Goal: Task Accomplishment & Management: Complete application form

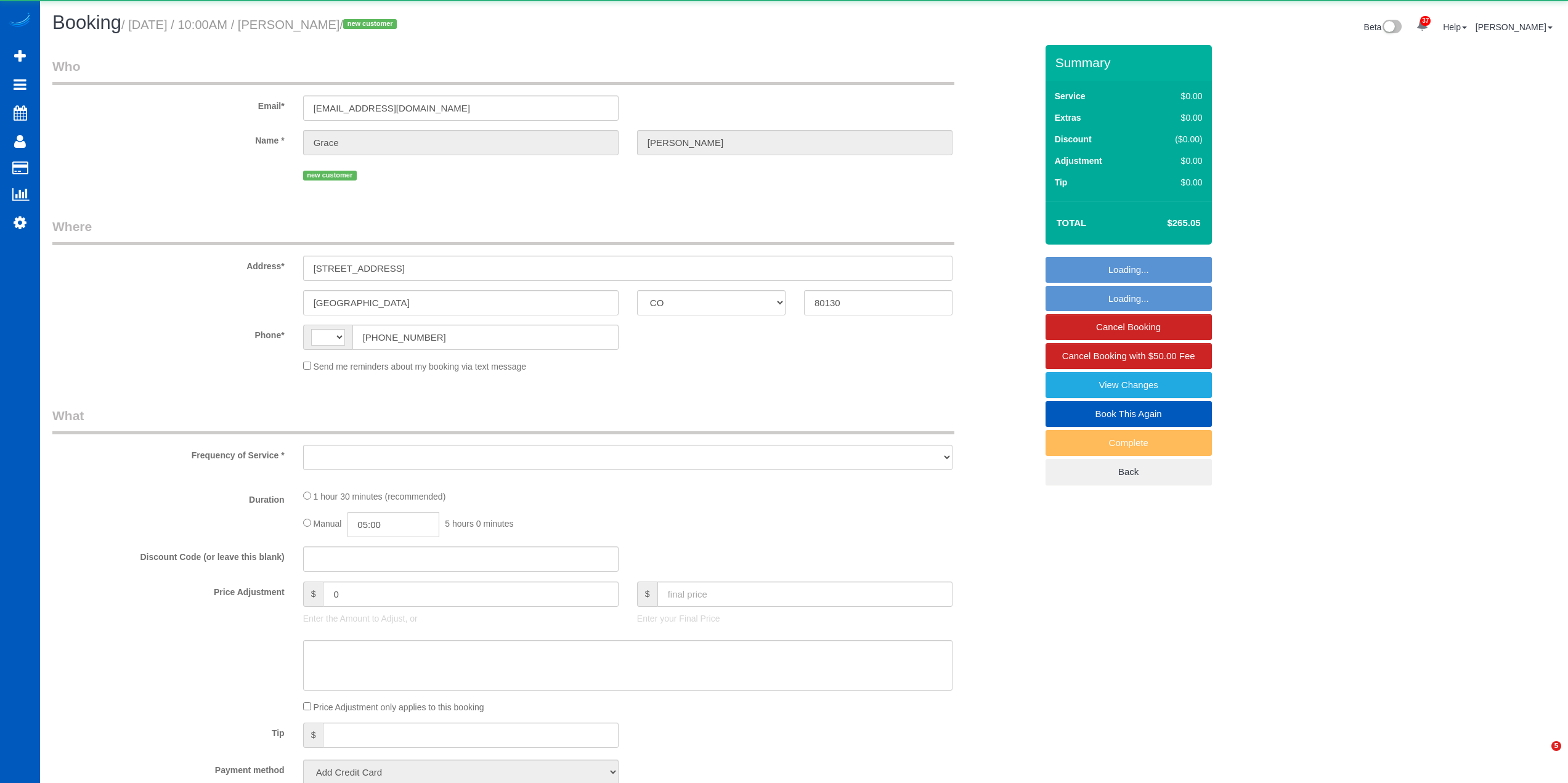
select select "CO"
select select "string:[GEOGRAPHIC_DATA]"
select select "object:1651"
select select "string:fspay-550af9dd-8189-4876-a9e2-8a903c9512e6"
select select "spot1"
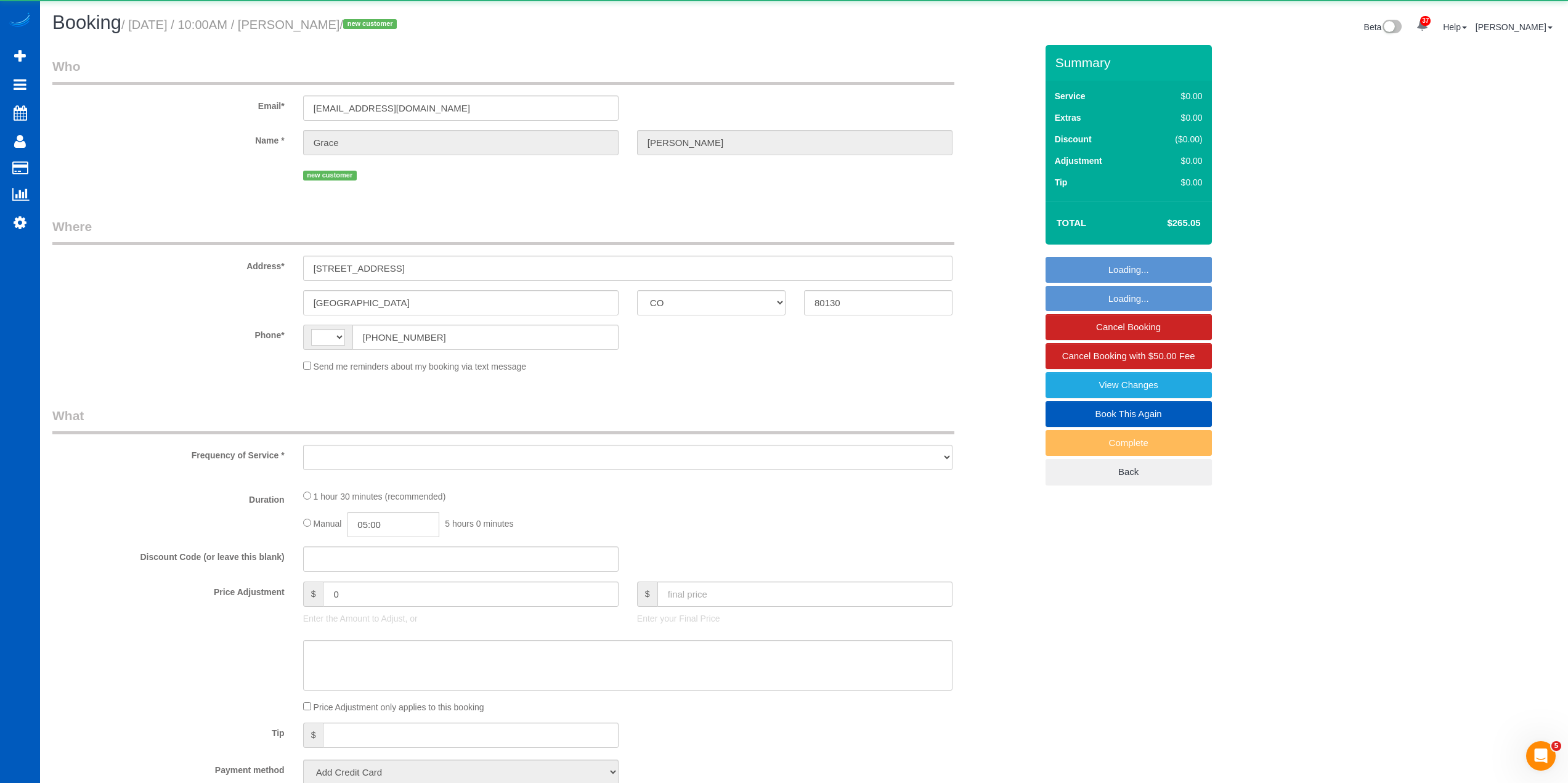
select select "number:8"
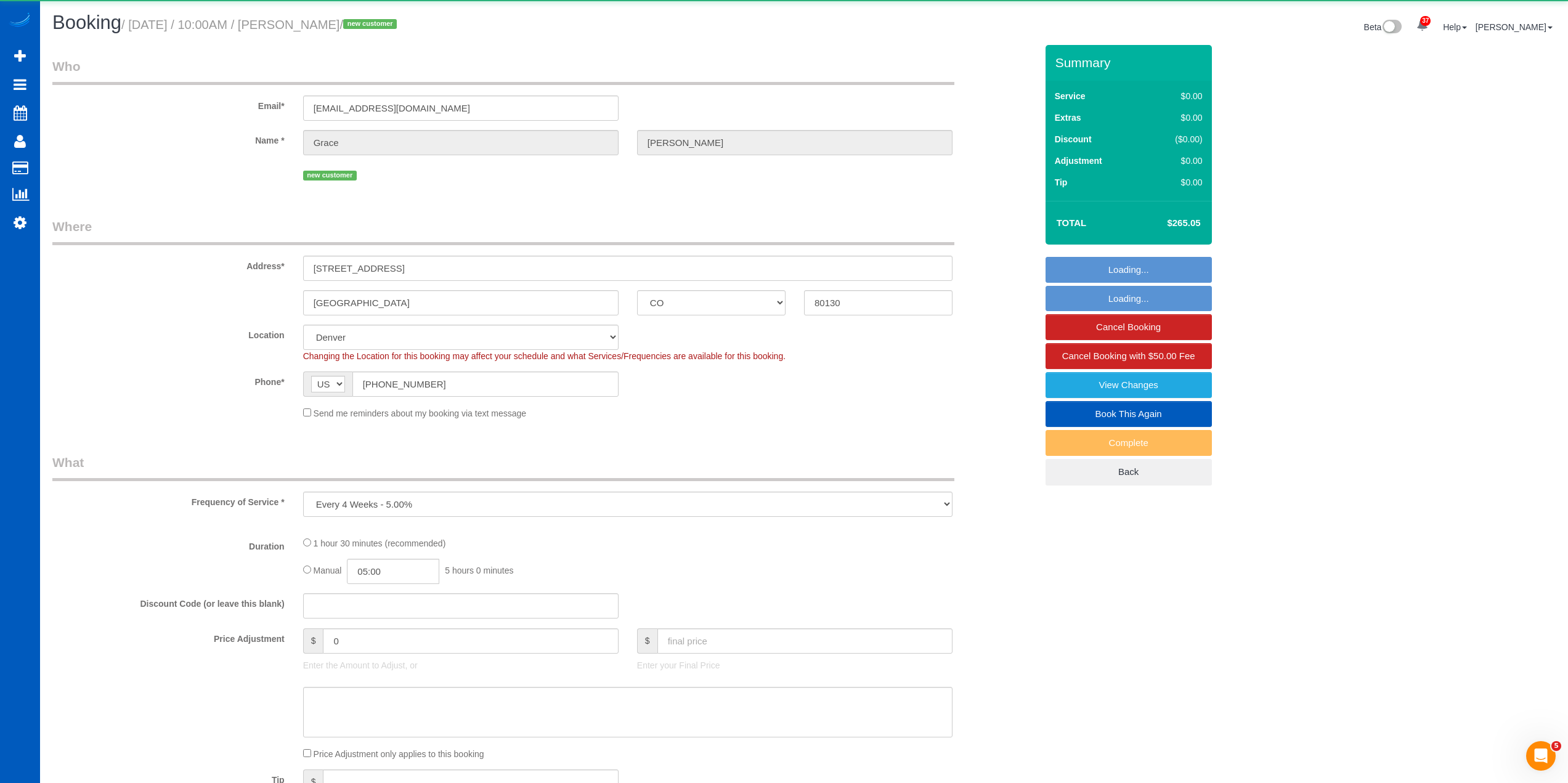
select select "object:1910"
select select "199"
select select "1001"
select select "2"
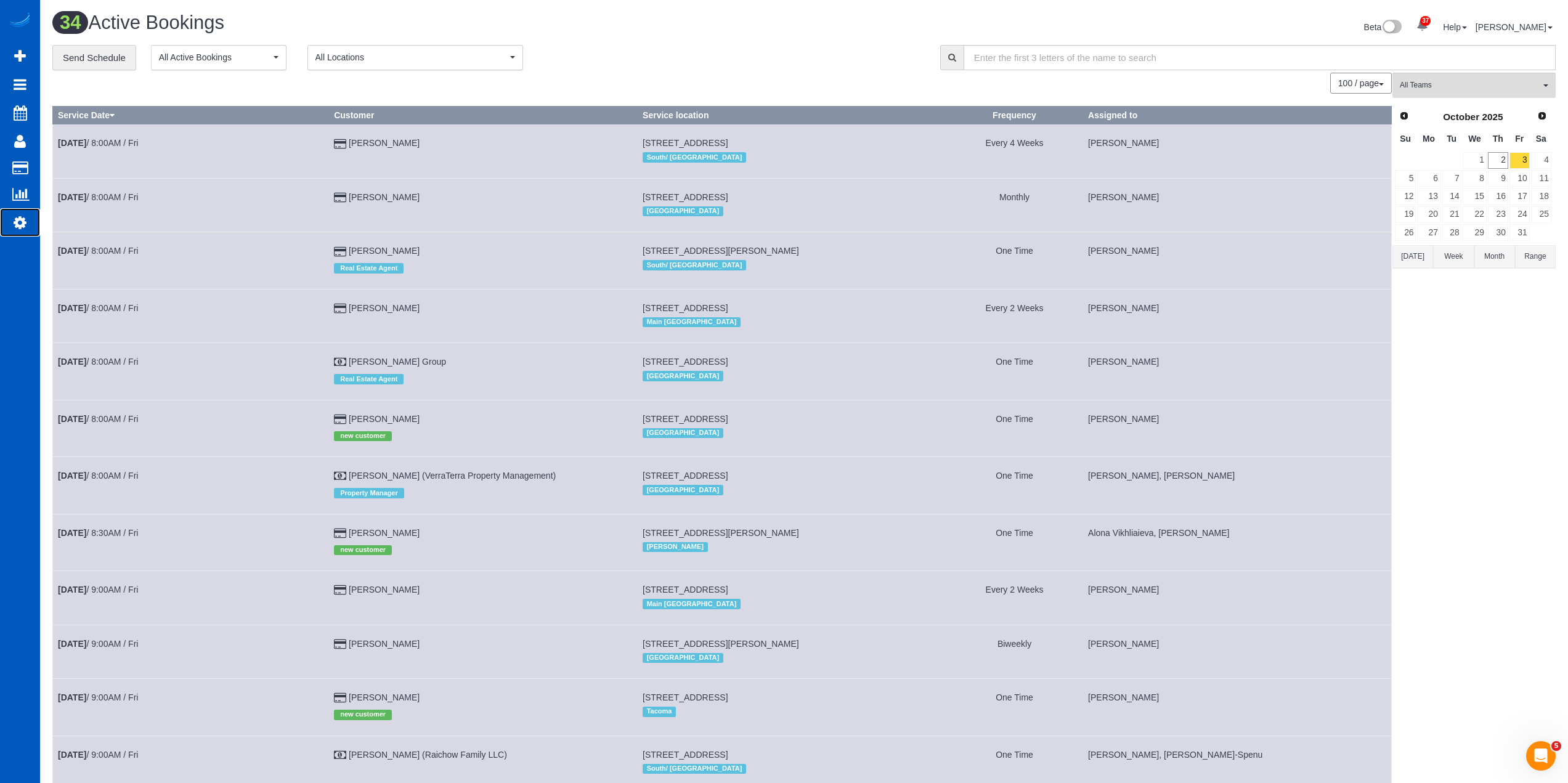
click at [30, 224] on link "Settings" at bounding box center [20, 222] width 40 height 29
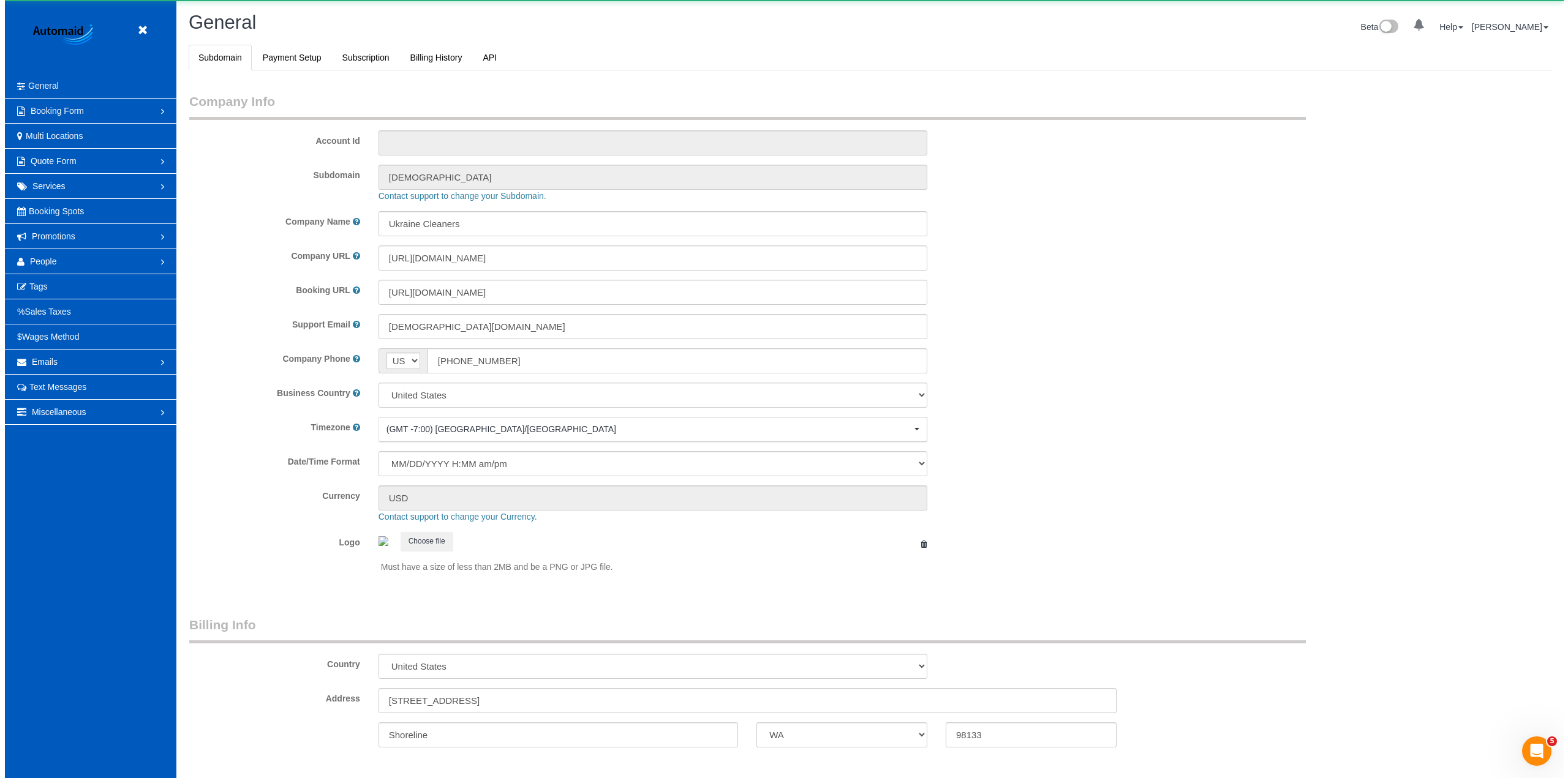
scroll to position [2680, 1559]
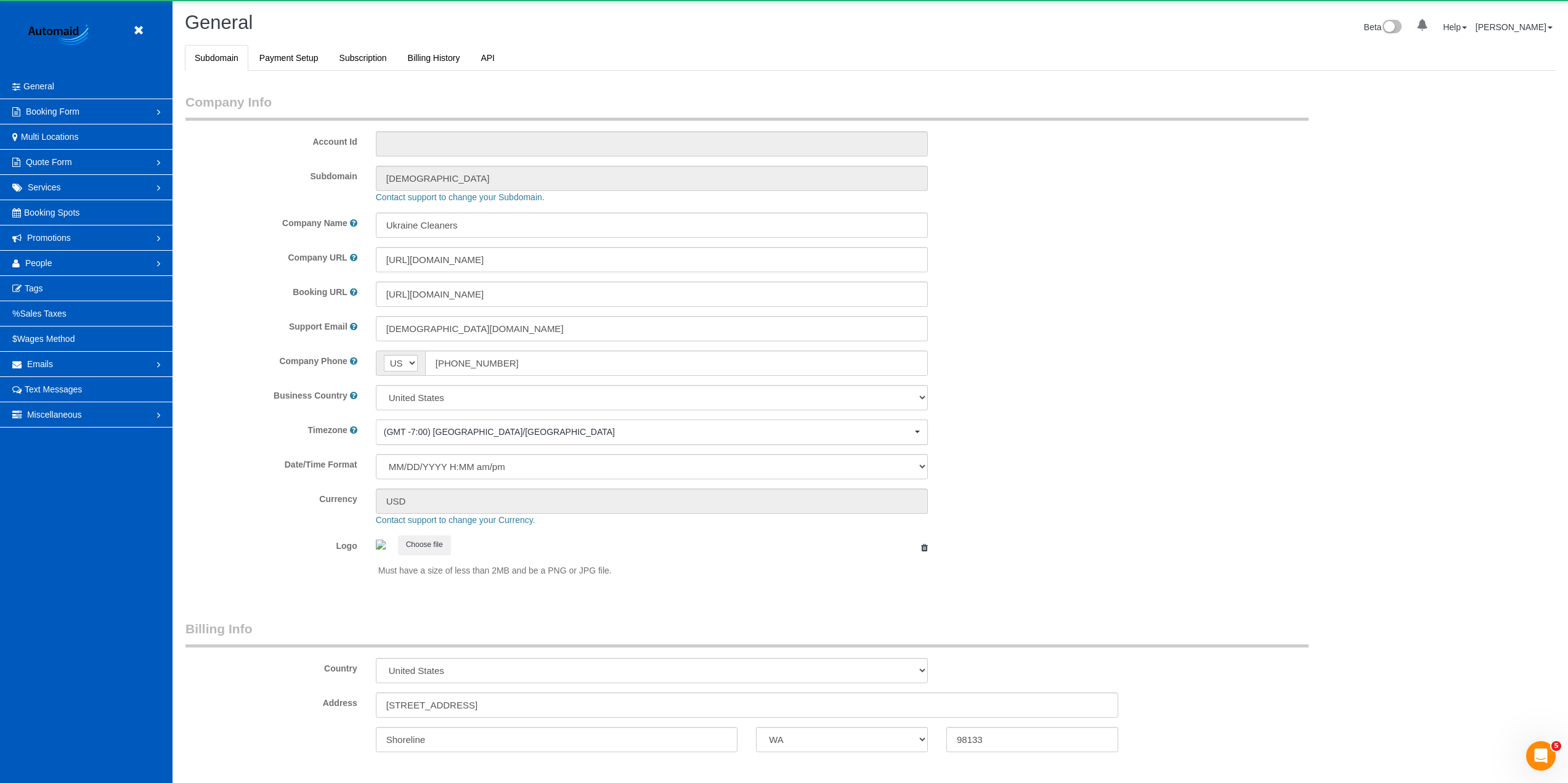
select select "1"
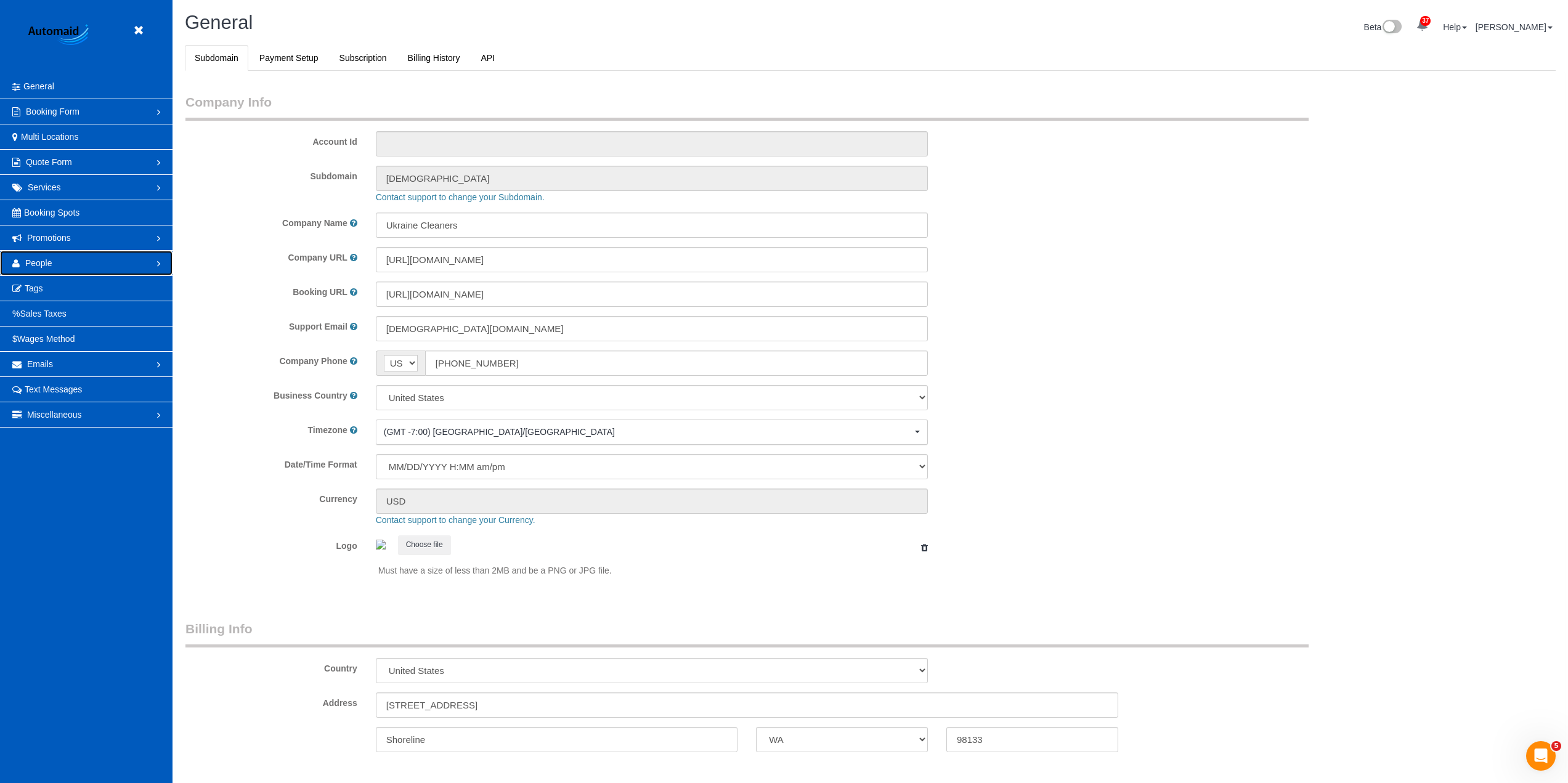
click at [65, 254] on link "People" at bounding box center [86, 263] width 173 height 24
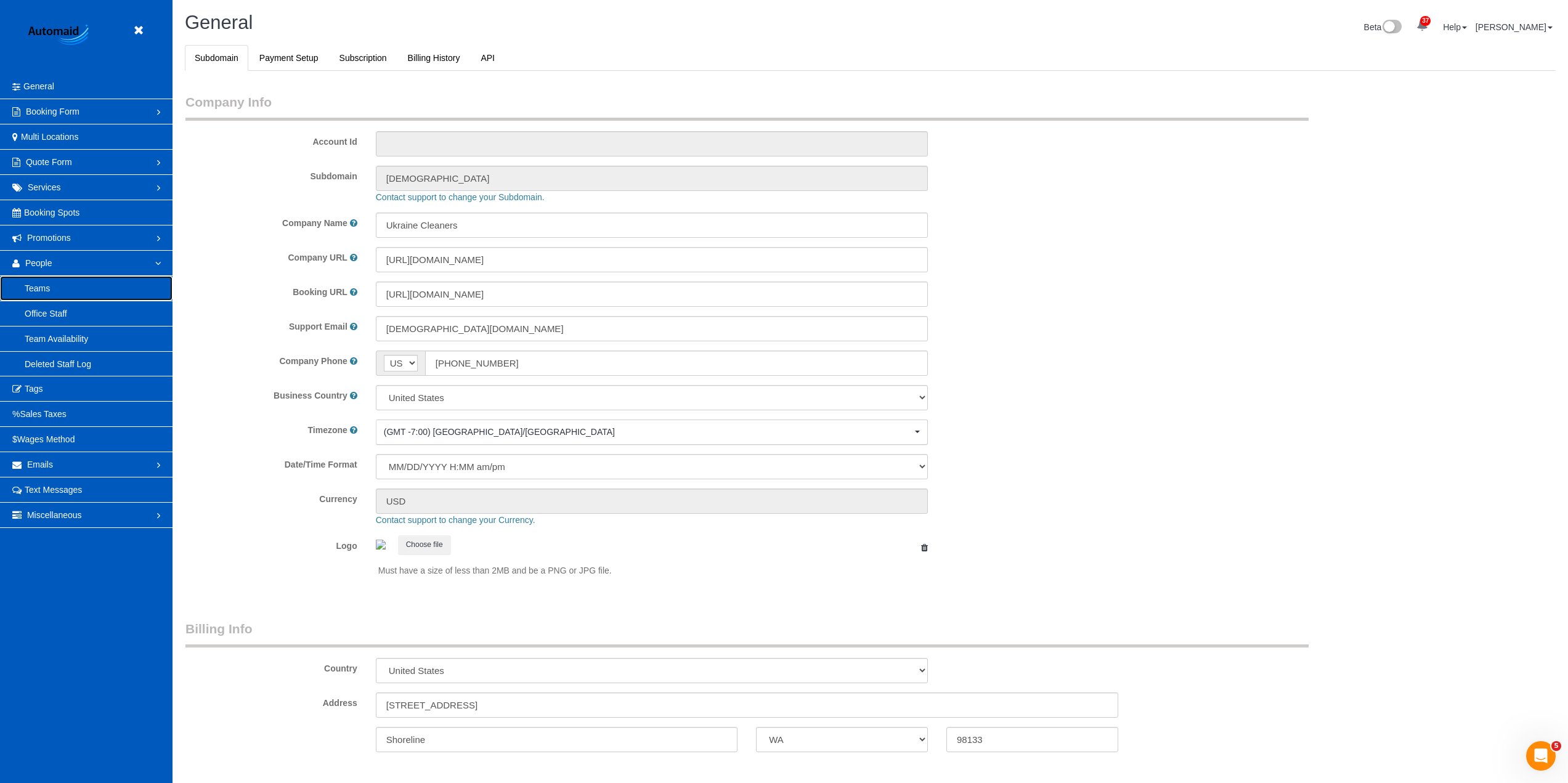
click at [71, 284] on link "Teams" at bounding box center [86, 288] width 173 height 24
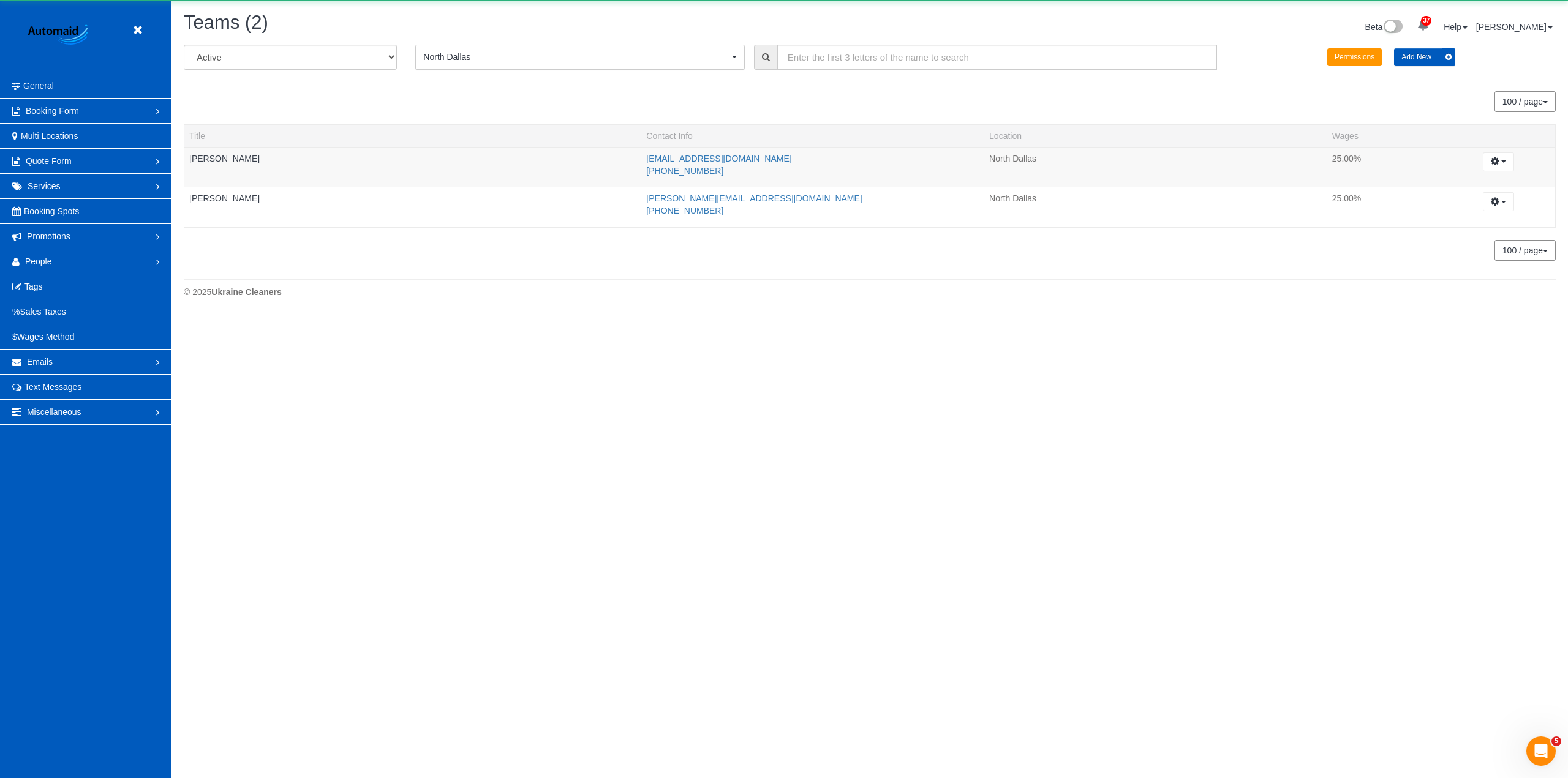
scroll to position [315, 1568]
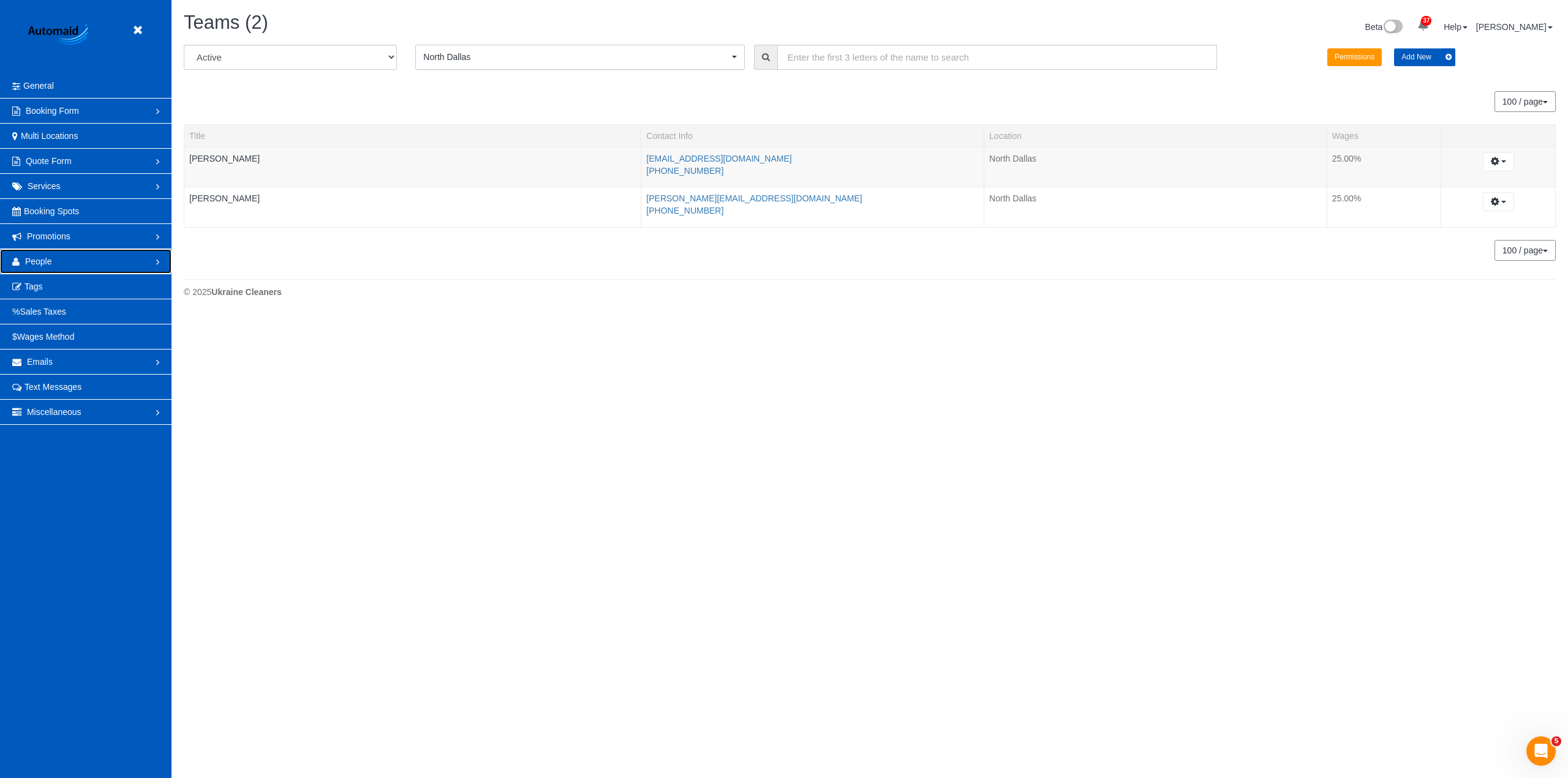
click at [75, 262] on link "People" at bounding box center [86, 261] width 172 height 24
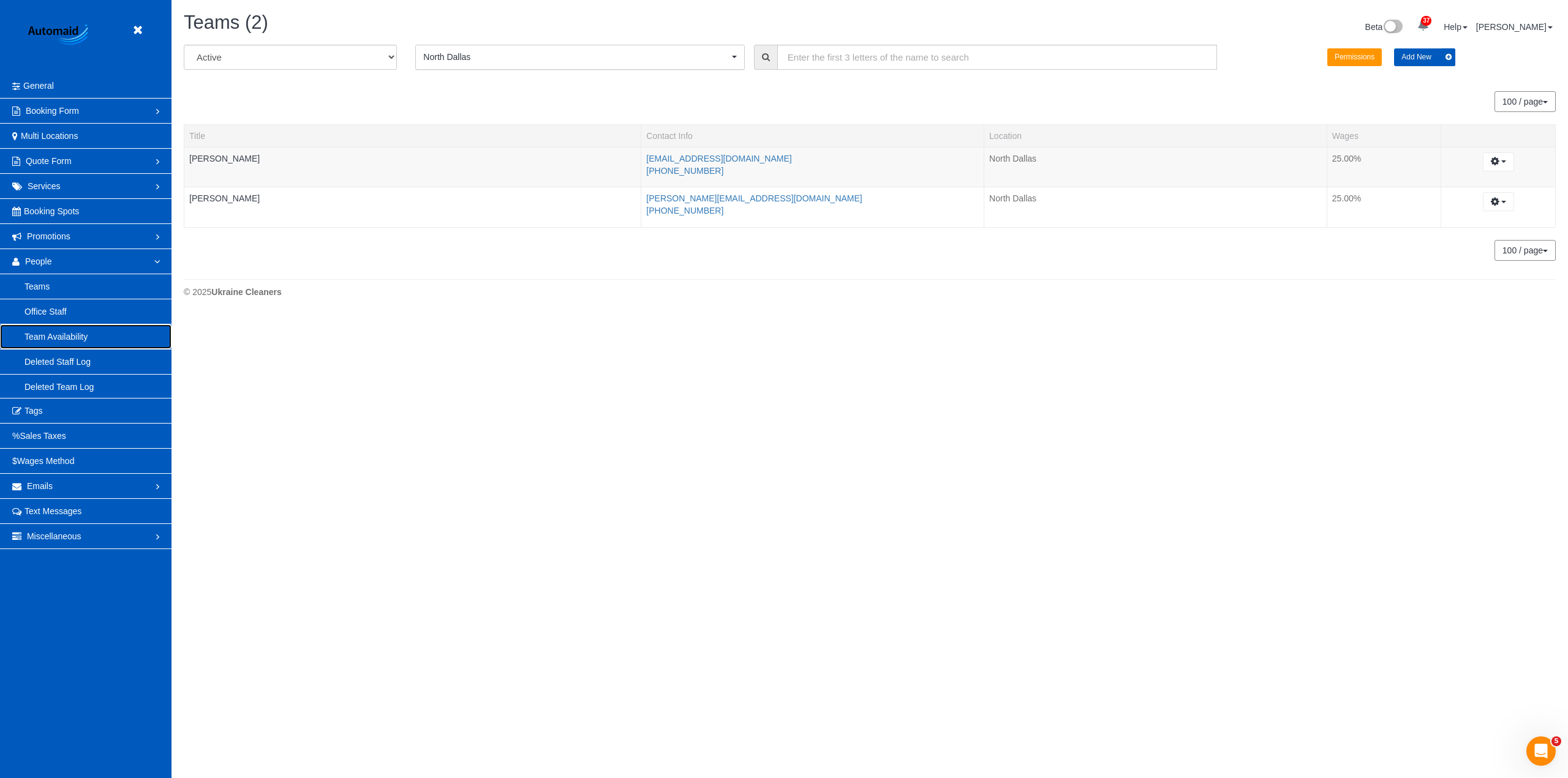
click at [82, 332] on link "Team Availability" at bounding box center [86, 336] width 172 height 24
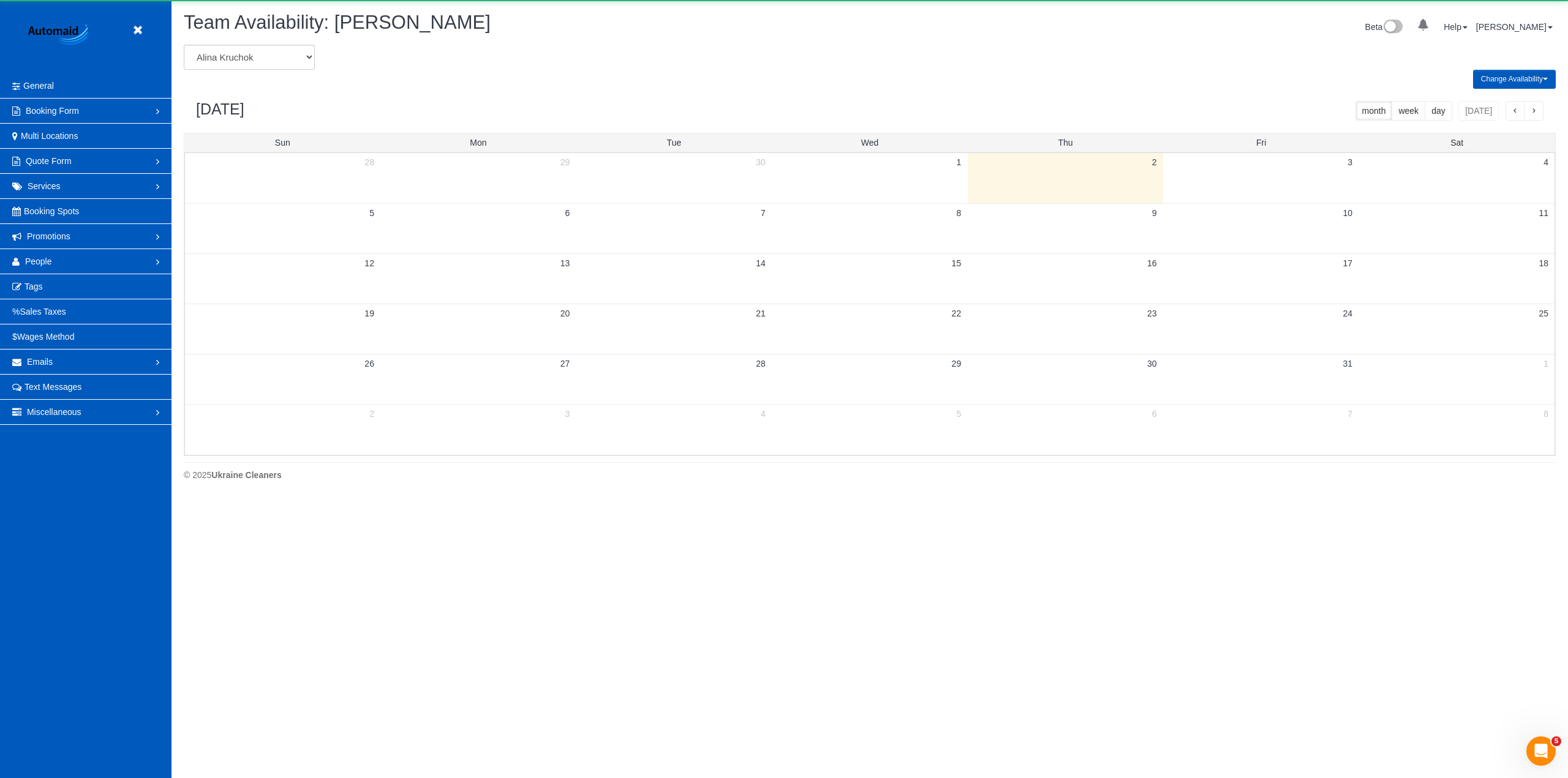
scroll to position [498, 1568]
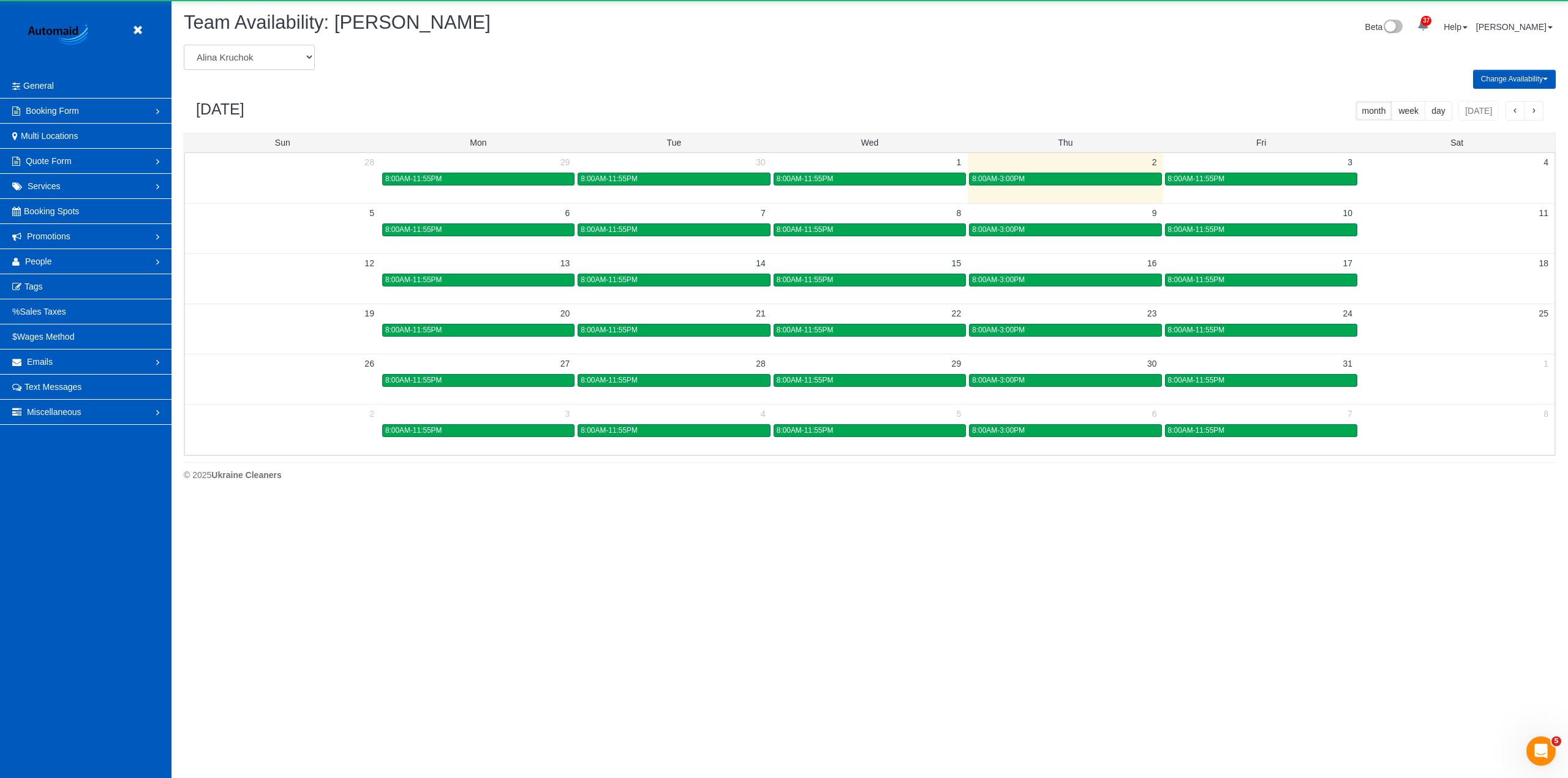
click at [268, 63] on select "[PERSON_NAME] [PERSON_NAME] [PERSON_NAME] [PERSON_NAME] [PERSON_NAME] [PERSON_N…" at bounding box center [249, 57] width 131 height 25
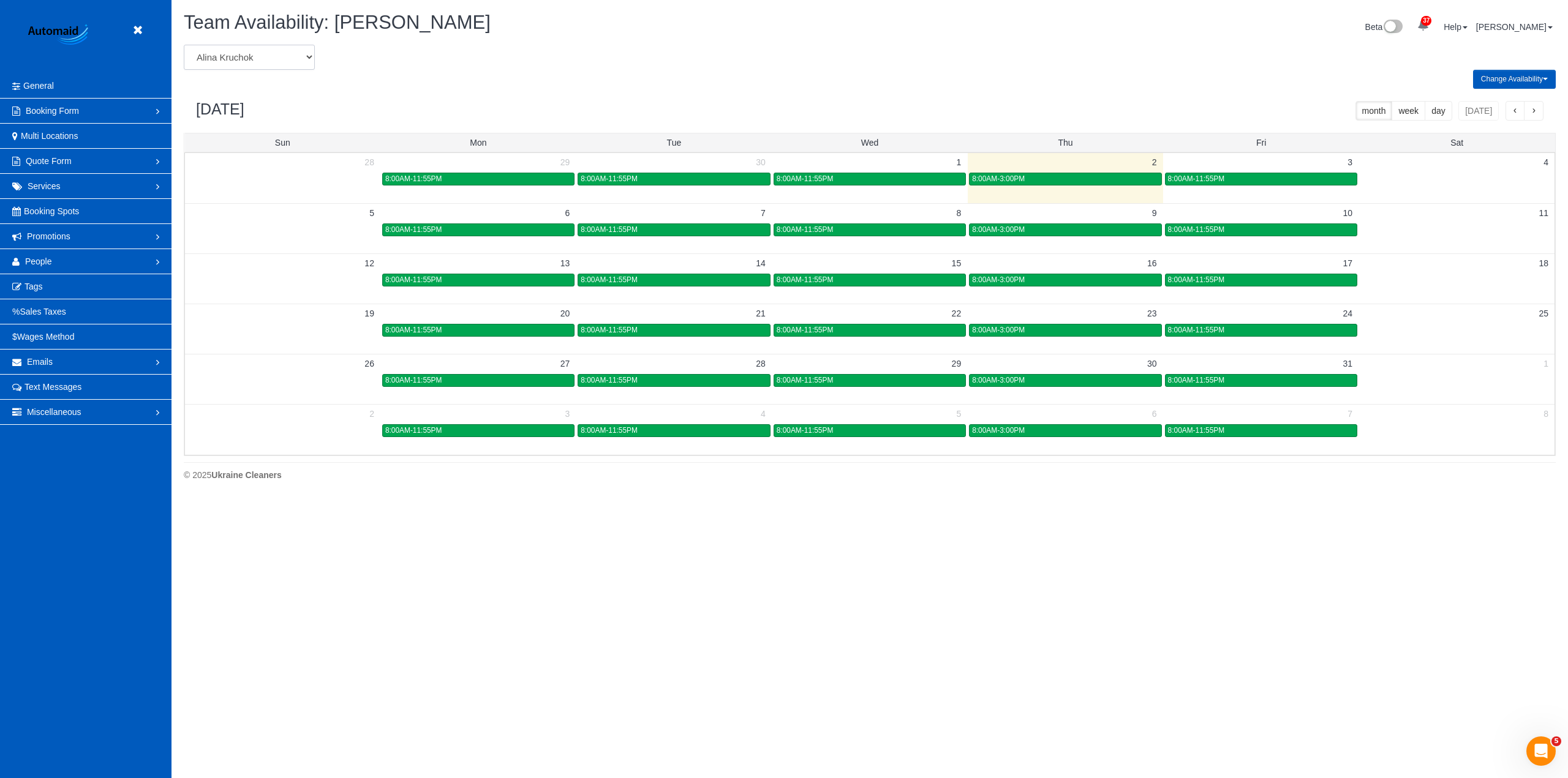
select select "number:34358"
click at [184, 45] on select "[PERSON_NAME] [PERSON_NAME] [PERSON_NAME] [PERSON_NAME] [PERSON_NAME] [PERSON_N…" at bounding box center [249, 57] width 131 height 25
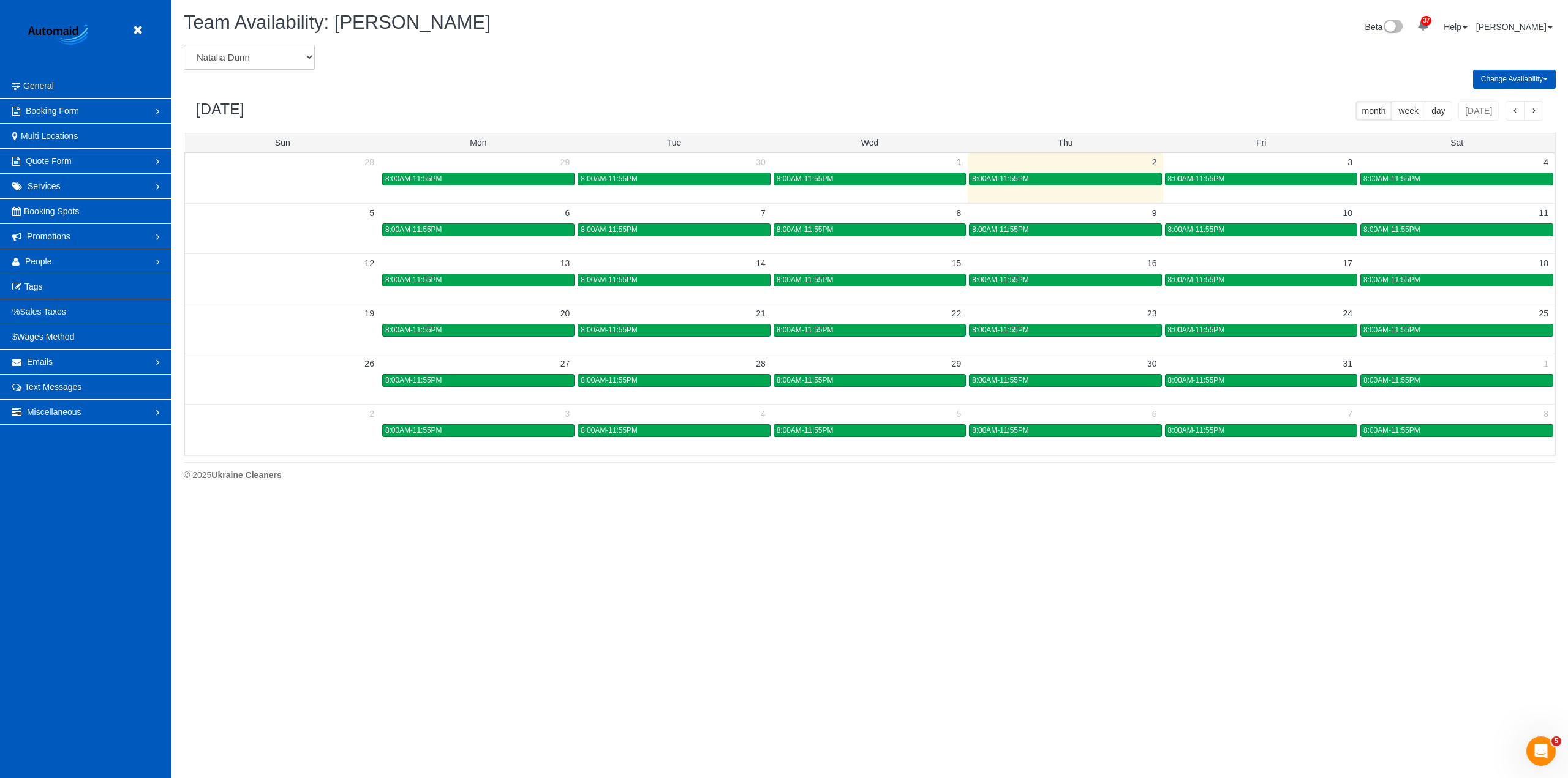
click at [272, 54] on select "[PERSON_NAME] [PERSON_NAME] [PERSON_NAME] [PERSON_NAME] [PERSON_NAME] [PERSON_N…" at bounding box center [249, 57] width 131 height 25
select select "number:20511"
click at [184, 45] on select "[PERSON_NAME] [PERSON_NAME] [PERSON_NAME] [PERSON_NAME] [PERSON_NAME] [PERSON_N…" at bounding box center [249, 57] width 131 height 25
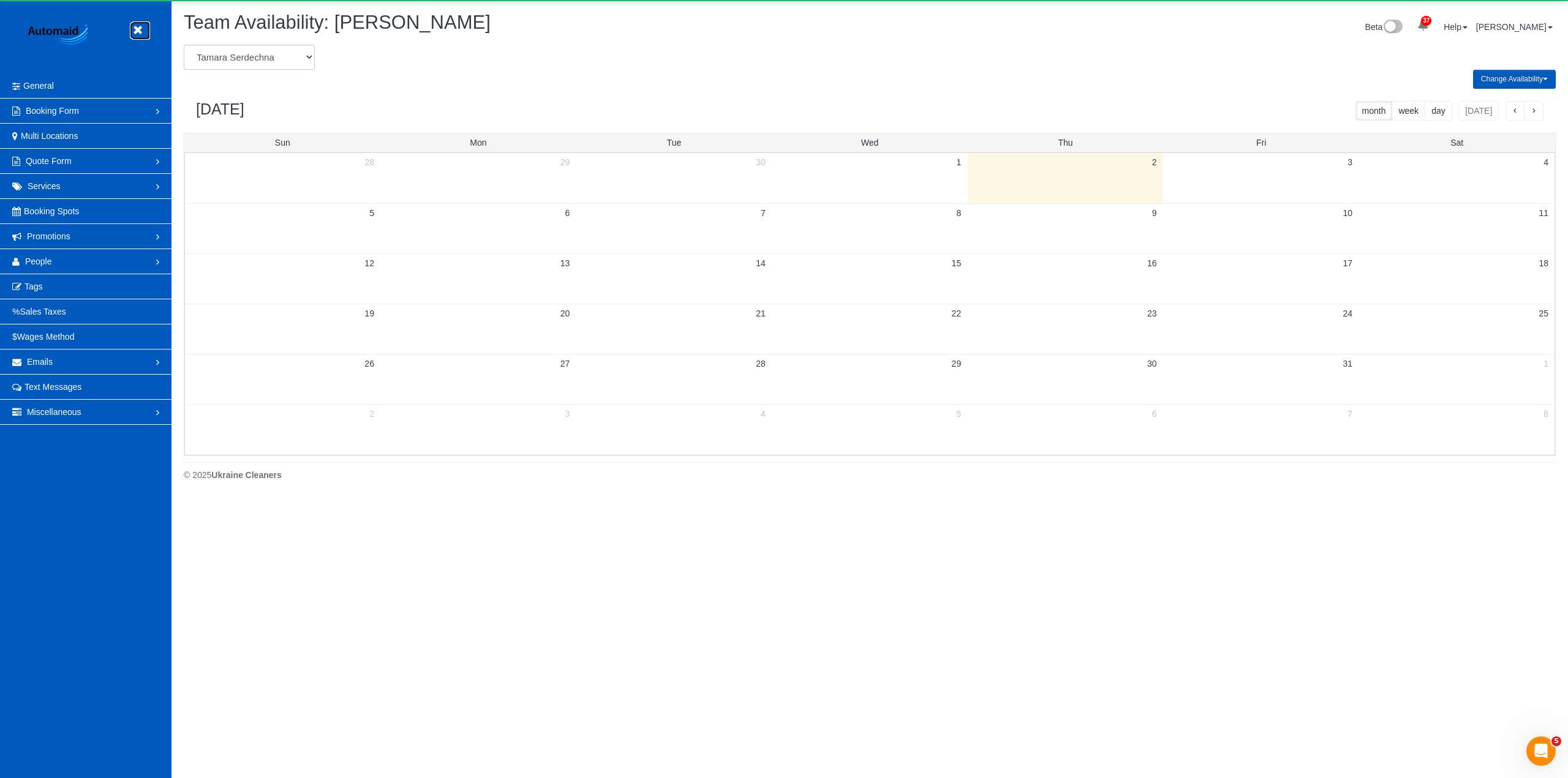
scroll to position [60720, 59671]
click at [136, 32] on icon at bounding box center [137, 30] width 16 height 16
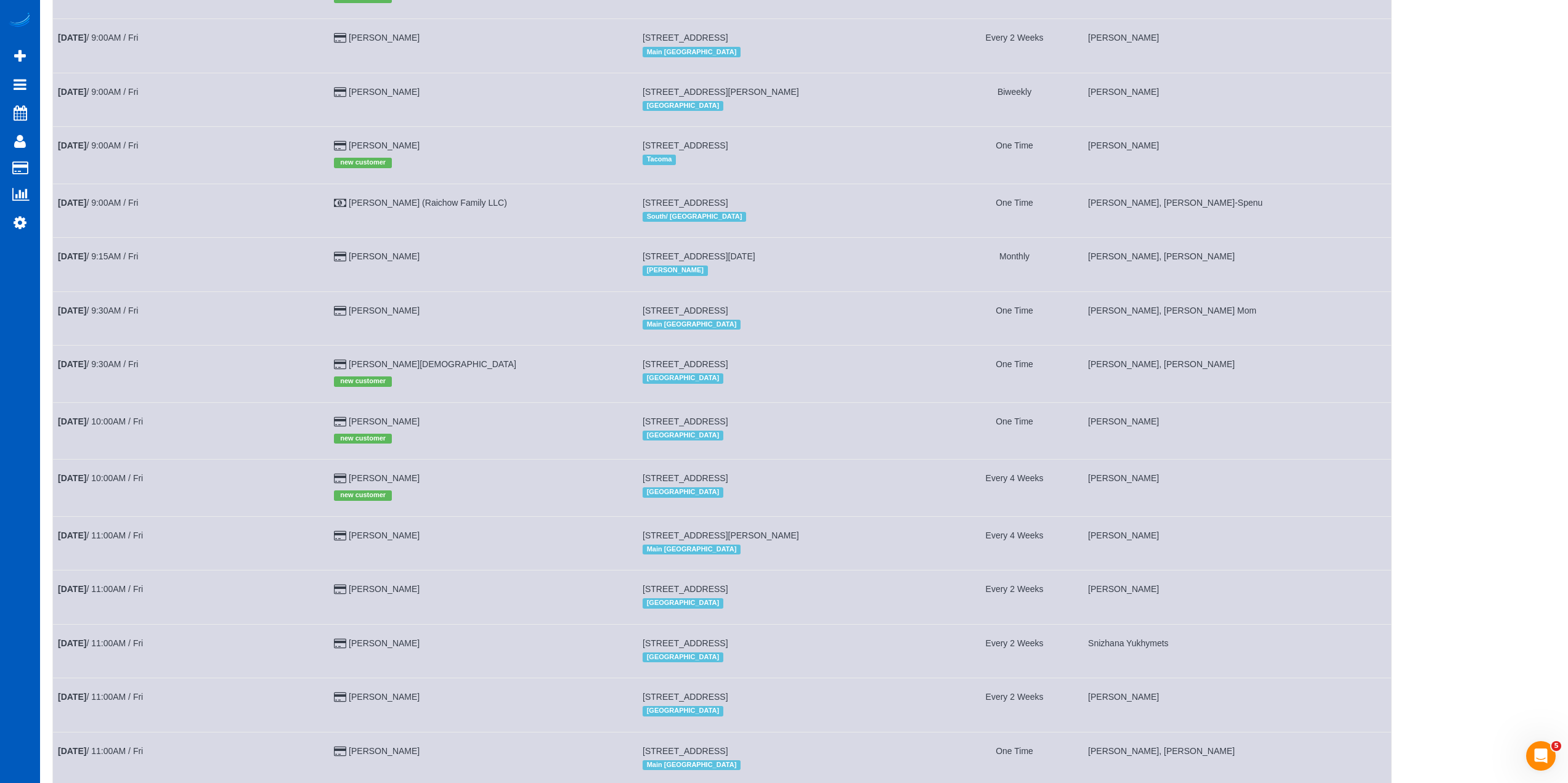
scroll to position [555, 0]
drag, startPoint x: 877, startPoint y: 474, endPoint x: 850, endPoint y: 476, distance: 27.1
click at [850, 476] on td "[STREET_ADDRESS] [GEOGRAPHIC_DATA]" at bounding box center [792, 485] width 309 height 56
click at [877, 407] on td "[STREET_ADDRESS] [GEOGRAPHIC_DATA]" at bounding box center [792, 428] width 309 height 56
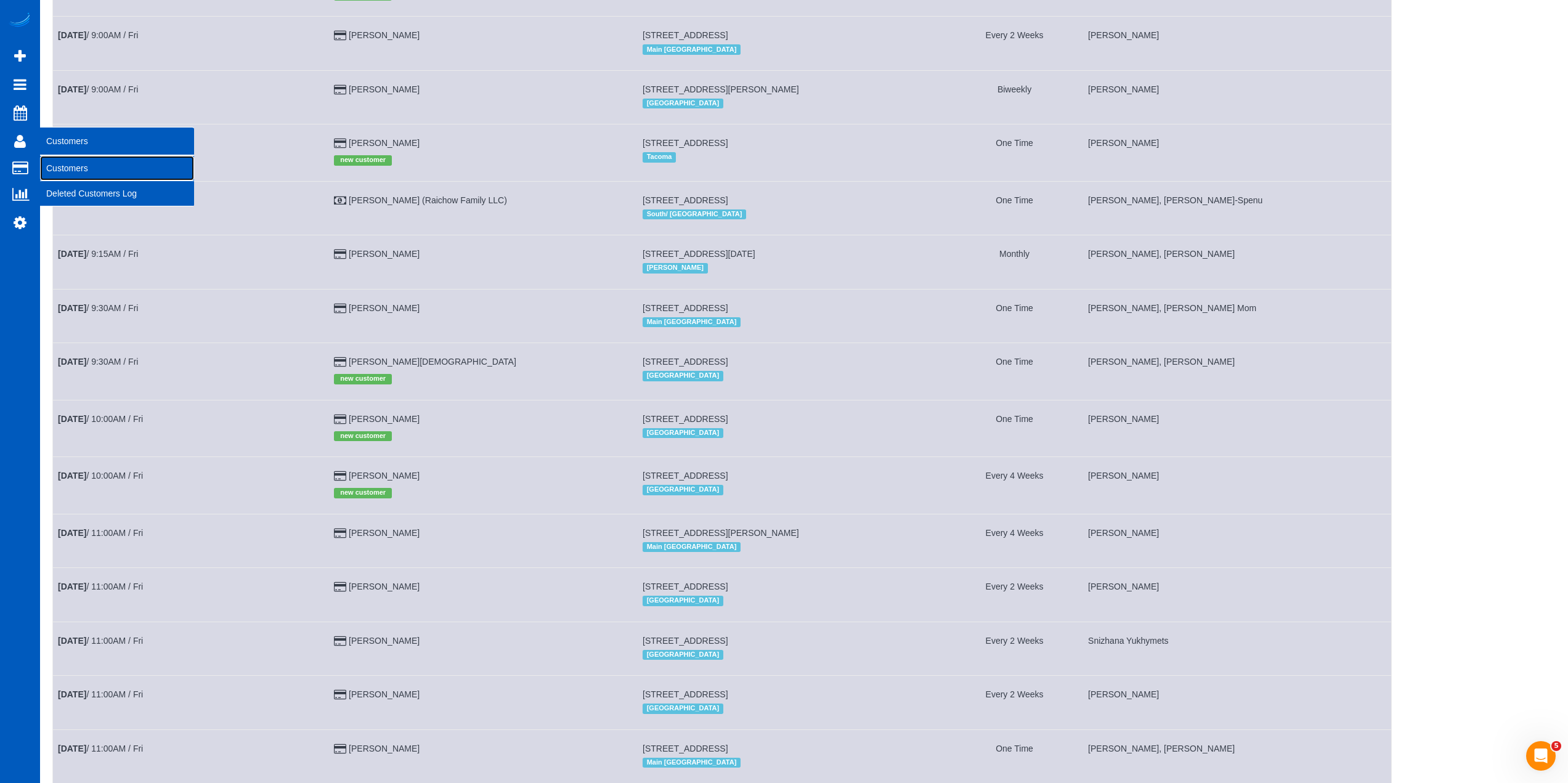
click at [80, 172] on link "Customers" at bounding box center [117, 168] width 154 height 24
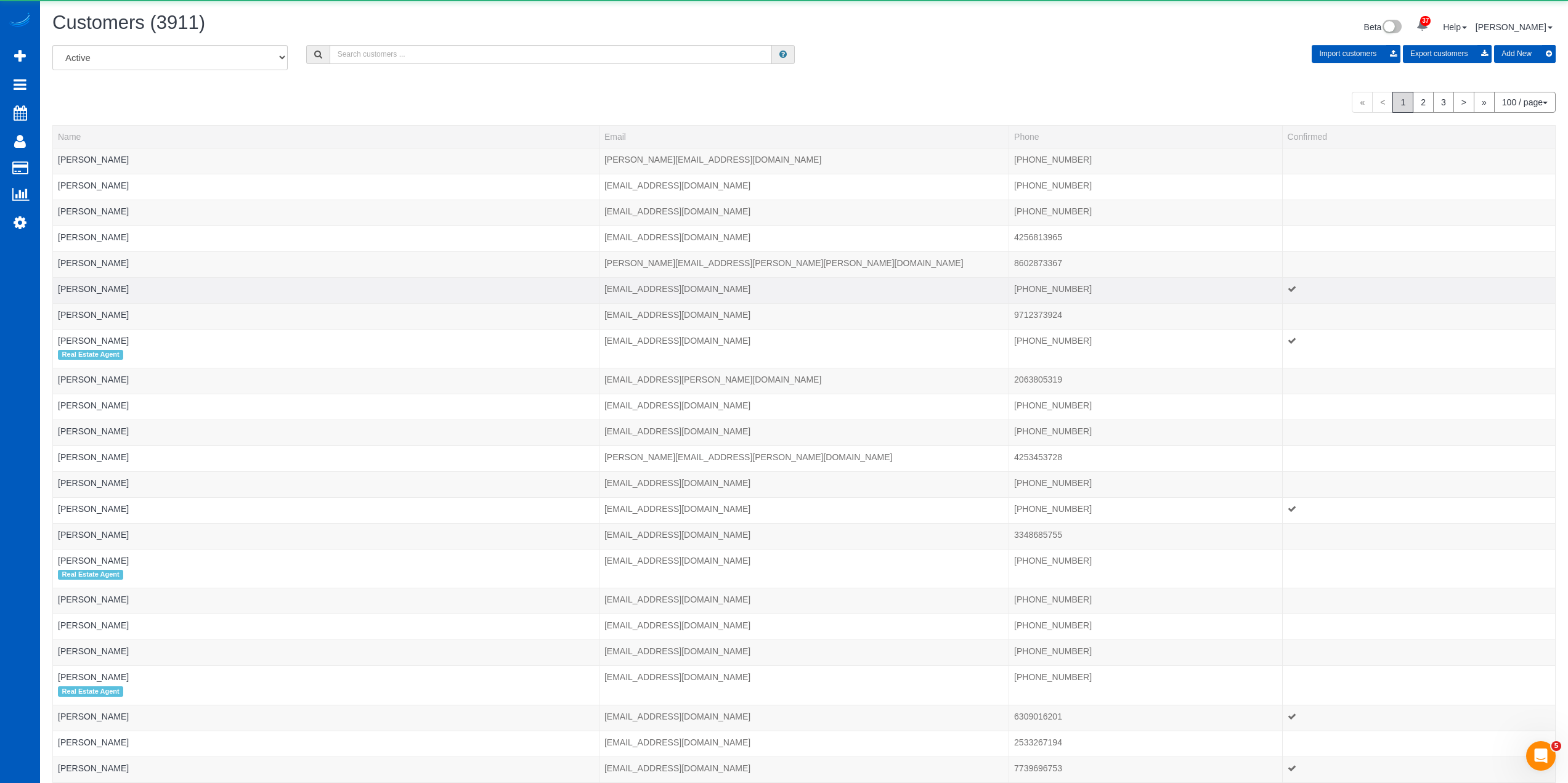
scroll to position [2931, 1568]
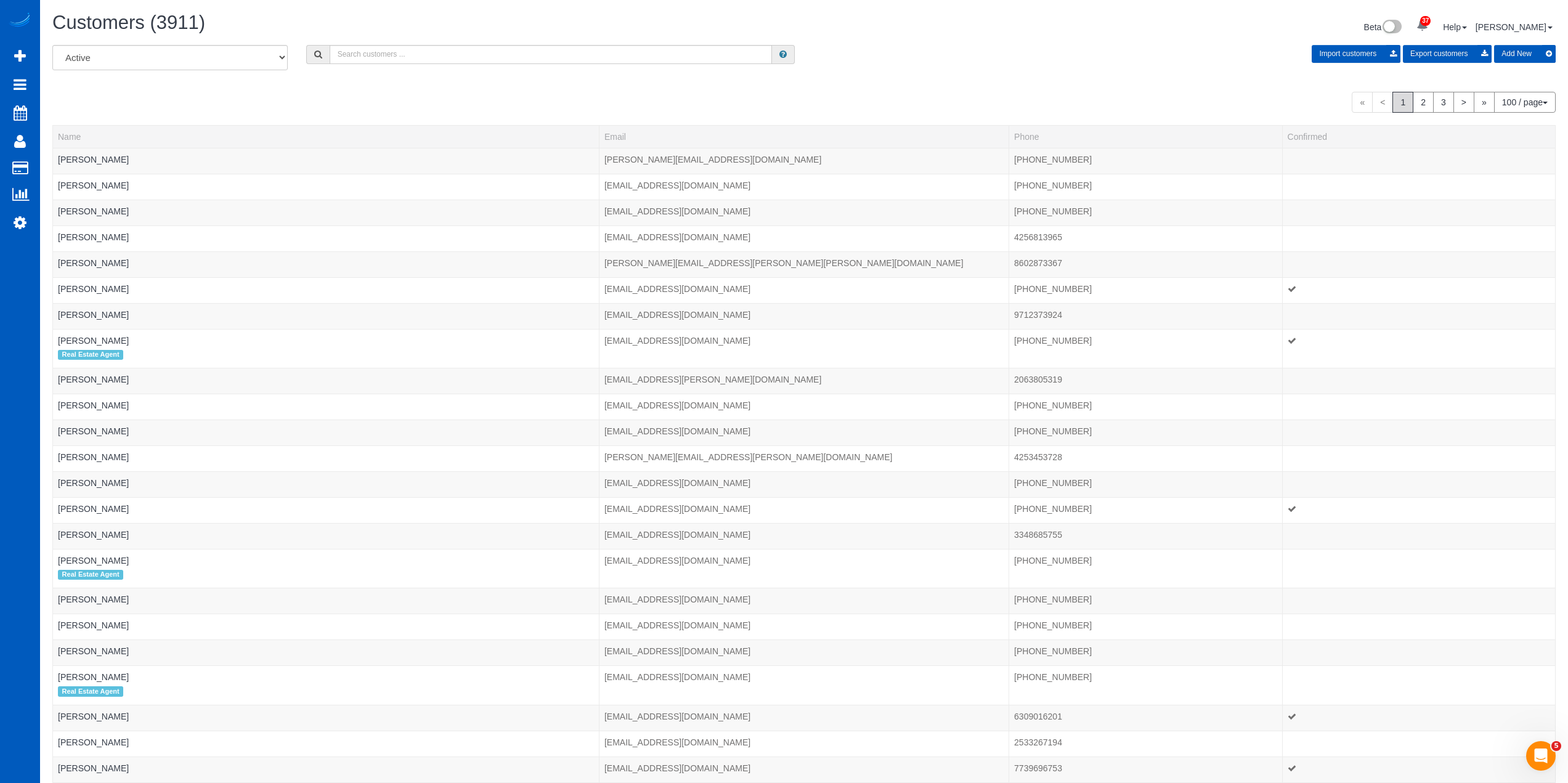
click at [1523, 50] on button "Add New" at bounding box center [1525, 54] width 62 height 18
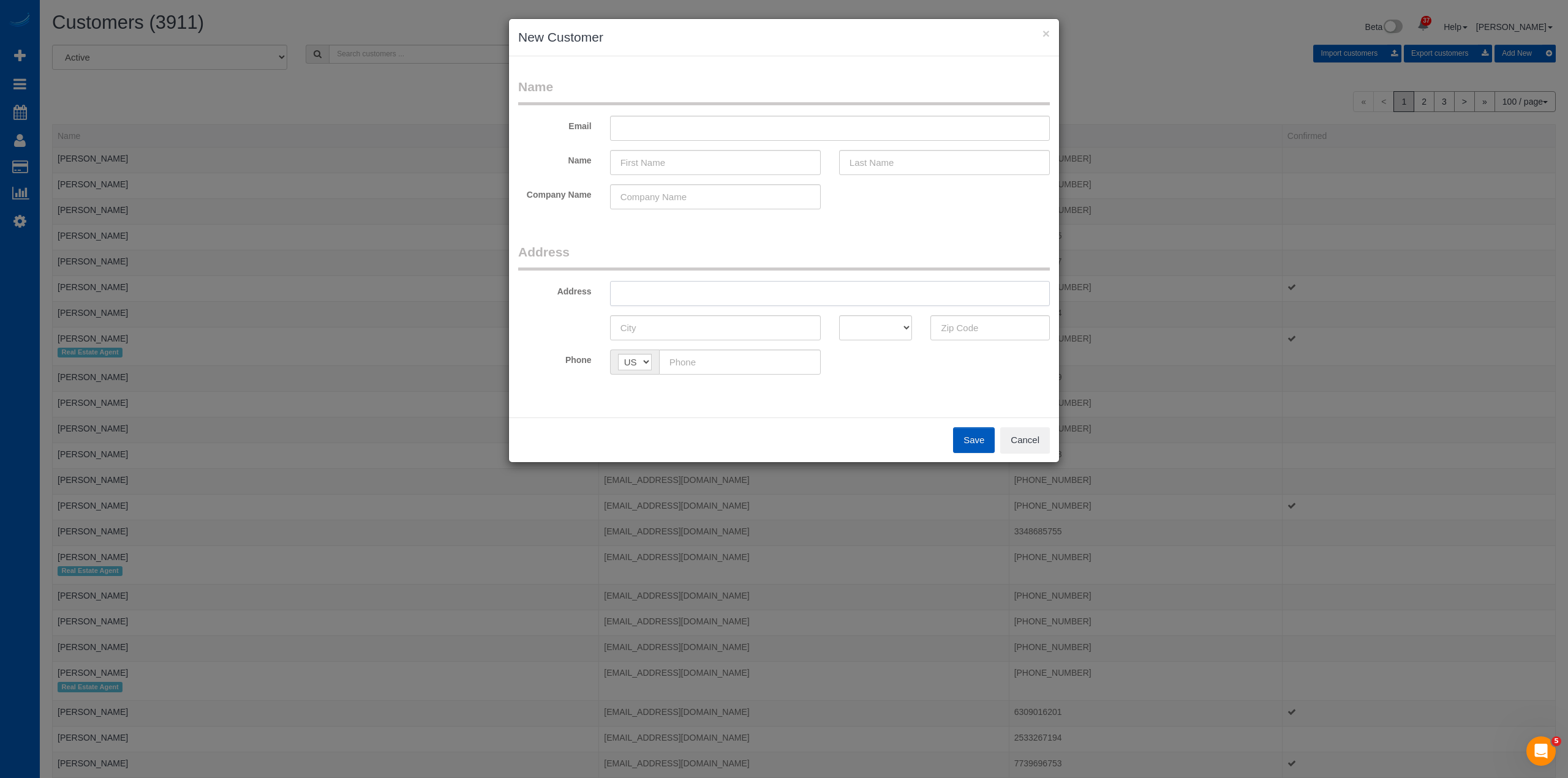
click at [722, 292] on input "text" at bounding box center [830, 293] width 440 height 25
click at [659, 321] on input "text" at bounding box center [715, 328] width 211 height 25
click at [685, 302] on input "[STREET_ADDRESS][US_STATE]" at bounding box center [830, 293] width 440 height 25
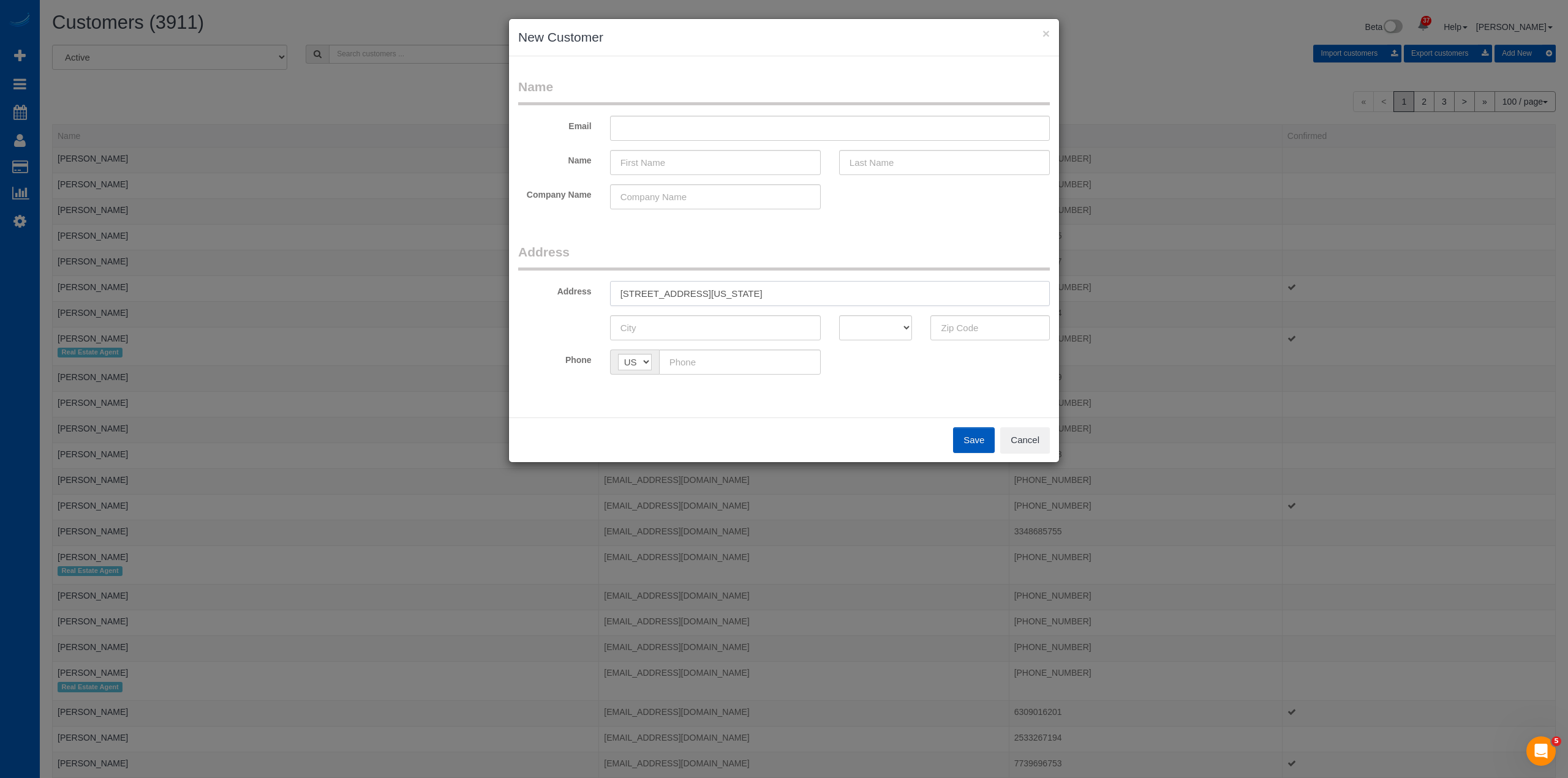
click at [773, 291] on input "[STREET_ADDRESS][US_STATE]" at bounding box center [830, 293] width 440 height 25
type input "[STREET_ADDRESS][US_STATE]"
type input "80203"
click at [671, 330] on input "text" at bounding box center [715, 328] width 211 height 25
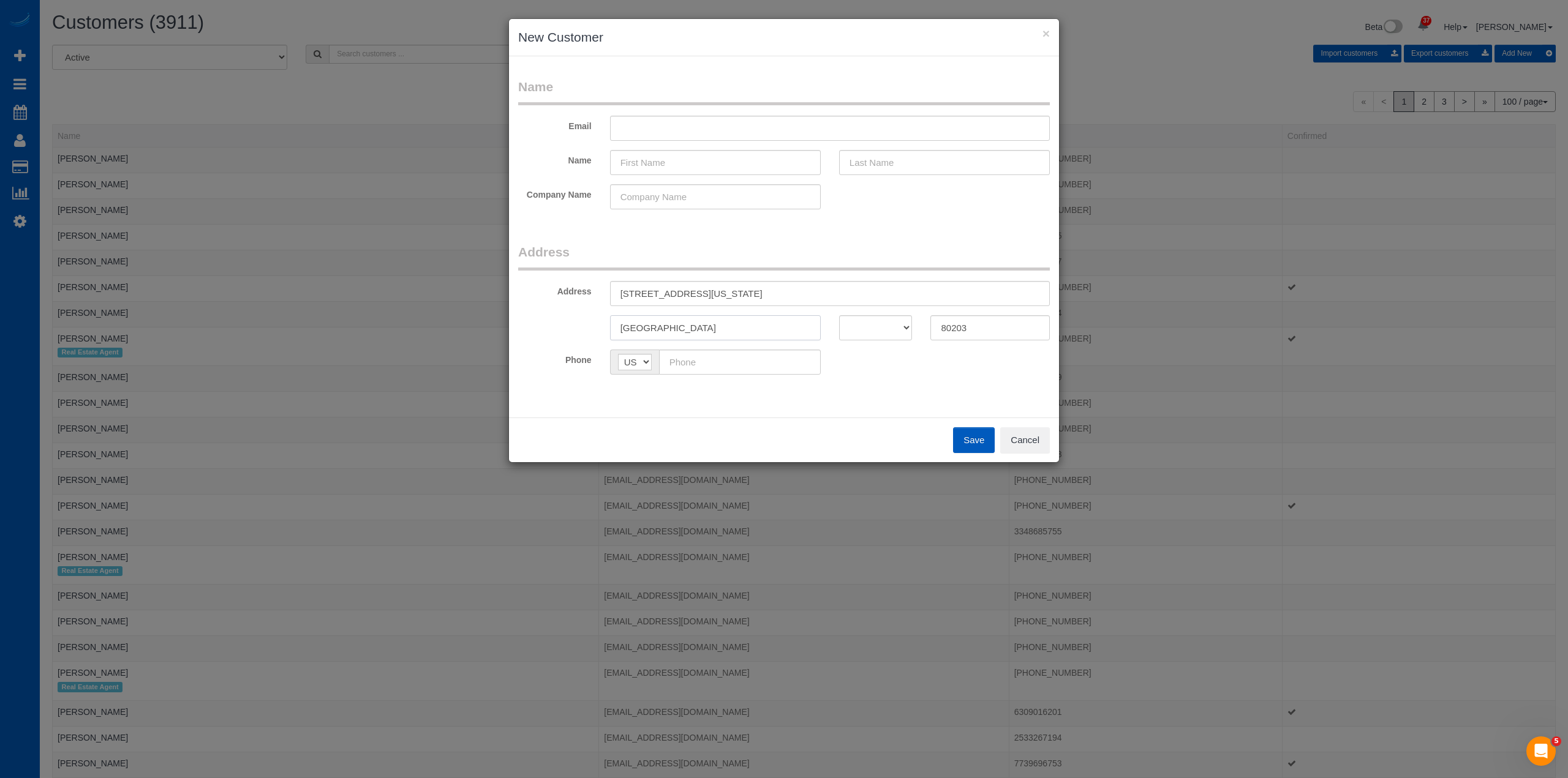
type input "[GEOGRAPHIC_DATA]"
select select "CO"
click at [703, 174] on input "text" at bounding box center [715, 162] width 211 height 25
type input "[PERSON_NAME]"
type input "Dodder"
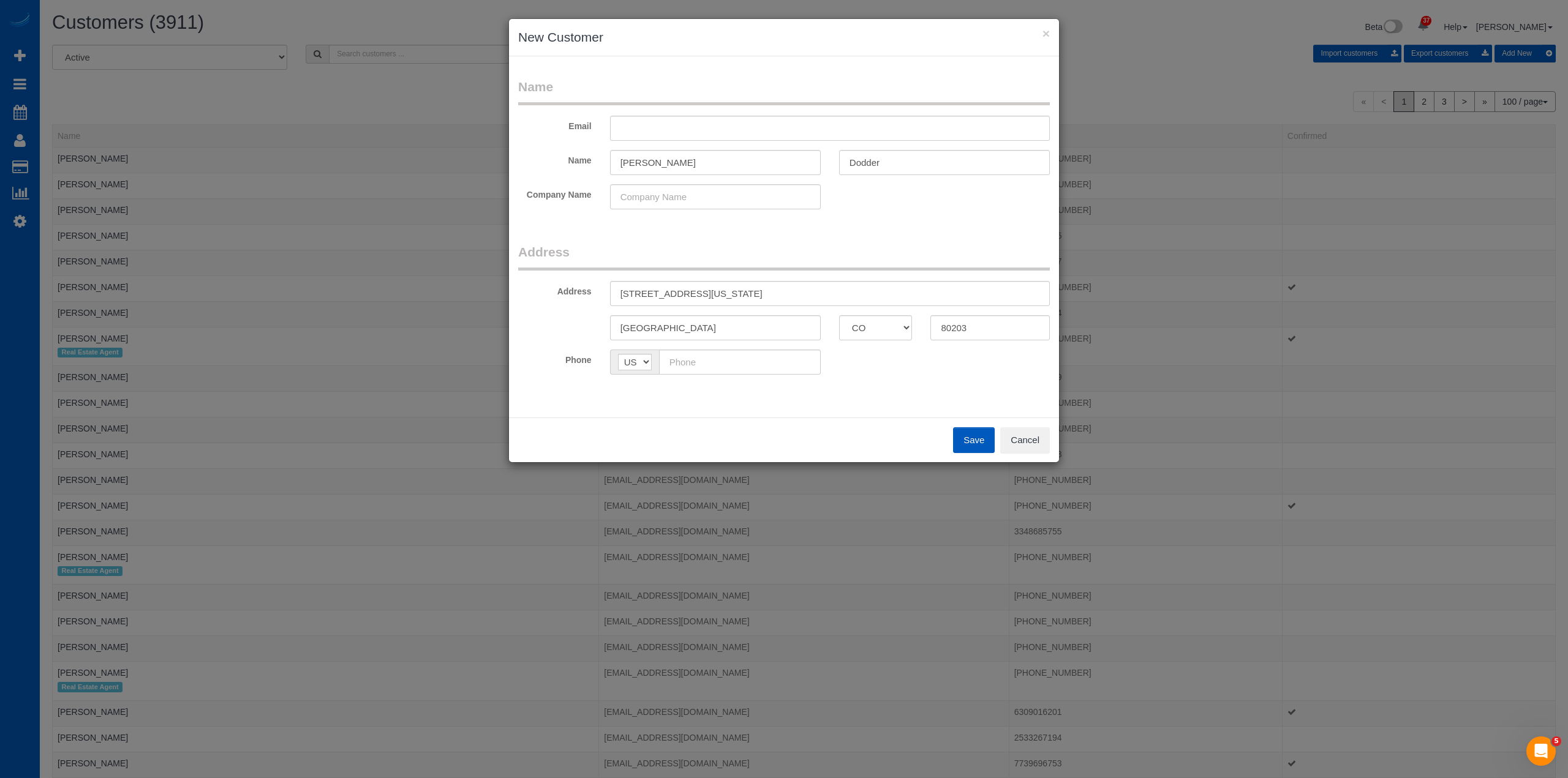
click at [796, 241] on form "Name Email Name [GEOGRAPHIC_DATA][PERSON_NAME] Company Name Address Address [ST…" at bounding box center [784, 230] width 532 height 306
click at [646, 130] on input "text" at bounding box center [830, 128] width 440 height 25
click at [635, 167] on input "[PERSON_NAME]" at bounding box center [715, 162] width 211 height 25
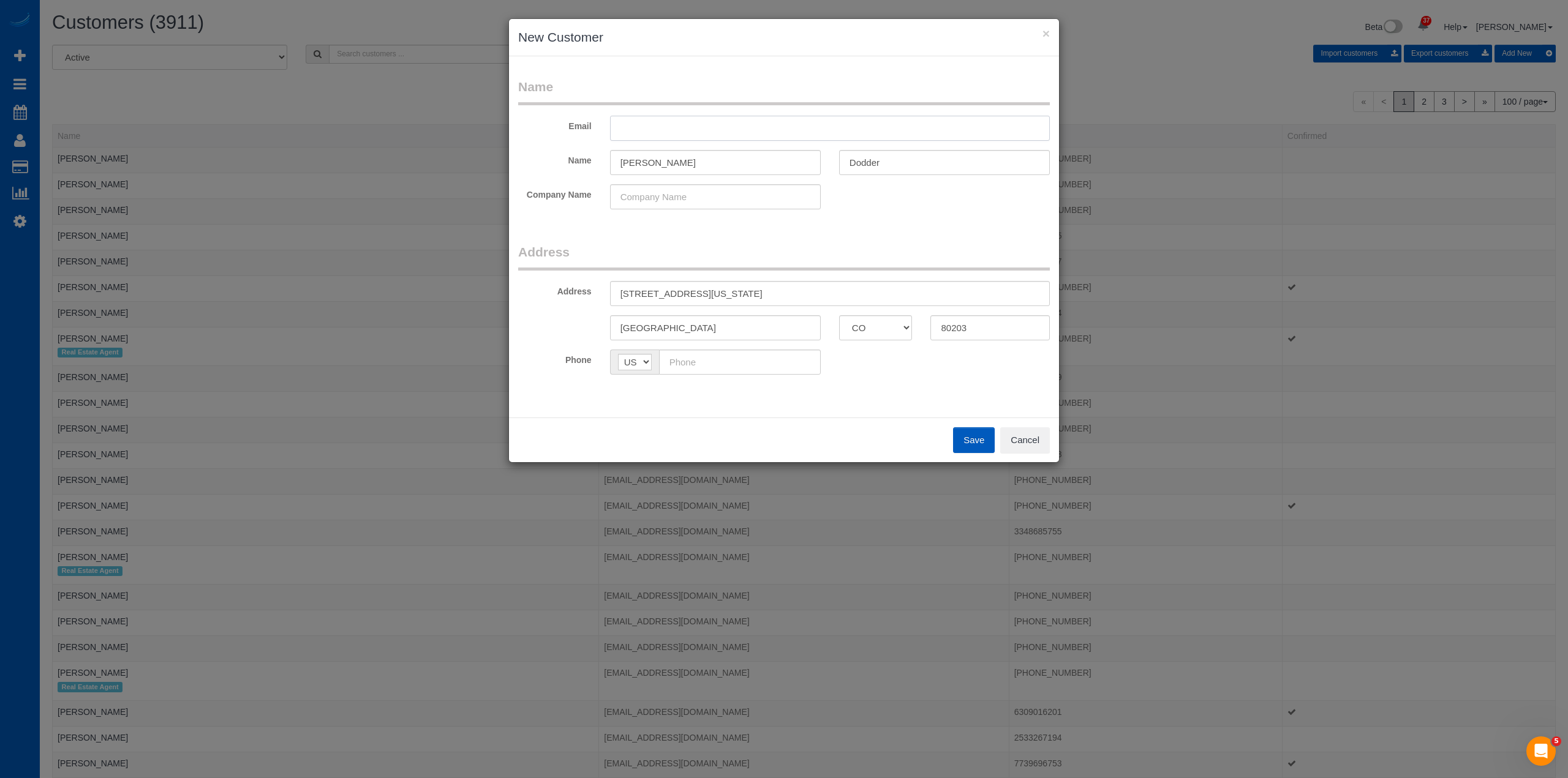
click at [657, 118] on input "text" at bounding box center [830, 128] width 440 height 25
type input "[EMAIL_ADDRESS][DOMAIN_NAME]"
click at [638, 164] on input "[PERSON_NAME]" at bounding box center [715, 162] width 211 height 25
type input "[PERSON_NAME]"
click at [972, 432] on button "Save" at bounding box center [973, 440] width 42 height 26
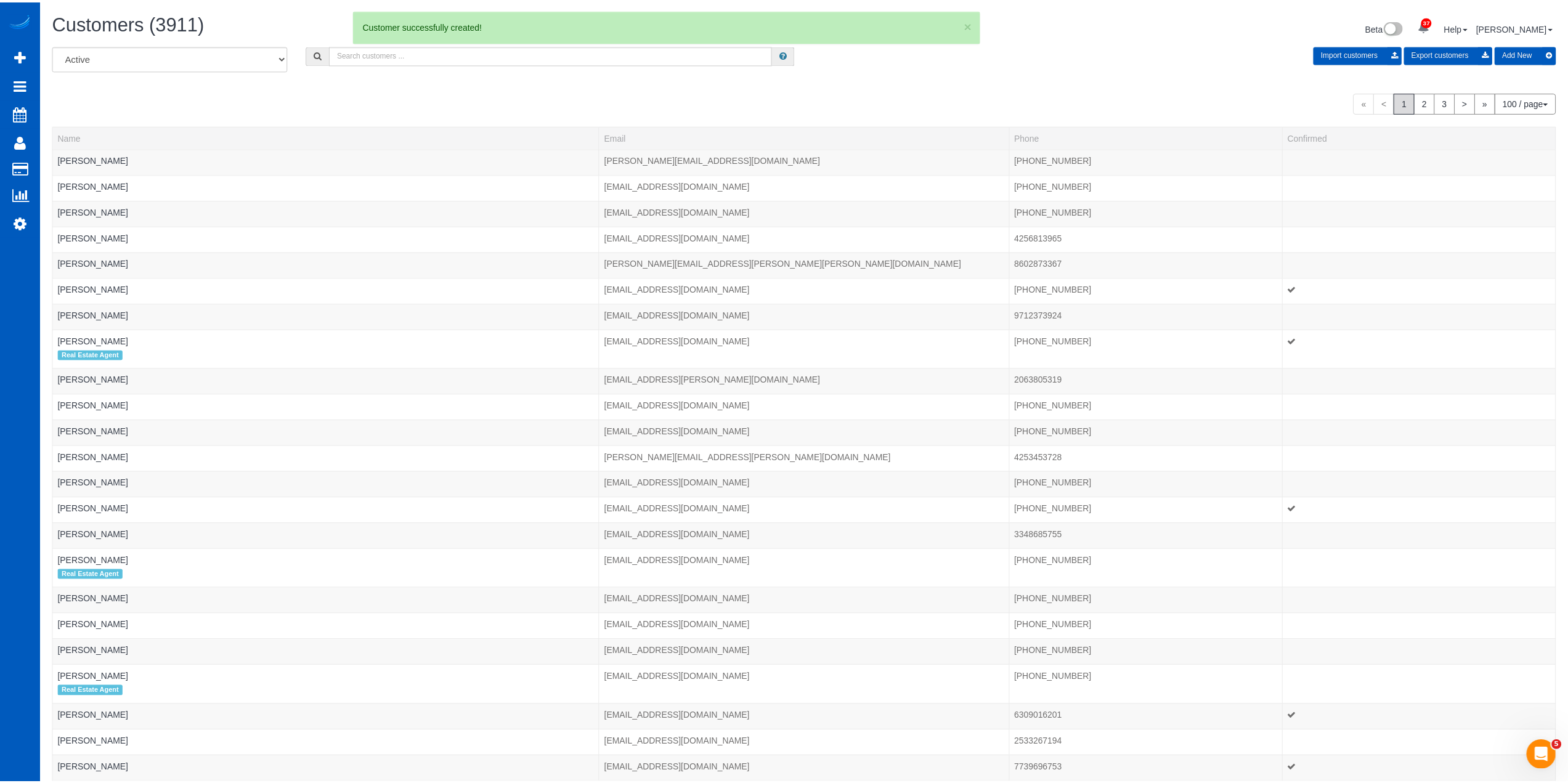
scroll to position [2931, 1568]
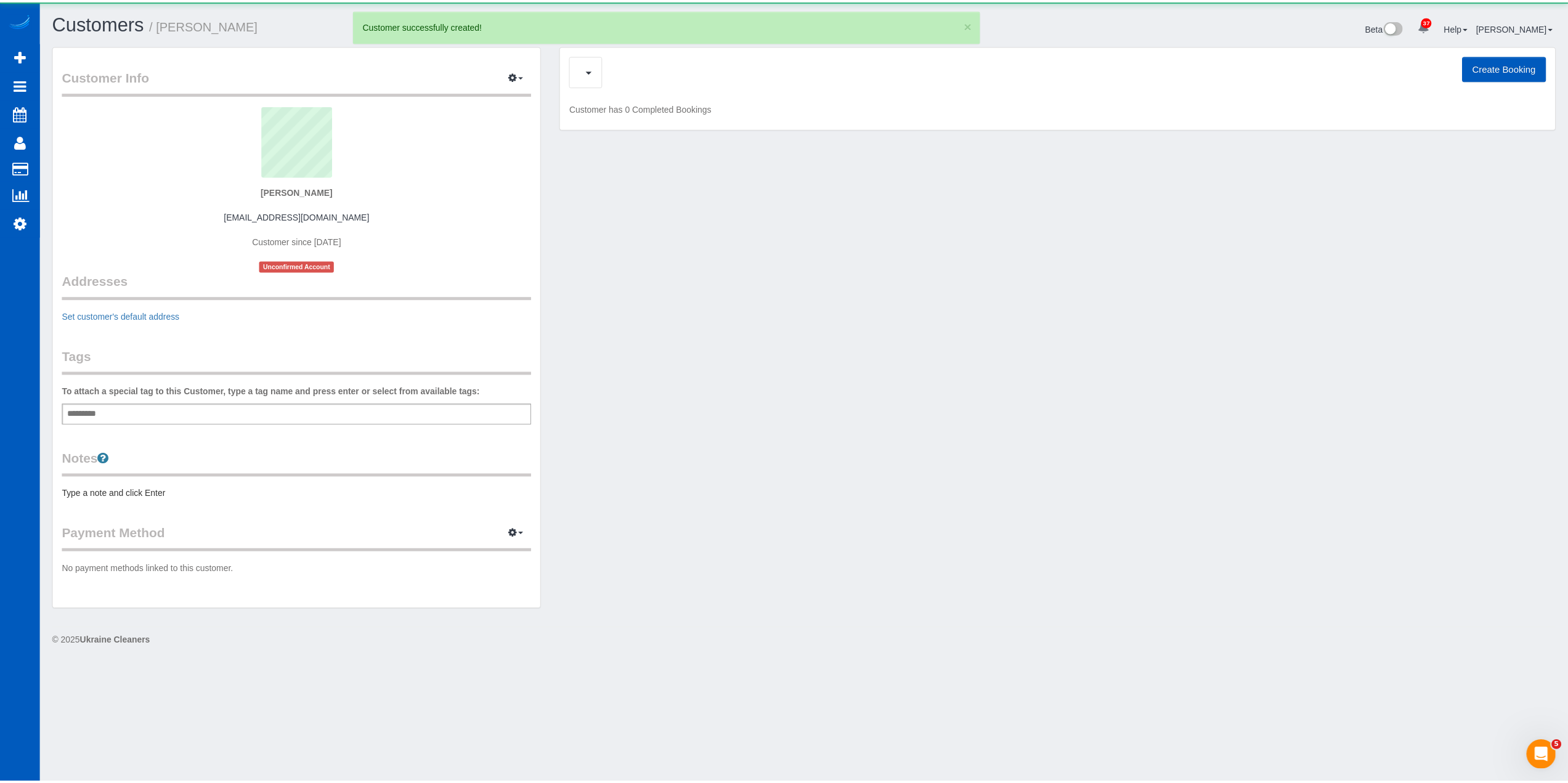
scroll to position [680, 1578]
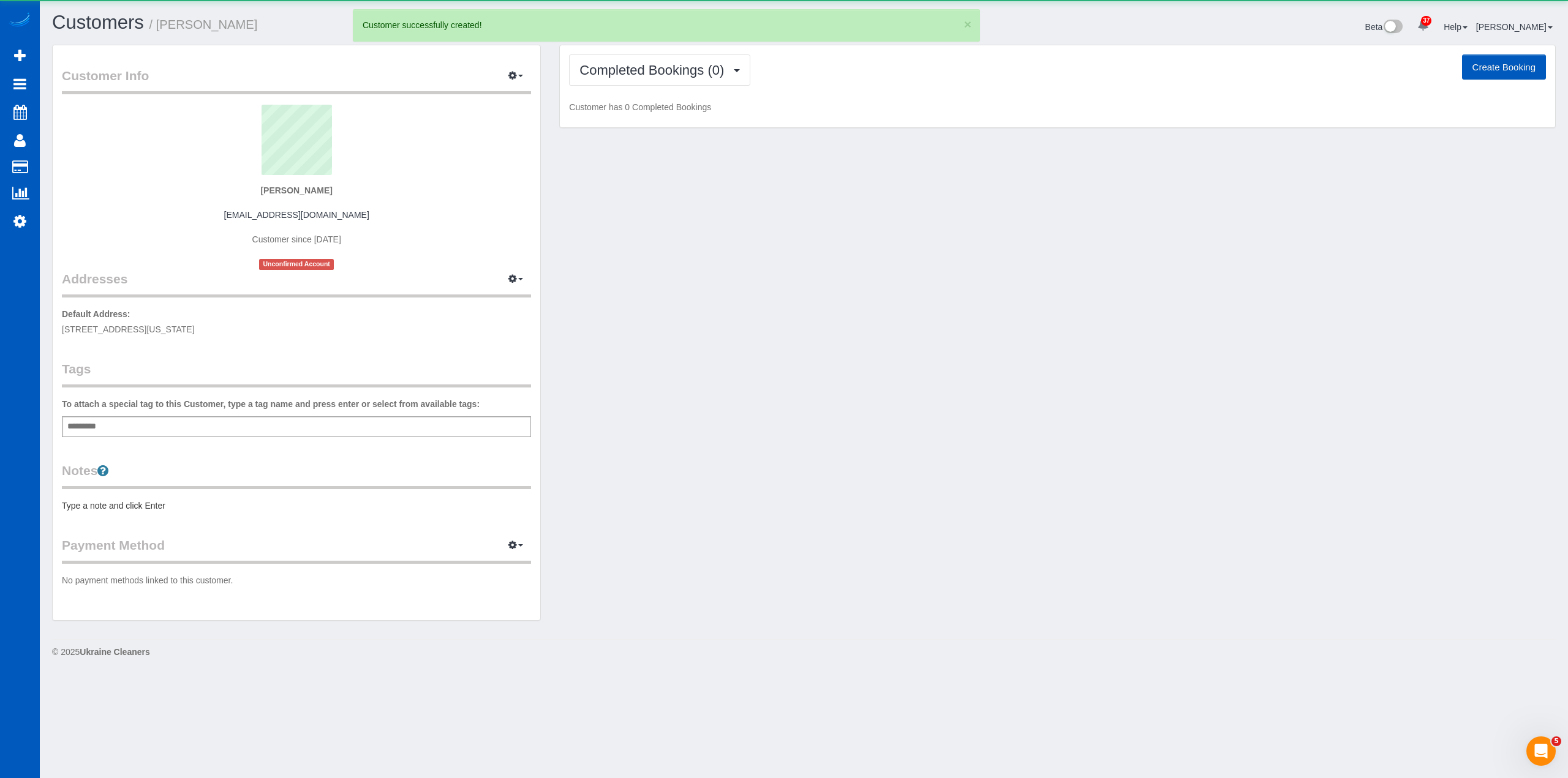
click at [1486, 65] on button "Create Booking" at bounding box center [1504, 68] width 84 height 26
select select "CO"
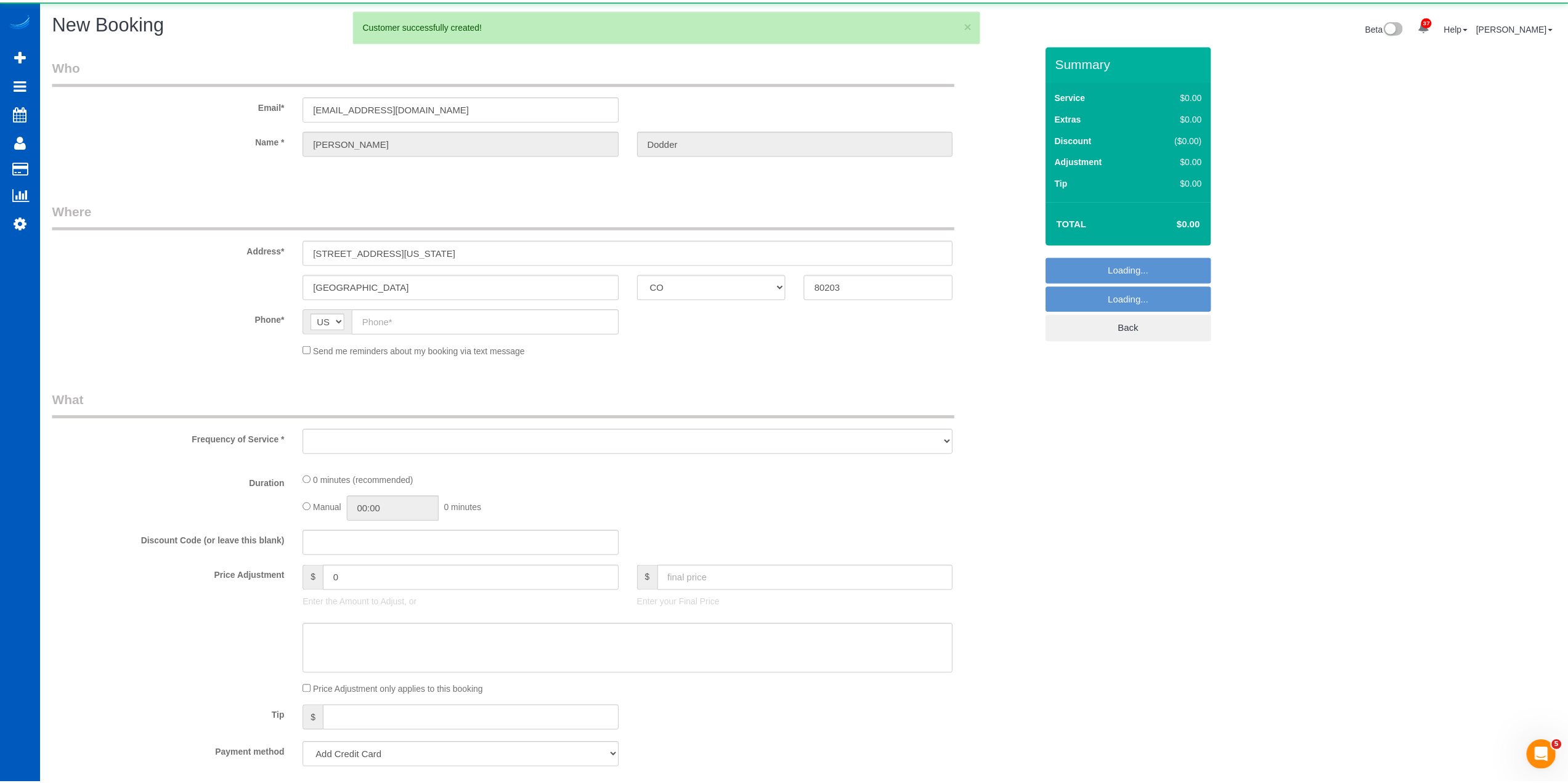
scroll to position [1845, 1568]
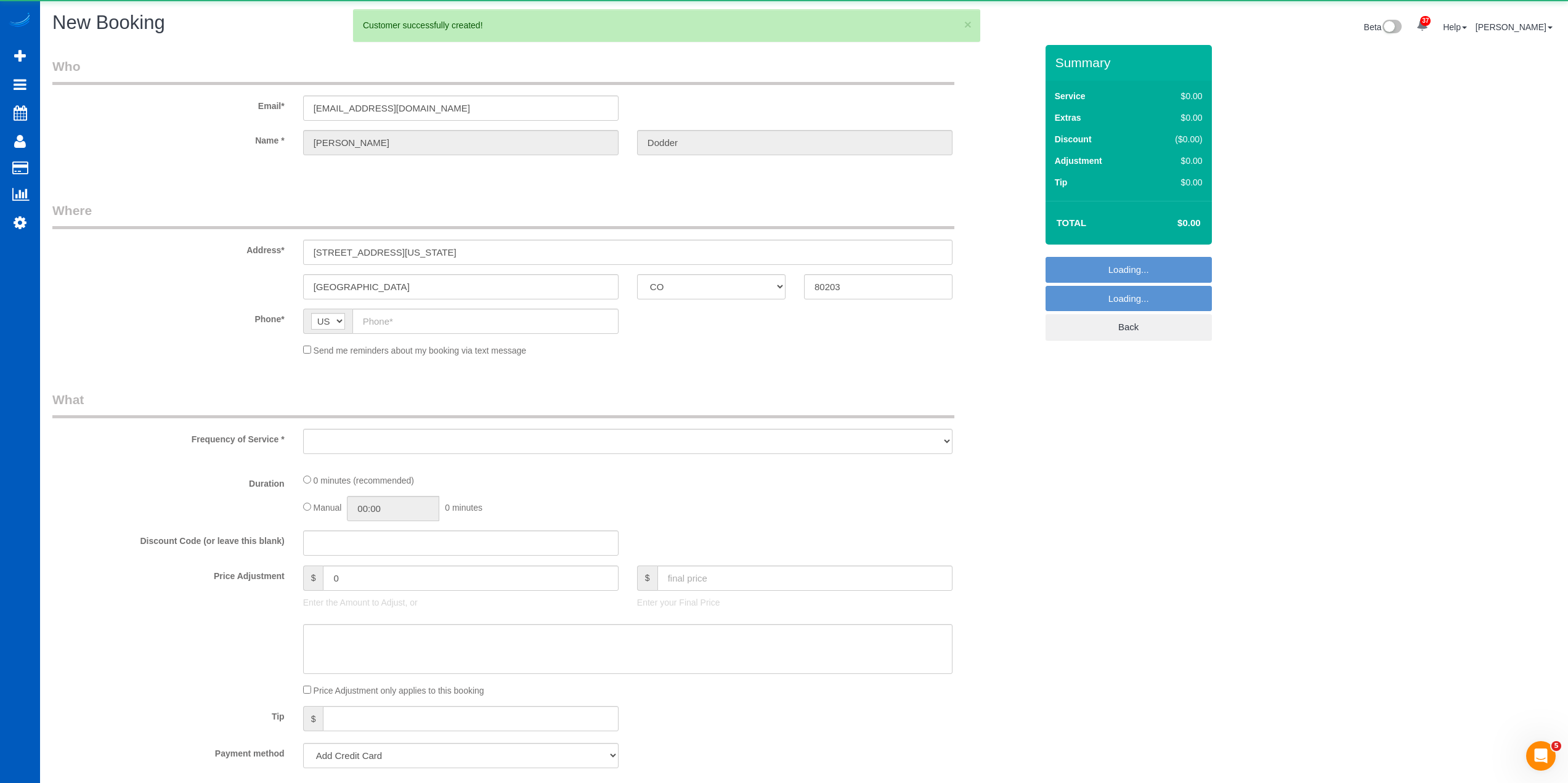
select select "object:6336"
select select "199"
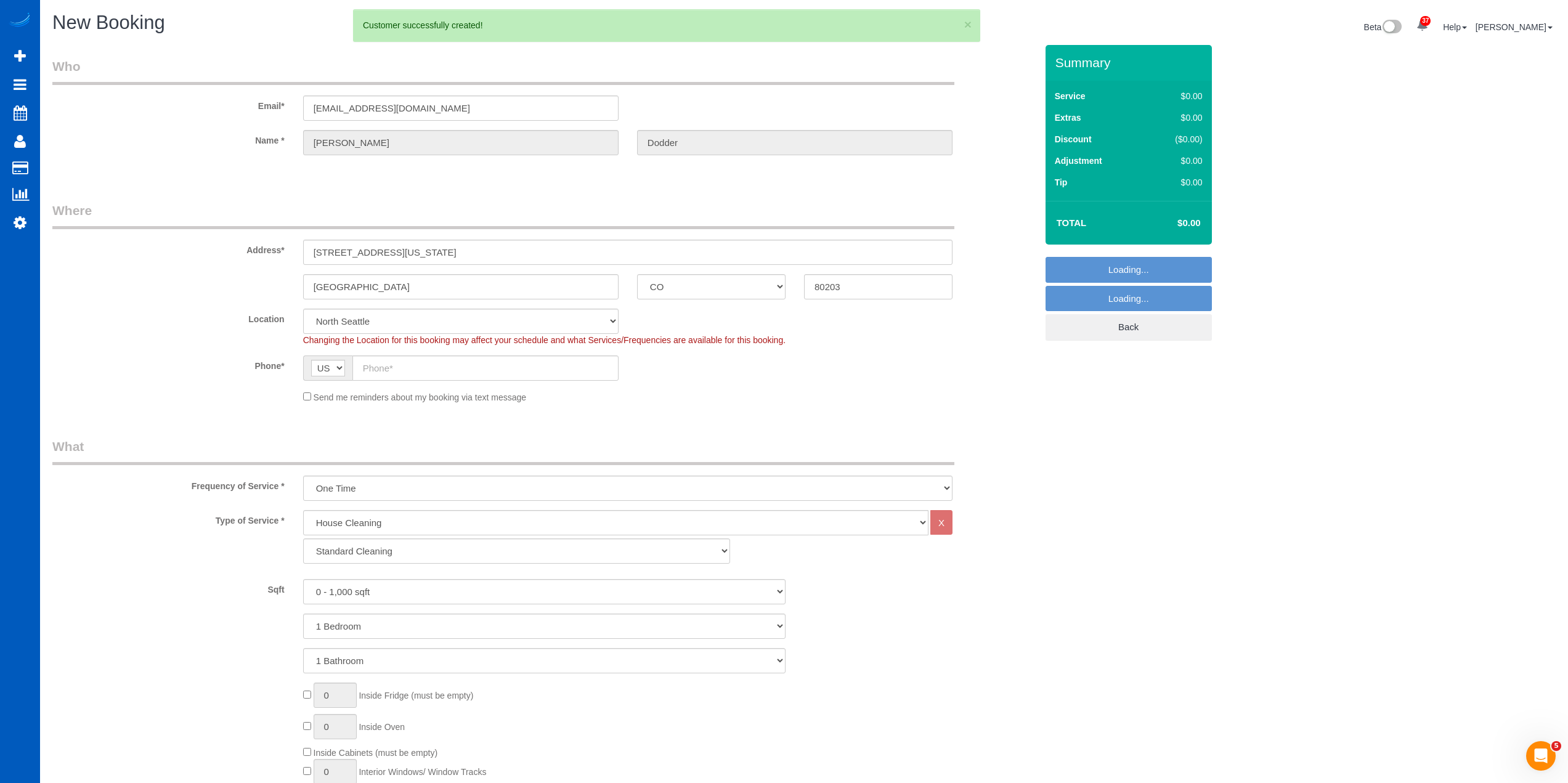
select select "object:6596"
select select "266"
select select "object:6685"
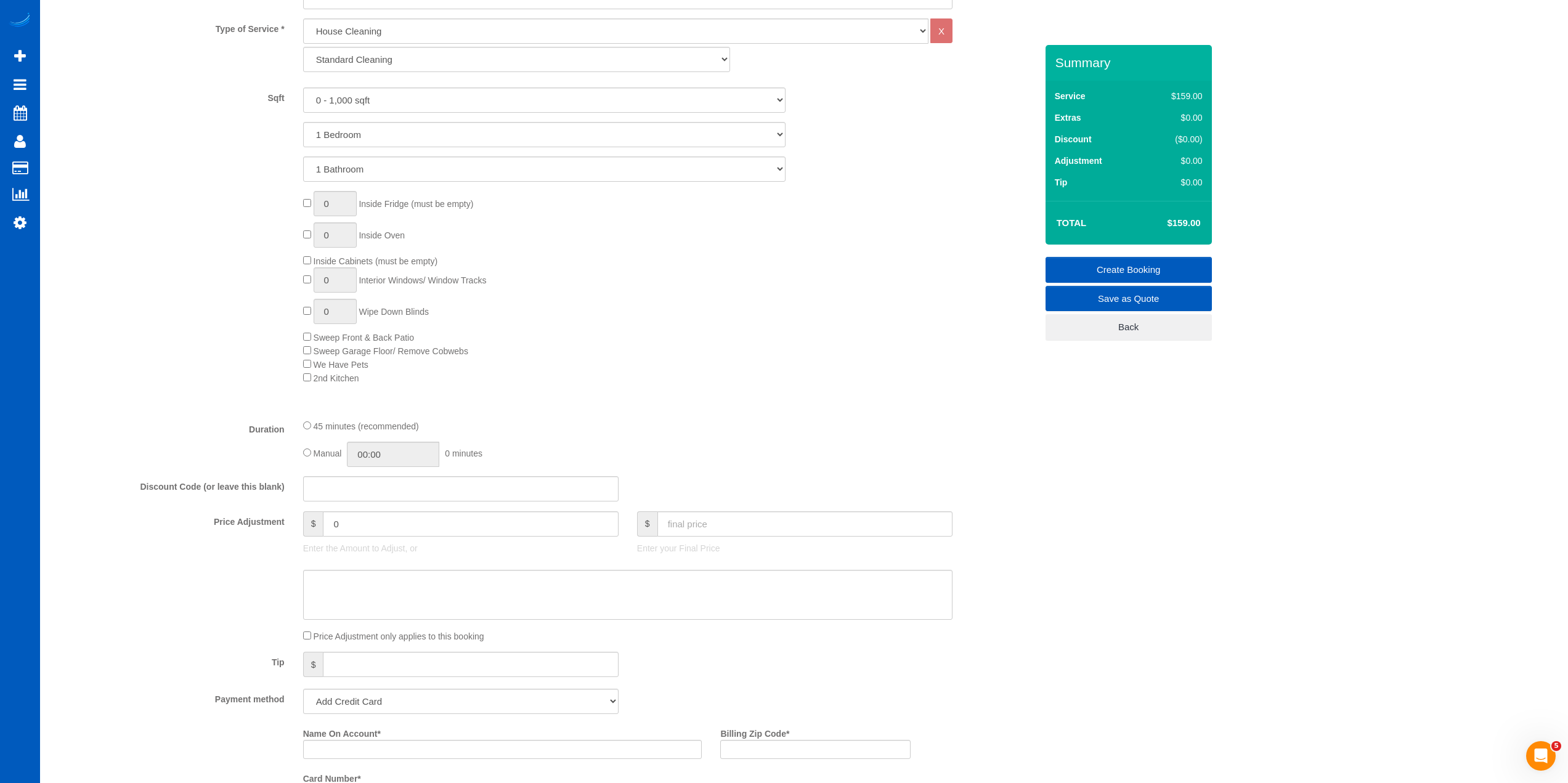
scroll to position [493, 0]
click at [694, 532] on input "text" at bounding box center [805, 523] width 295 height 25
type input "150"
click at [728, 420] on div "45 minutes (recommended)" at bounding box center [627, 425] width 649 height 14
type input "-9"
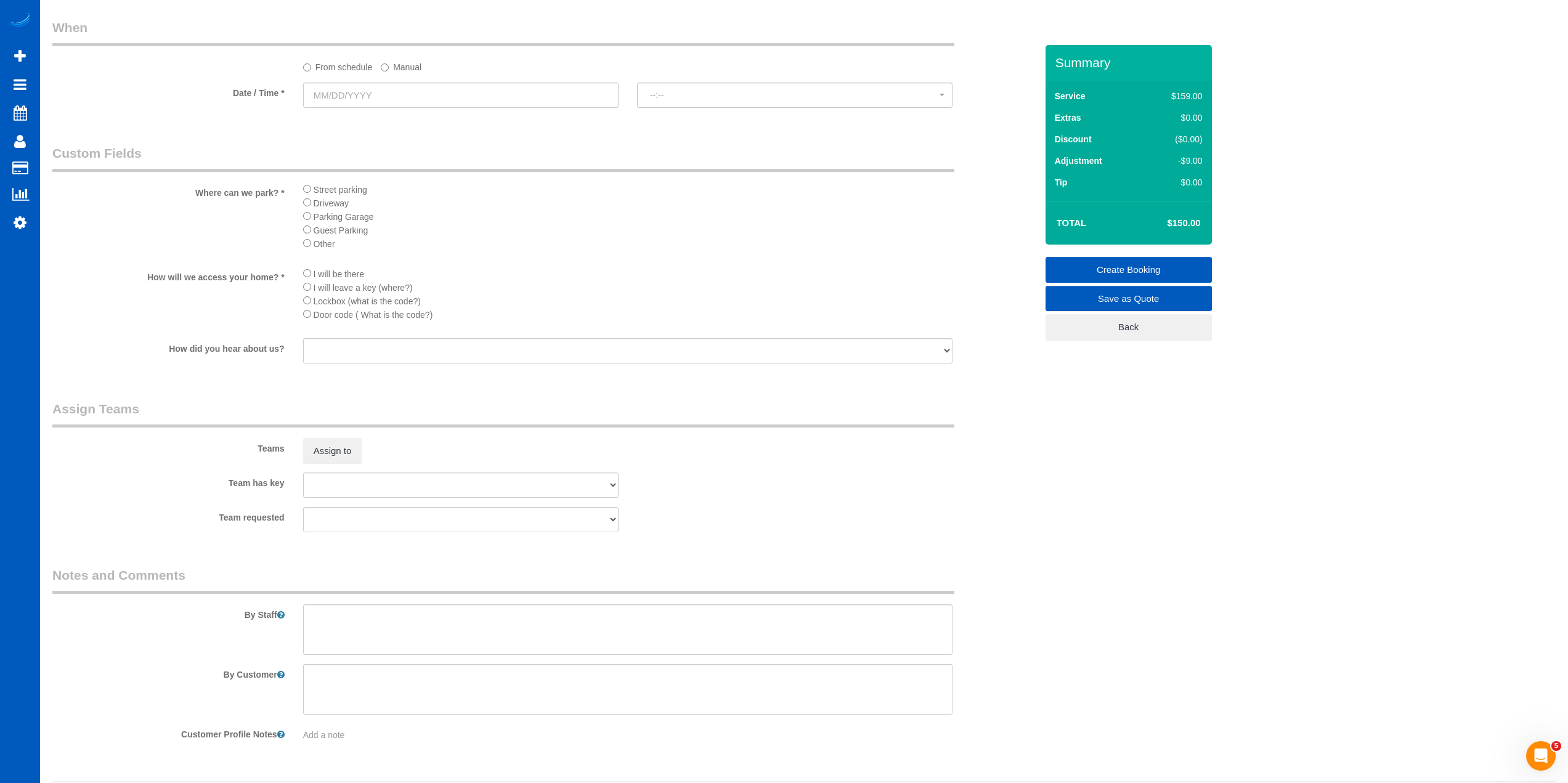
scroll to position [1452, 0]
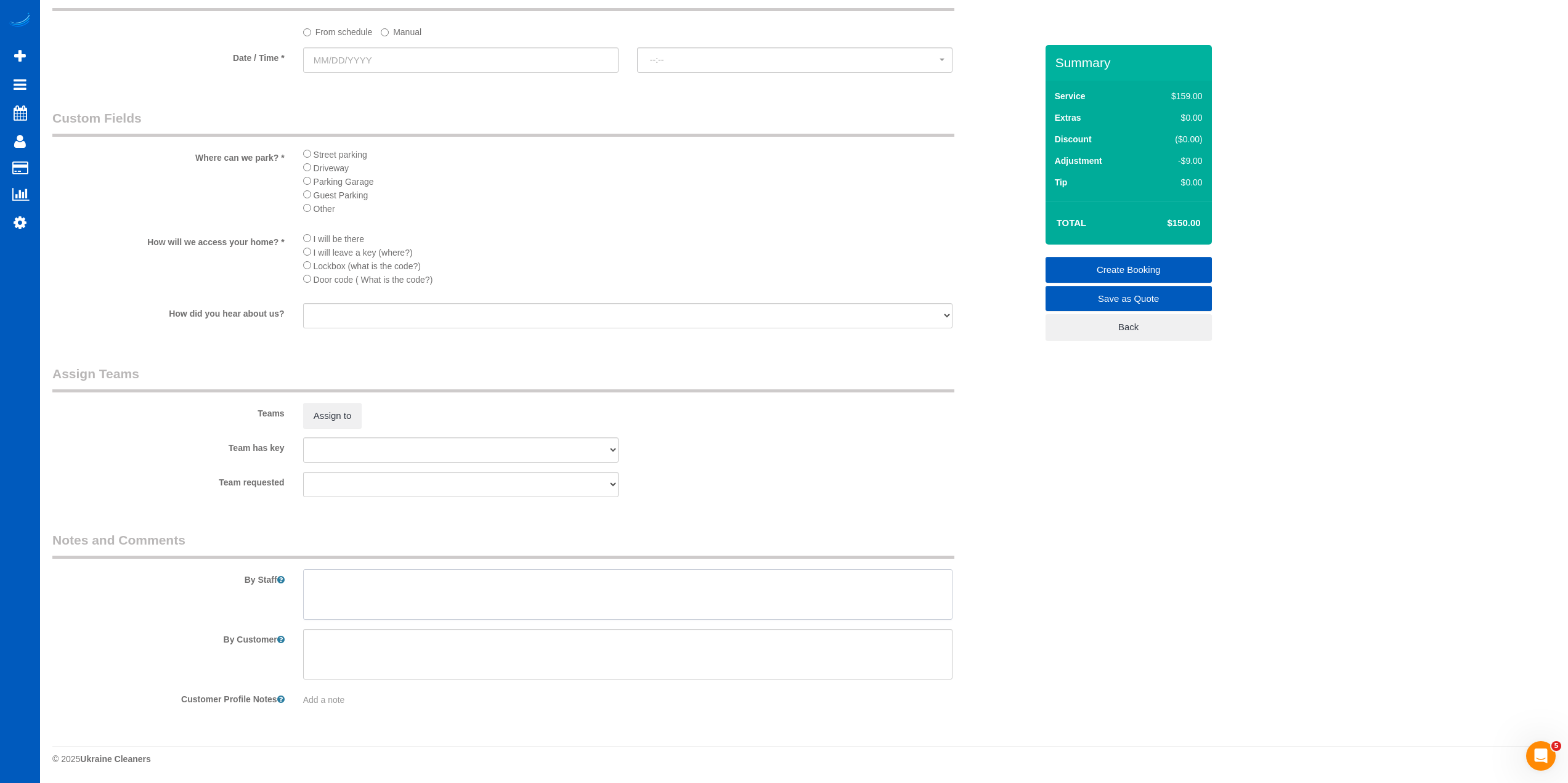
click at [398, 574] on textarea at bounding box center [627, 595] width 649 height 50
click at [856, 487] on div "Team requested [PERSON_NAME] [PERSON_NAME] [PERSON_NAME] [PERSON_NAME]" at bounding box center [544, 484] width 1003 height 25
click at [506, 580] on textarea at bounding box center [627, 595] width 649 height 50
click at [551, 583] on textarea at bounding box center [627, 595] width 649 height 50
type textarea "Hourly call if it goes over 4 hours. Main task is to get rid of post constructi…"
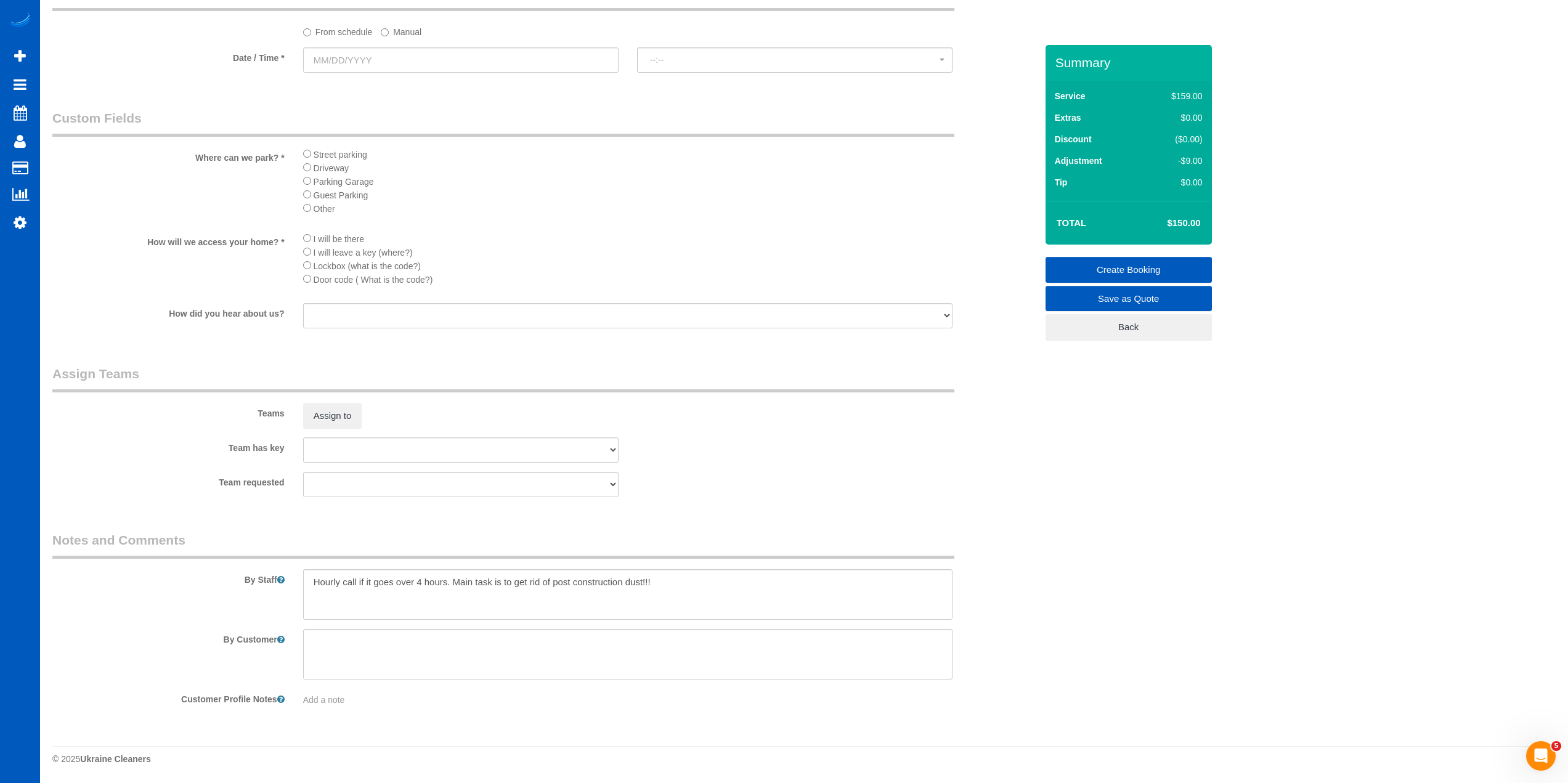
click at [875, 428] on div "Teams Assign to" at bounding box center [544, 397] width 1003 height 64
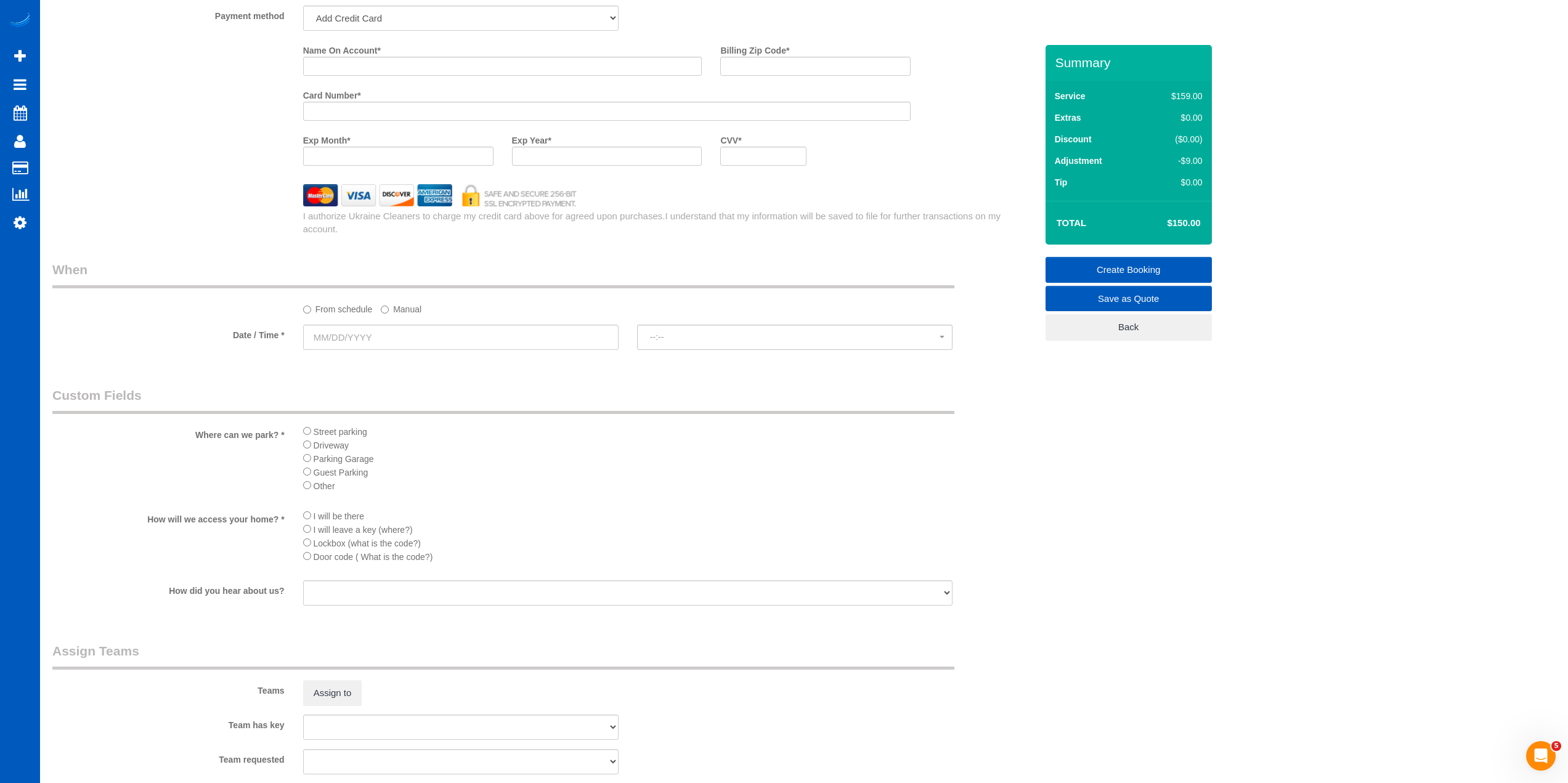
scroll to position [1170, 0]
click at [468, 338] on input "text" at bounding box center [461, 341] width 315 height 25
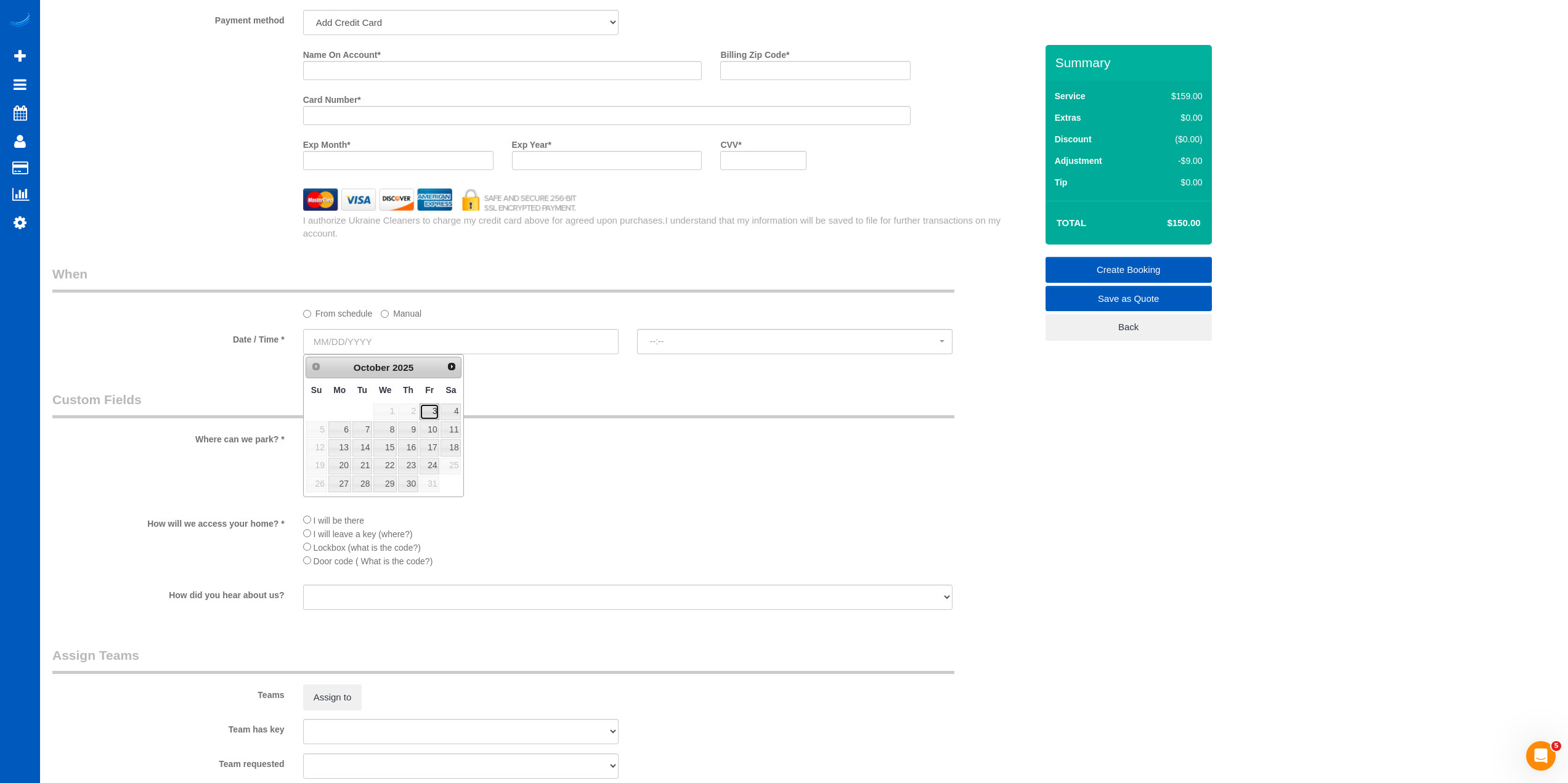
click at [437, 412] on link "3" at bounding box center [429, 412] width 20 height 16
type input "[DATE]"
select select "spot13"
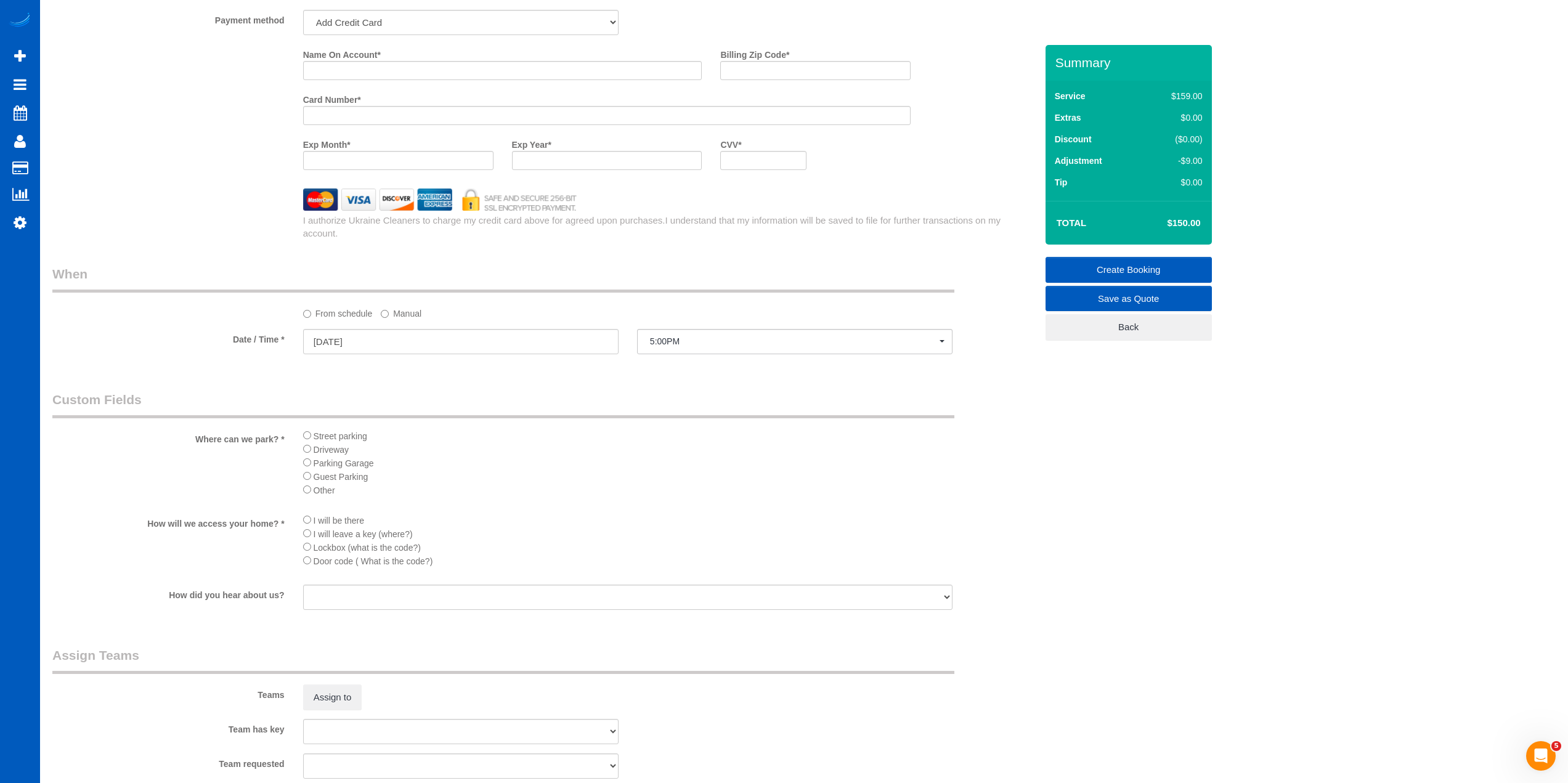
click at [404, 312] on label "Manual" at bounding box center [401, 311] width 41 height 16
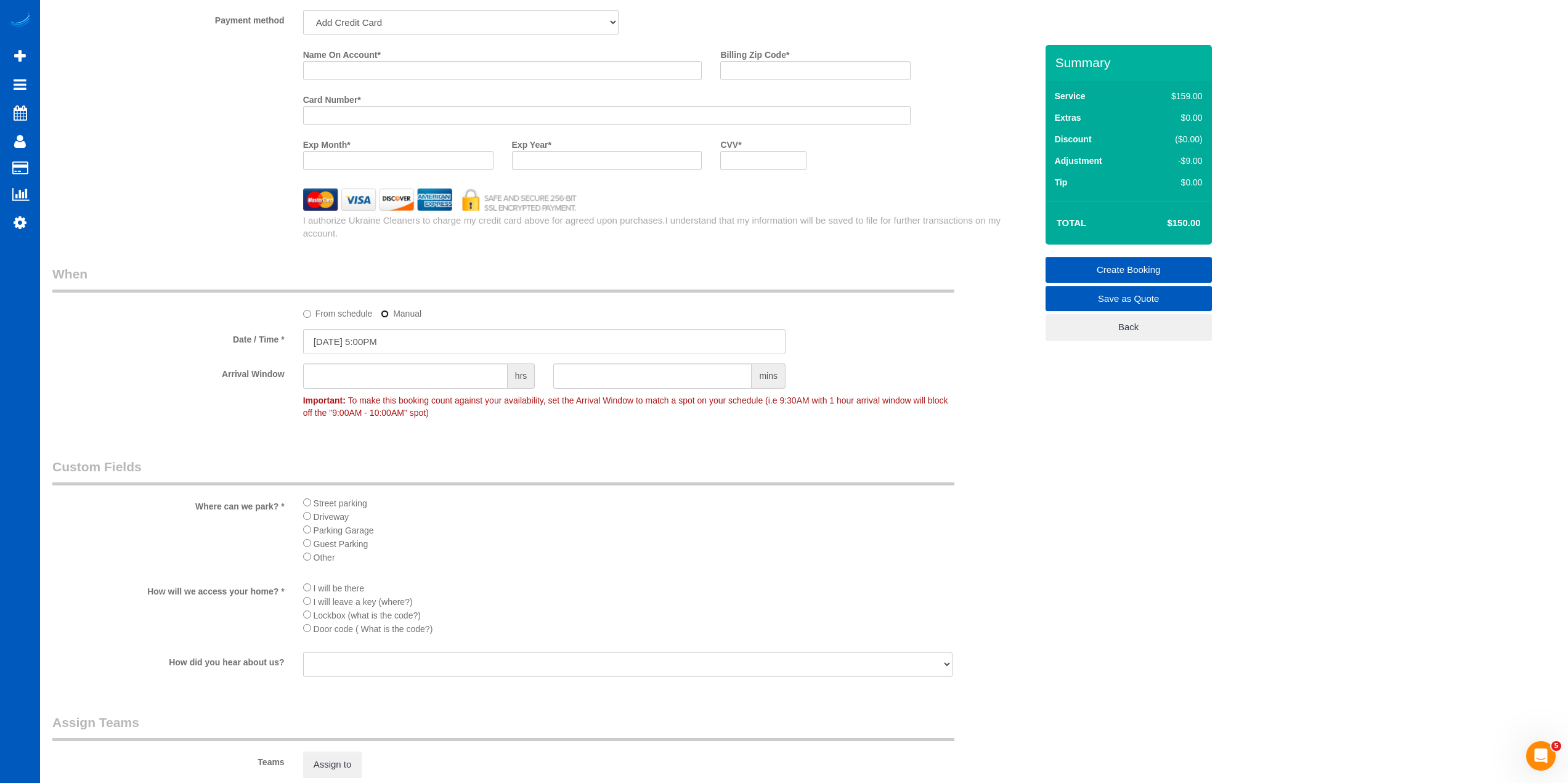
scroll to position [2303, 1568]
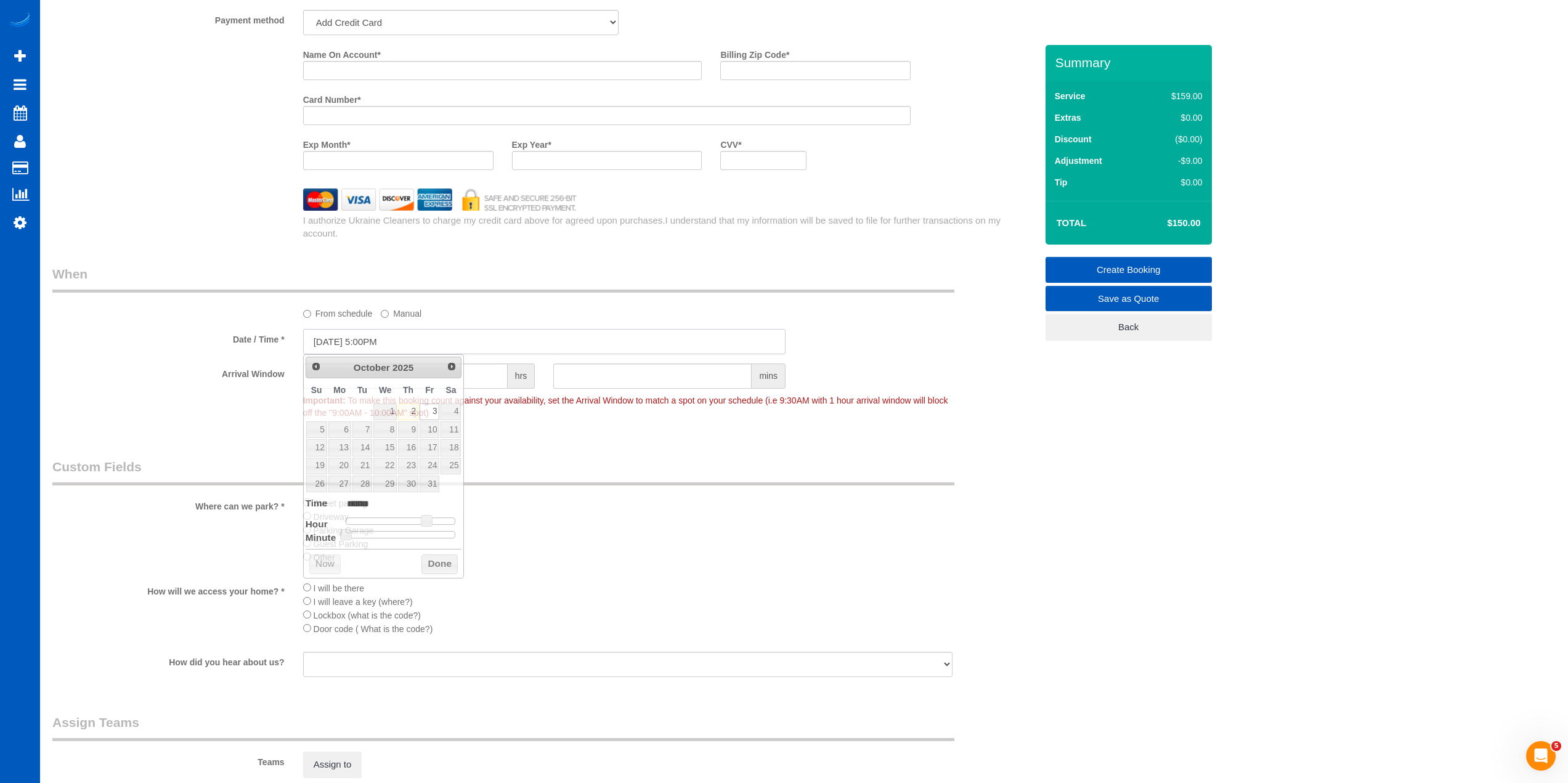
click at [495, 347] on input "[DATE] 5:00PM" at bounding box center [544, 341] width 483 height 25
type input "[DATE] 4:00PM"
type input "******"
type input "[DATE] 3:00PM"
type input "******"
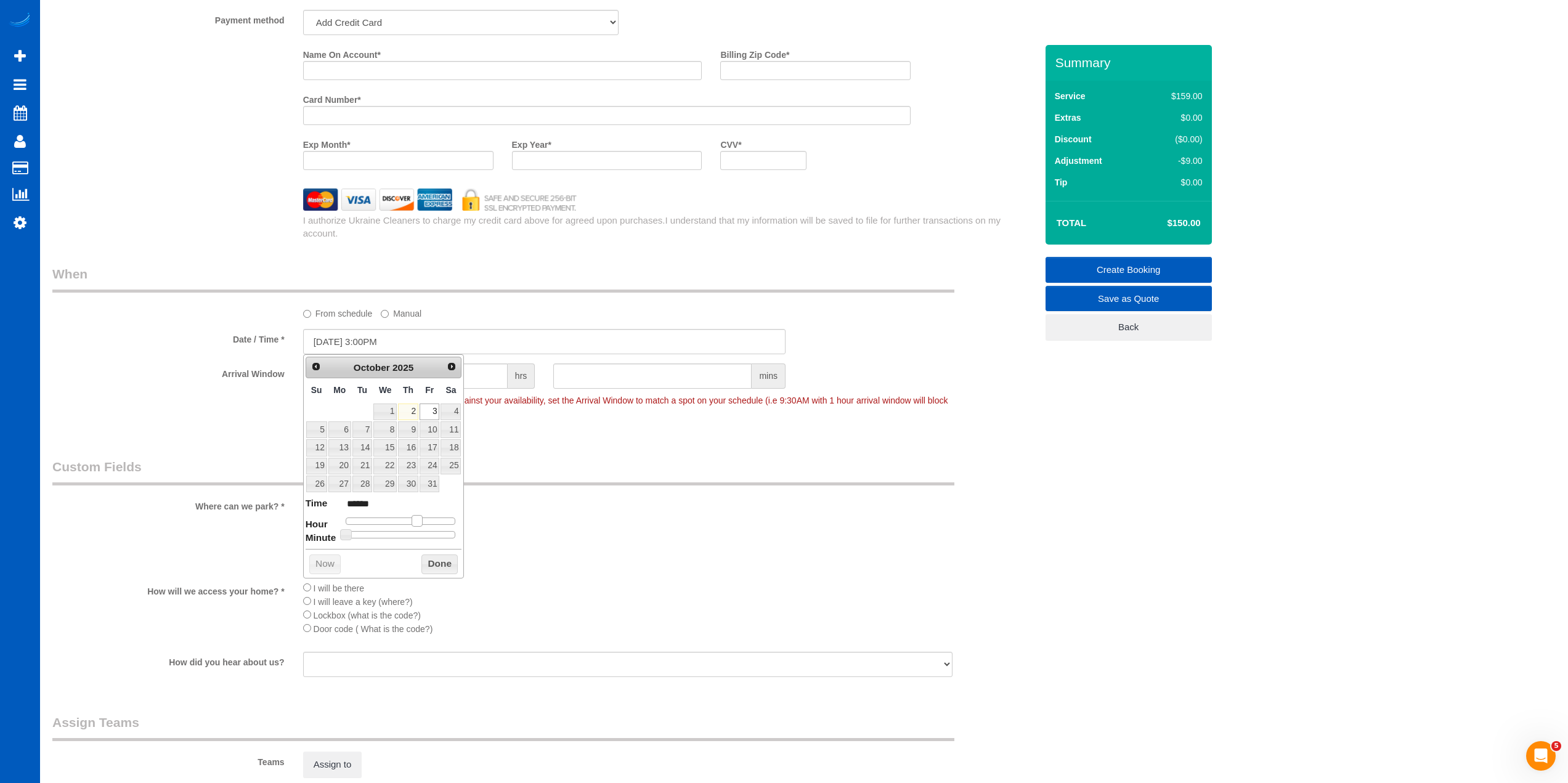
type input "[DATE] 2:00PM"
type input "******"
drag, startPoint x: 423, startPoint y: 524, endPoint x: 416, endPoint y: 527, distance: 7.6
click at [416, 527] on dl "Time ****** Hour Minute Second Millisecond Microsecond Time Zone ***** ***** **…" at bounding box center [384, 518] width 156 height 43
click at [437, 571] on button "Done" at bounding box center [439, 564] width 36 height 20
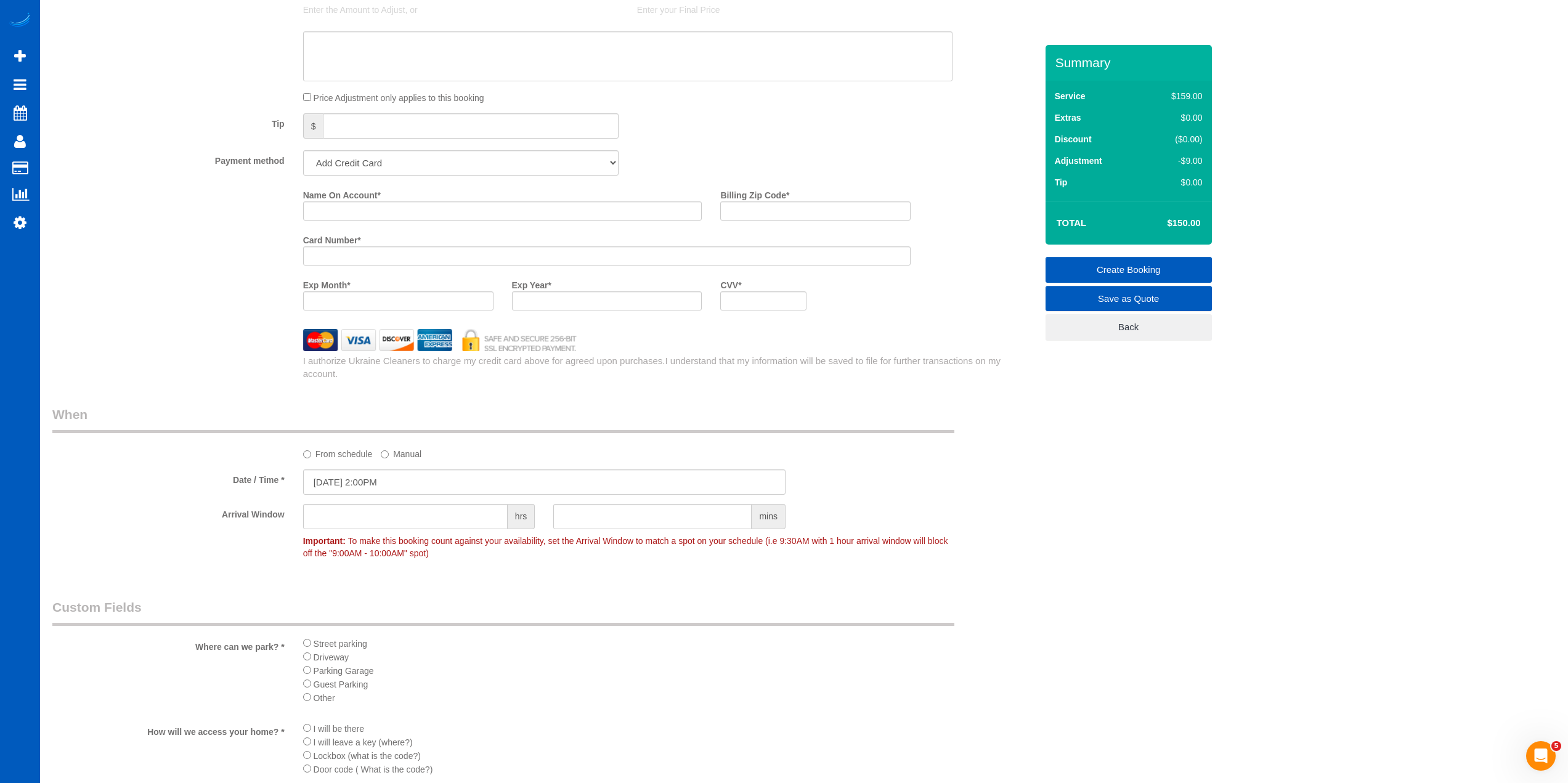
scroll to position [904, 0]
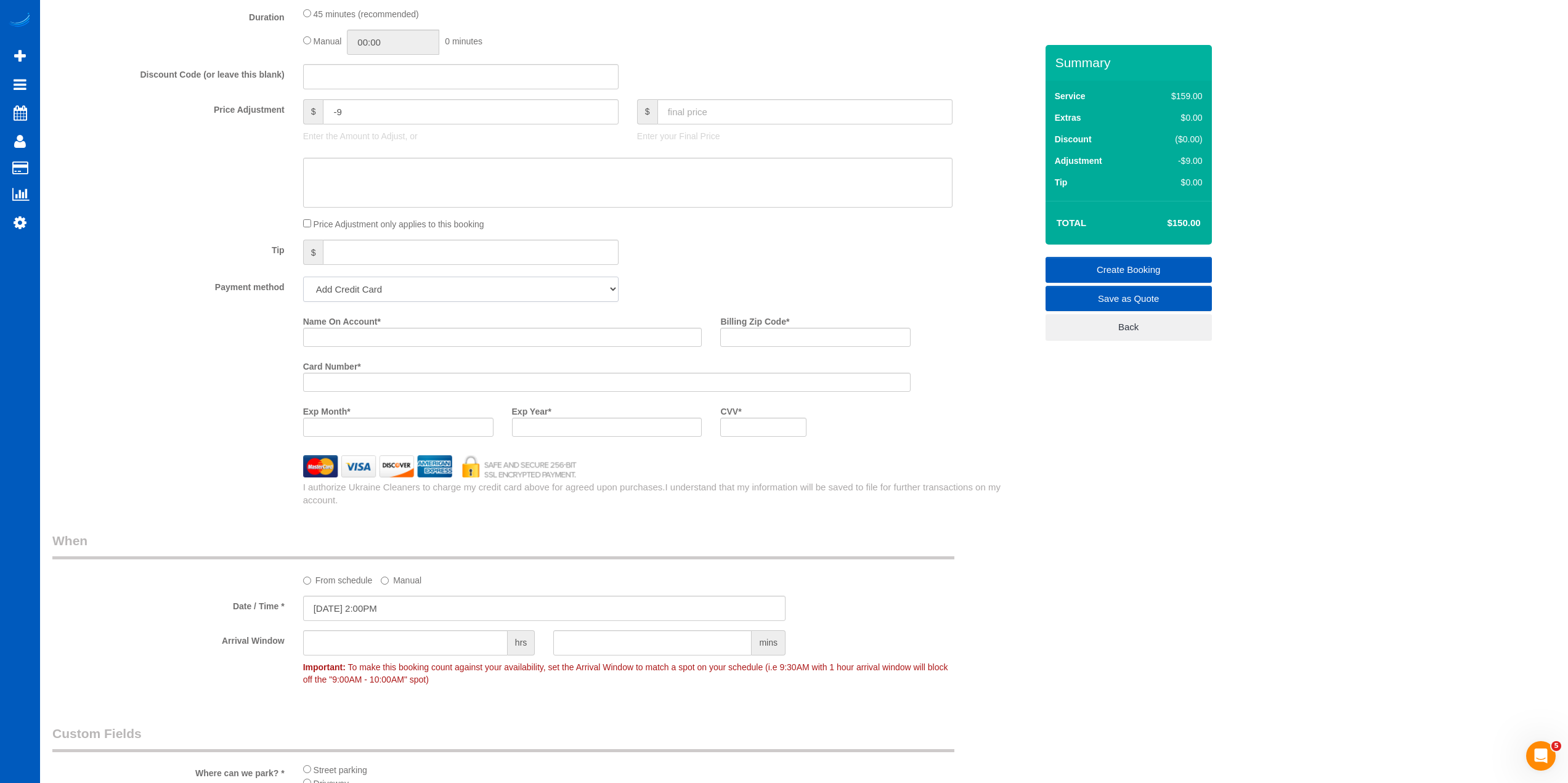
click at [599, 289] on select "Add Credit Card Cash Check Paypal" at bounding box center [461, 289] width 315 height 25
select select "string:cash"
click at [303, 277] on select "Add Credit Card Cash Check Paypal" at bounding box center [461, 289] width 315 height 25
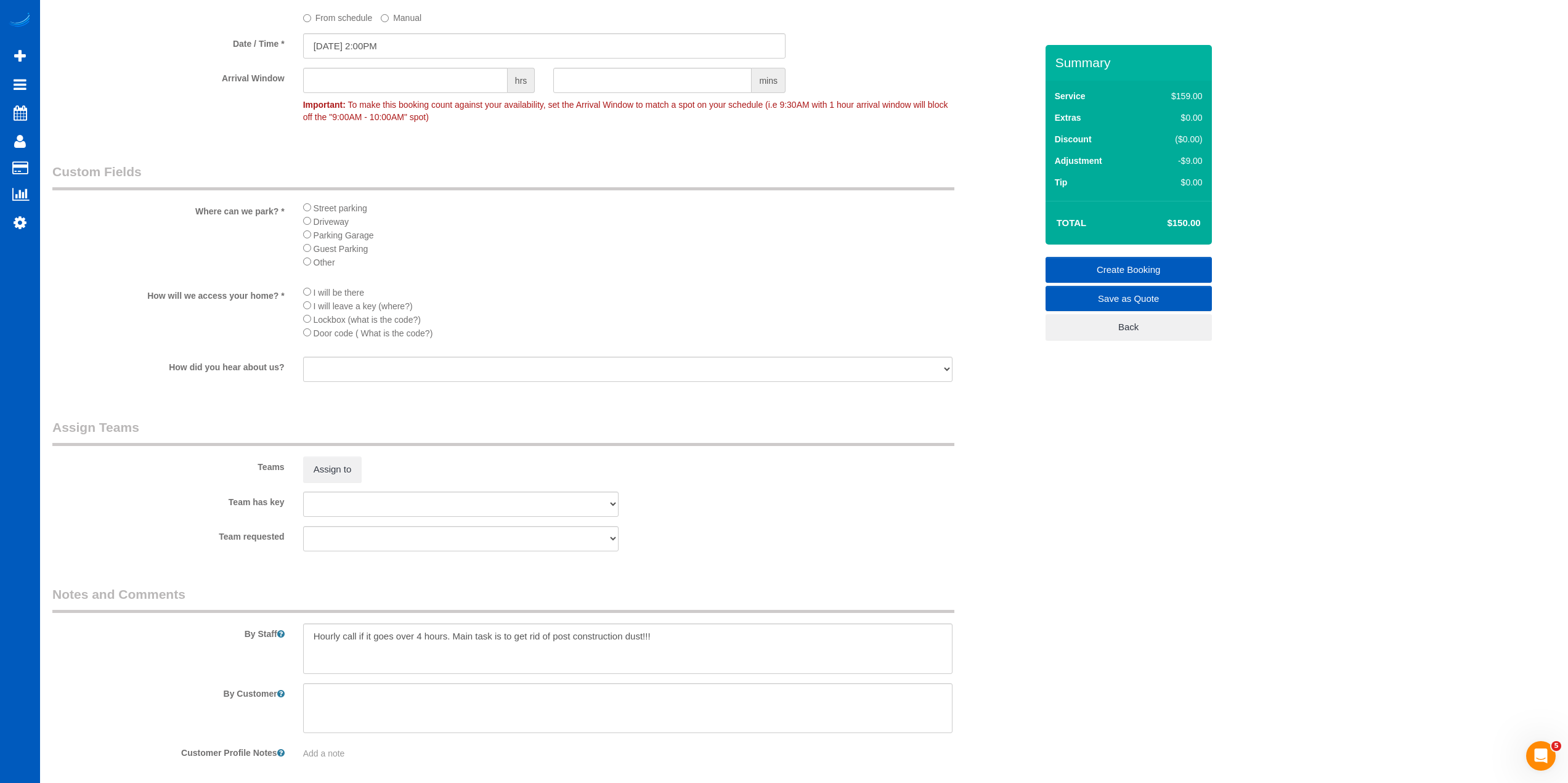
scroll to position [1274, 0]
click at [346, 472] on button "Assign to" at bounding box center [332, 466] width 59 height 26
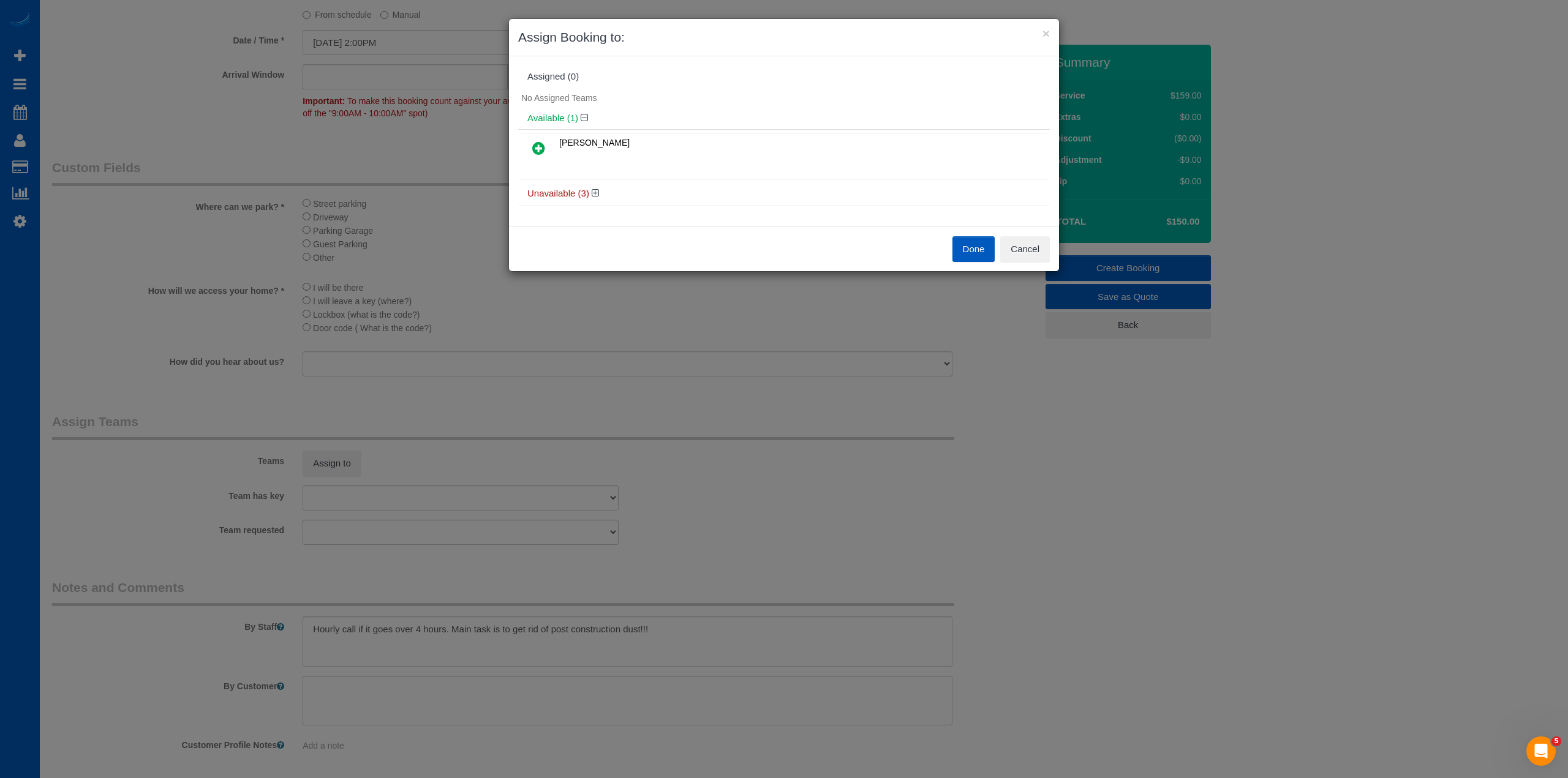
click at [536, 151] on icon at bounding box center [538, 148] width 13 height 15
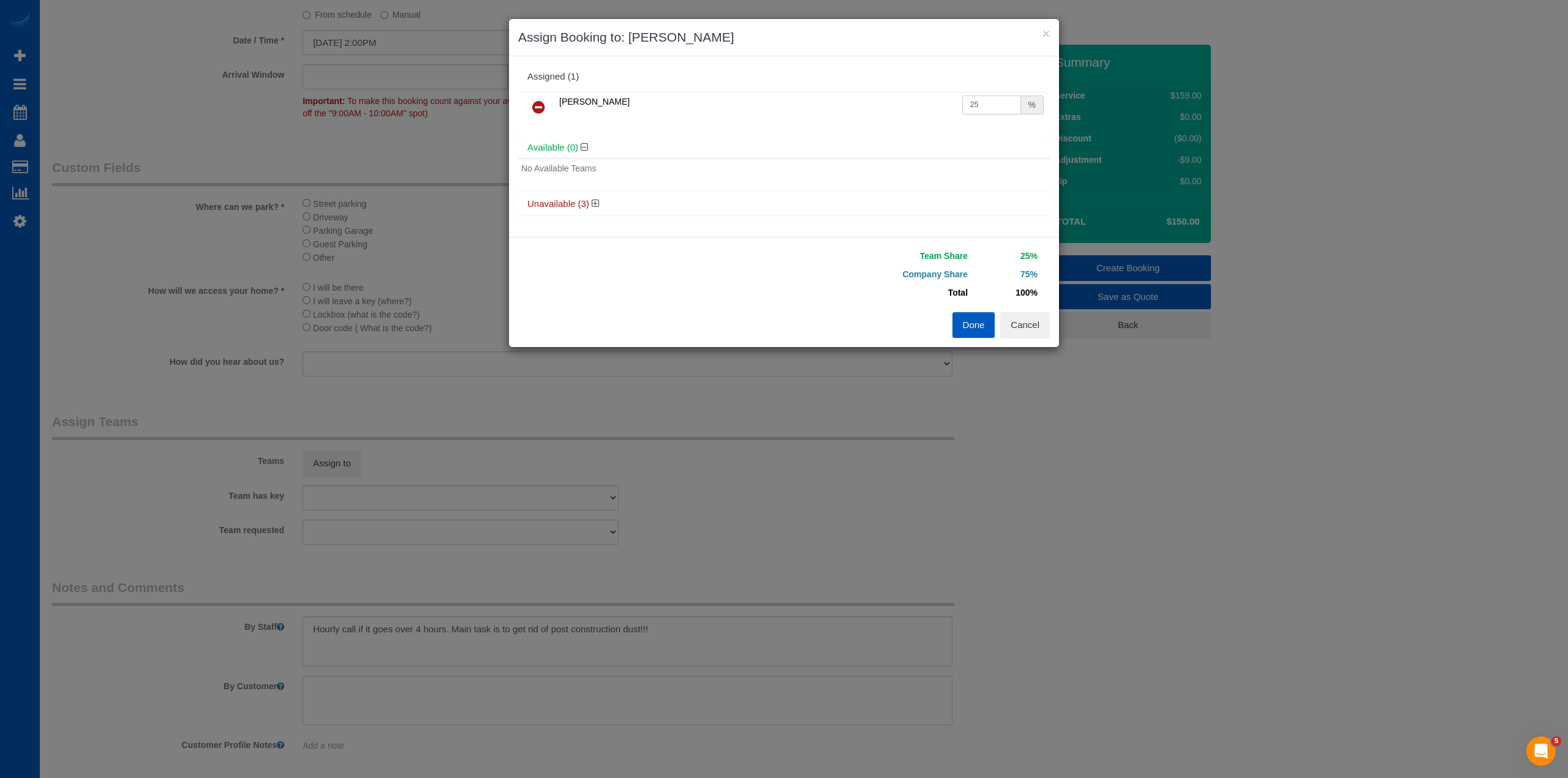
drag, startPoint x: 1005, startPoint y: 101, endPoint x: 899, endPoint y: 113, distance: 106.7
click at [899, 113] on tr "[PERSON_NAME] 25 %" at bounding box center [784, 107] width 526 height 31
type input "50"
click at [971, 324] on button "Done" at bounding box center [973, 325] width 43 height 26
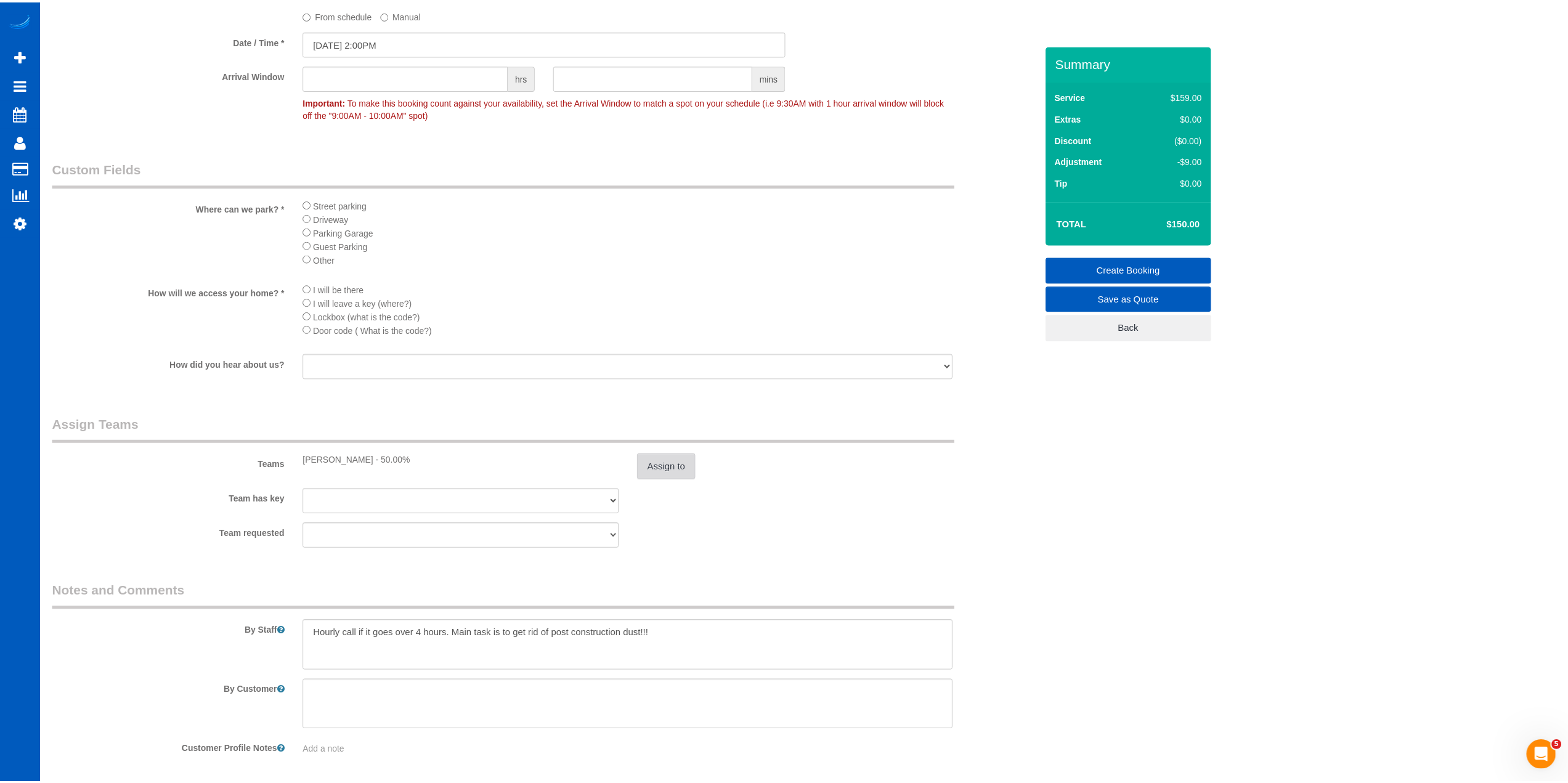
scroll to position [59505, 60043]
click at [682, 284] on li "I will be there" at bounding box center [627, 289] width 649 height 14
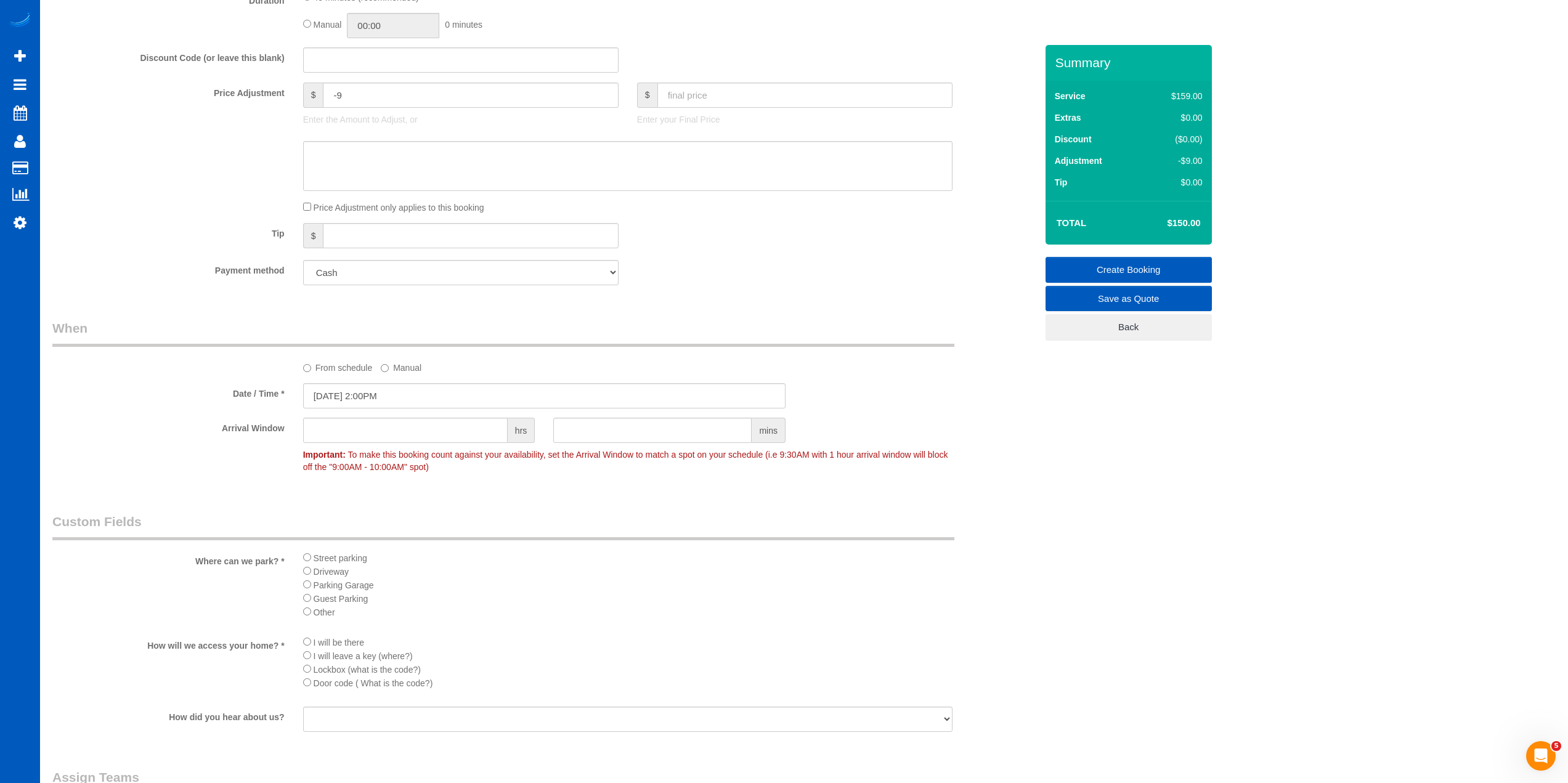
scroll to position [904, 0]
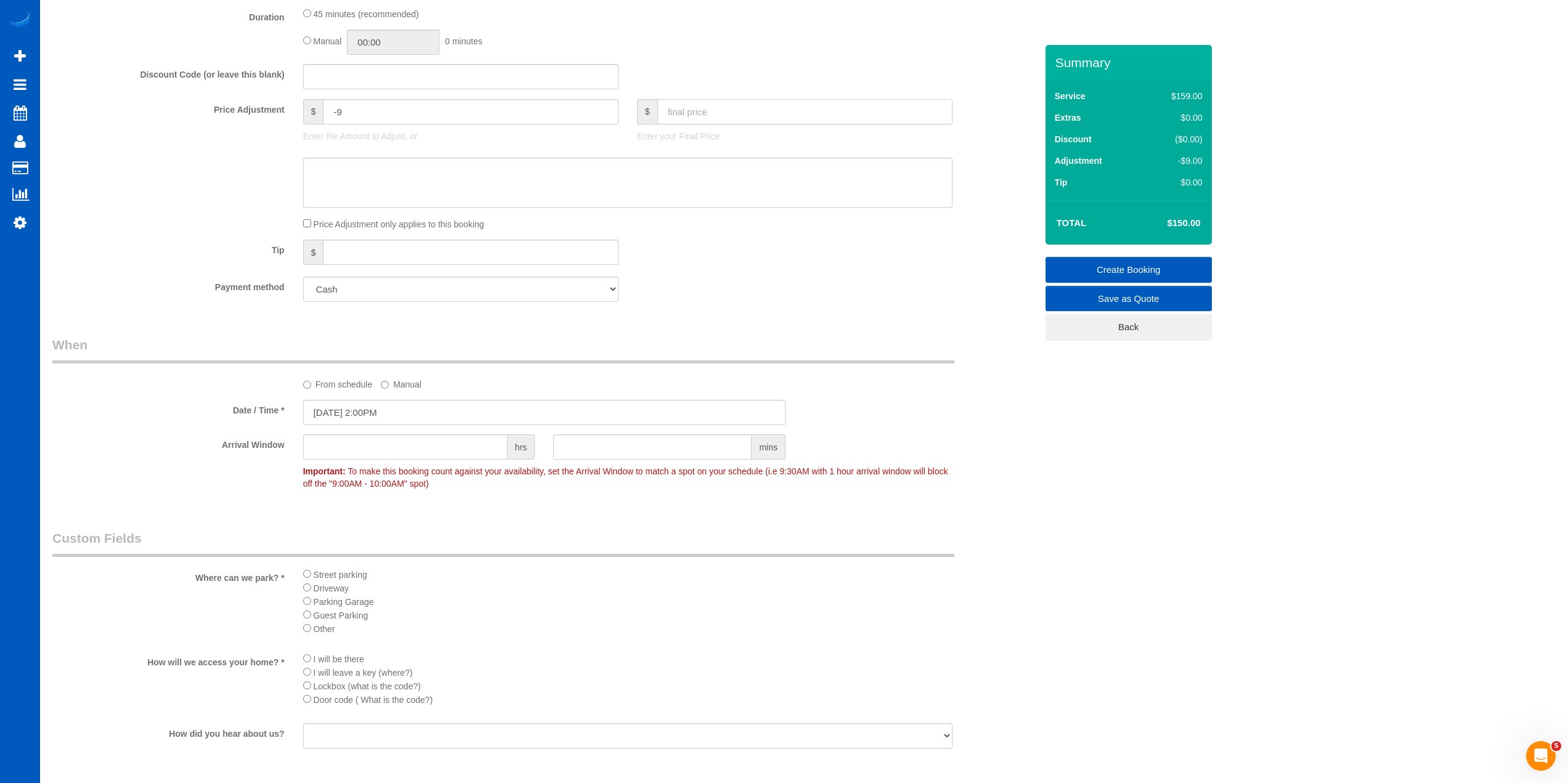
click at [749, 107] on input "text" at bounding box center [805, 111] width 295 height 25
type input "0"
click at [774, 241] on div "Tip $" at bounding box center [544, 254] width 1003 height 28
type input "-159"
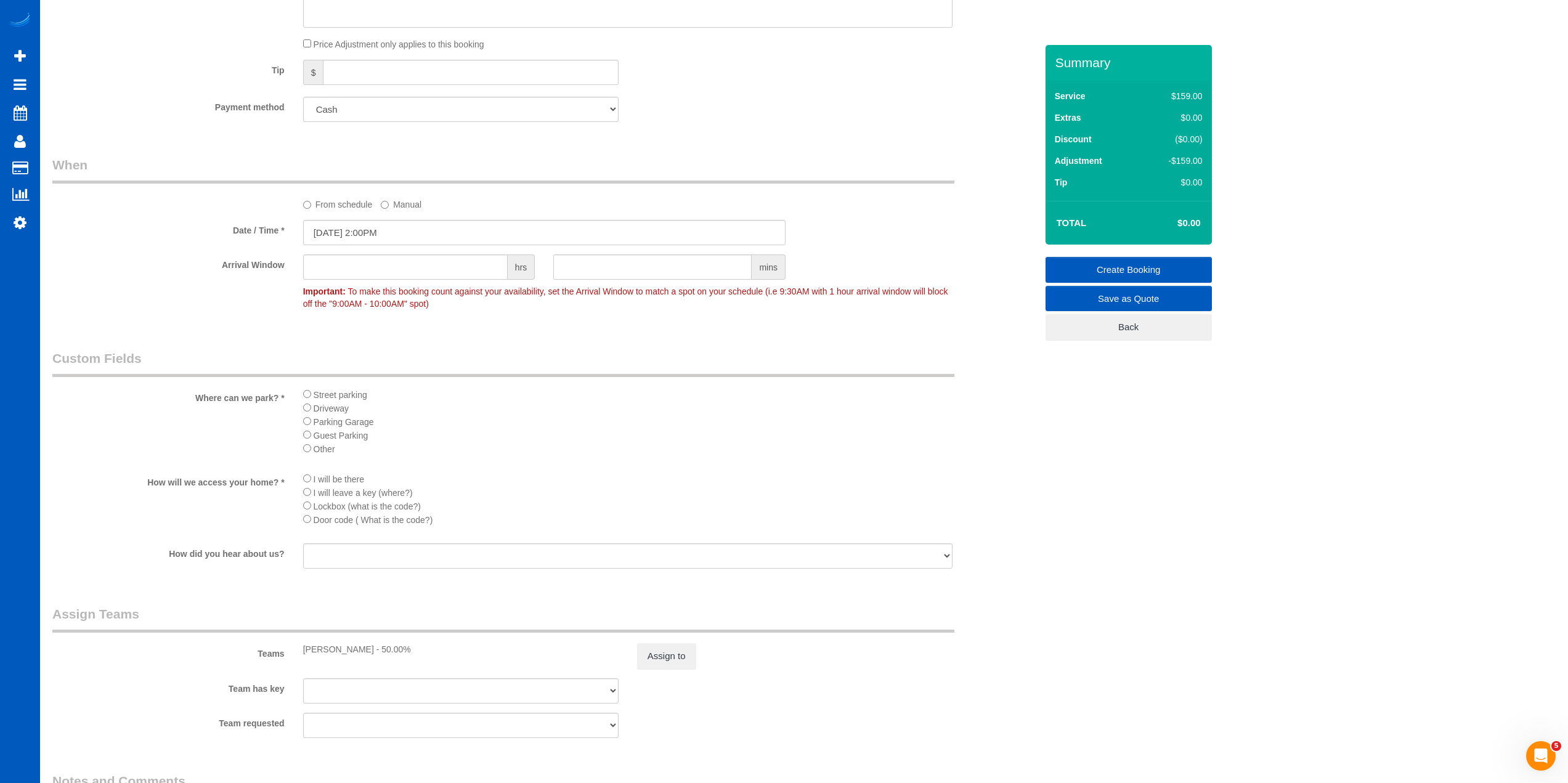
scroll to position [1324, 0]
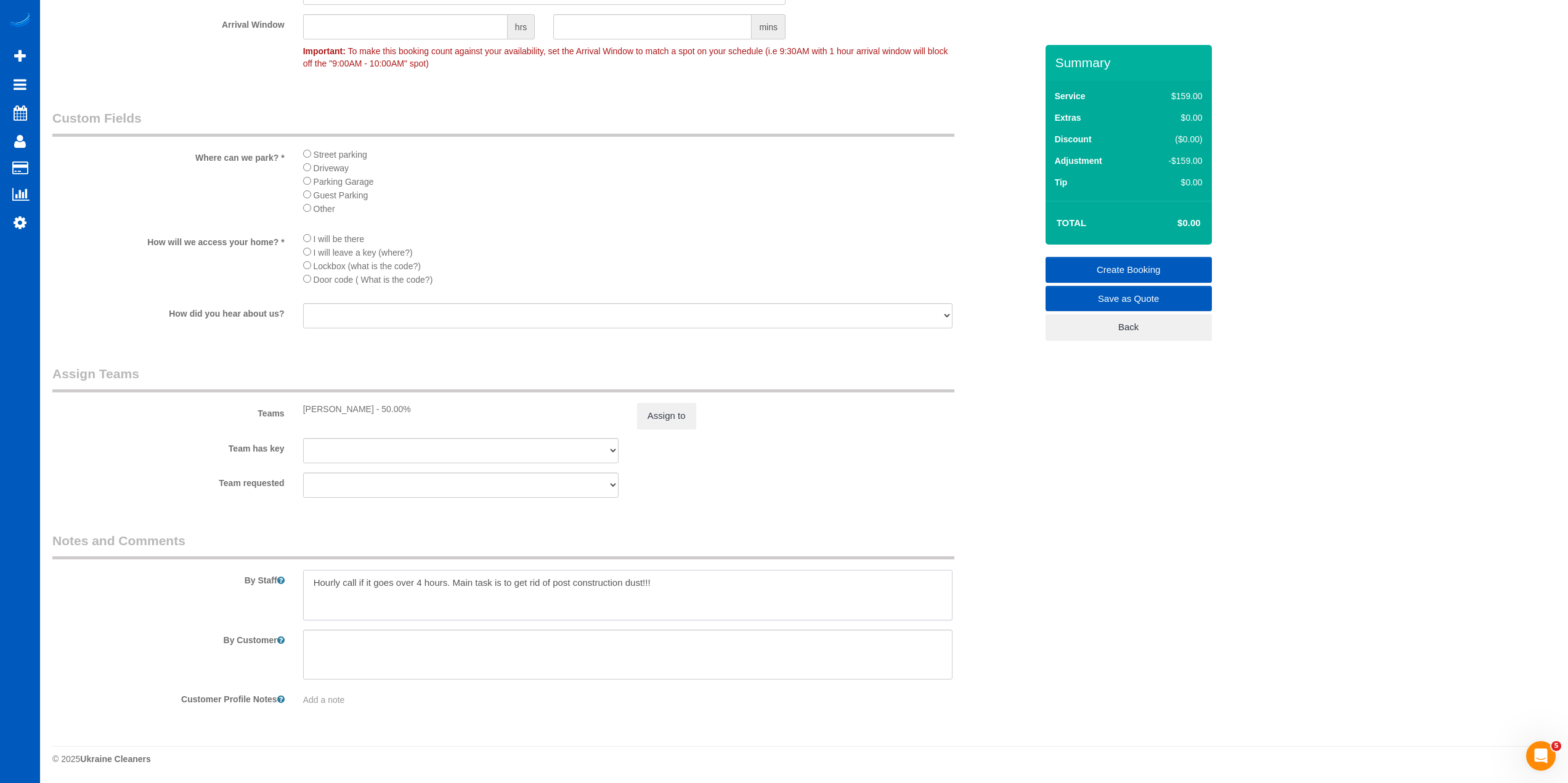
click at [344, 578] on textarea at bounding box center [627, 595] width 649 height 50
click at [792, 474] on div "Team requested [PERSON_NAME] [PERSON_NAME] [PERSON_NAME] [PERSON_NAME]" at bounding box center [544, 485] width 1003 height 25
drag, startPoint x: 419, startPoint y: 580, endPoint x: 372, endPoint y: 580, distance: 47.0
click at [372, 580] on textarea at bounding box center [627, 595] width 649 height 50
type textarea "Hourly - call if you think it might go longer than 4 hours. Main task is to get…"
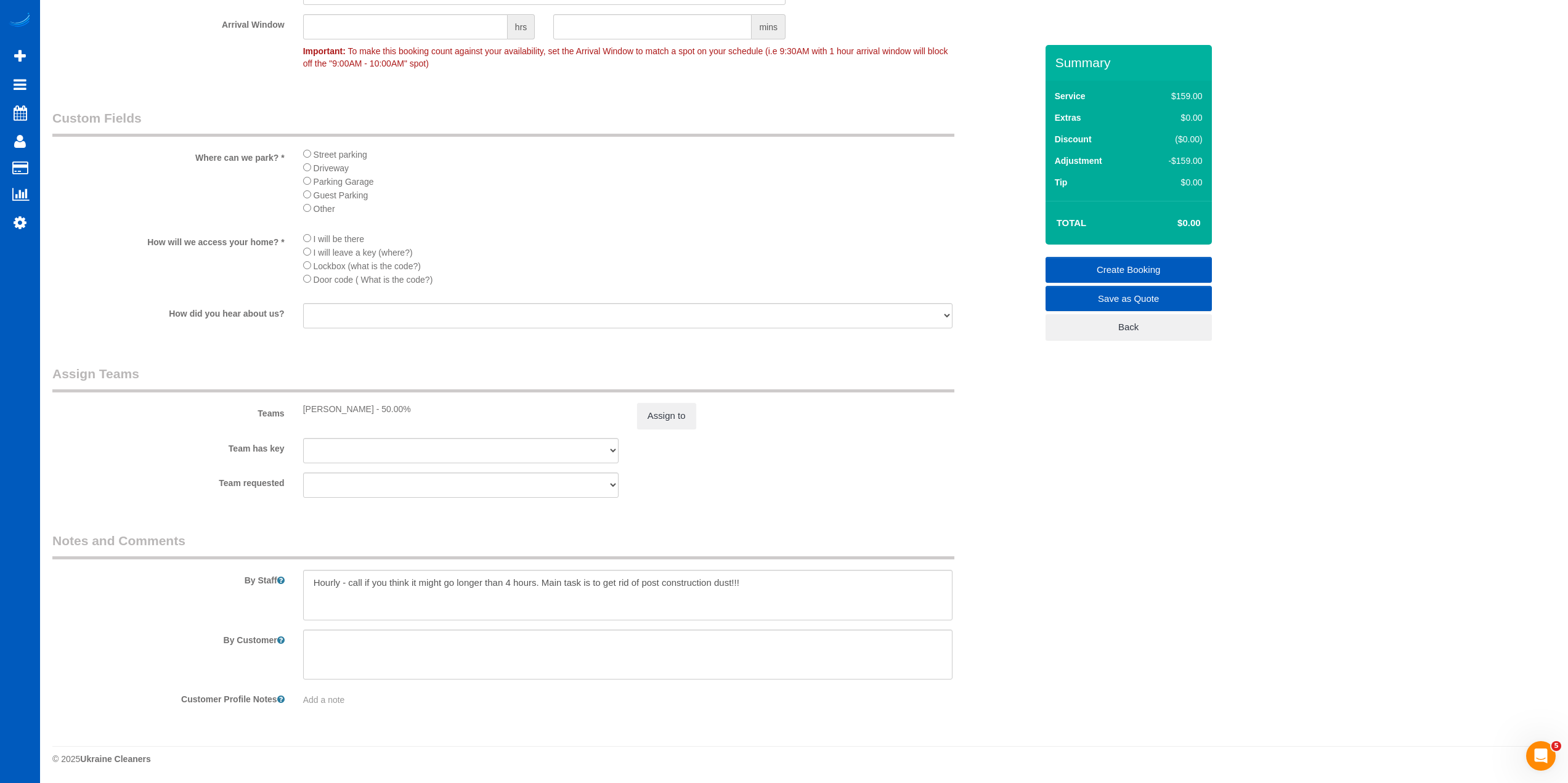
click at [832, 488] on div "Team requested [PERSON_NAME] [PERSON_NAME] [PERSON_NAME] [PERSON_NAME]" at bounding box center [544, 485] width 1003 height 25
click at [1098, 267] on link "Create Booking" at bounding box center [1128, 270] width 167 height 26
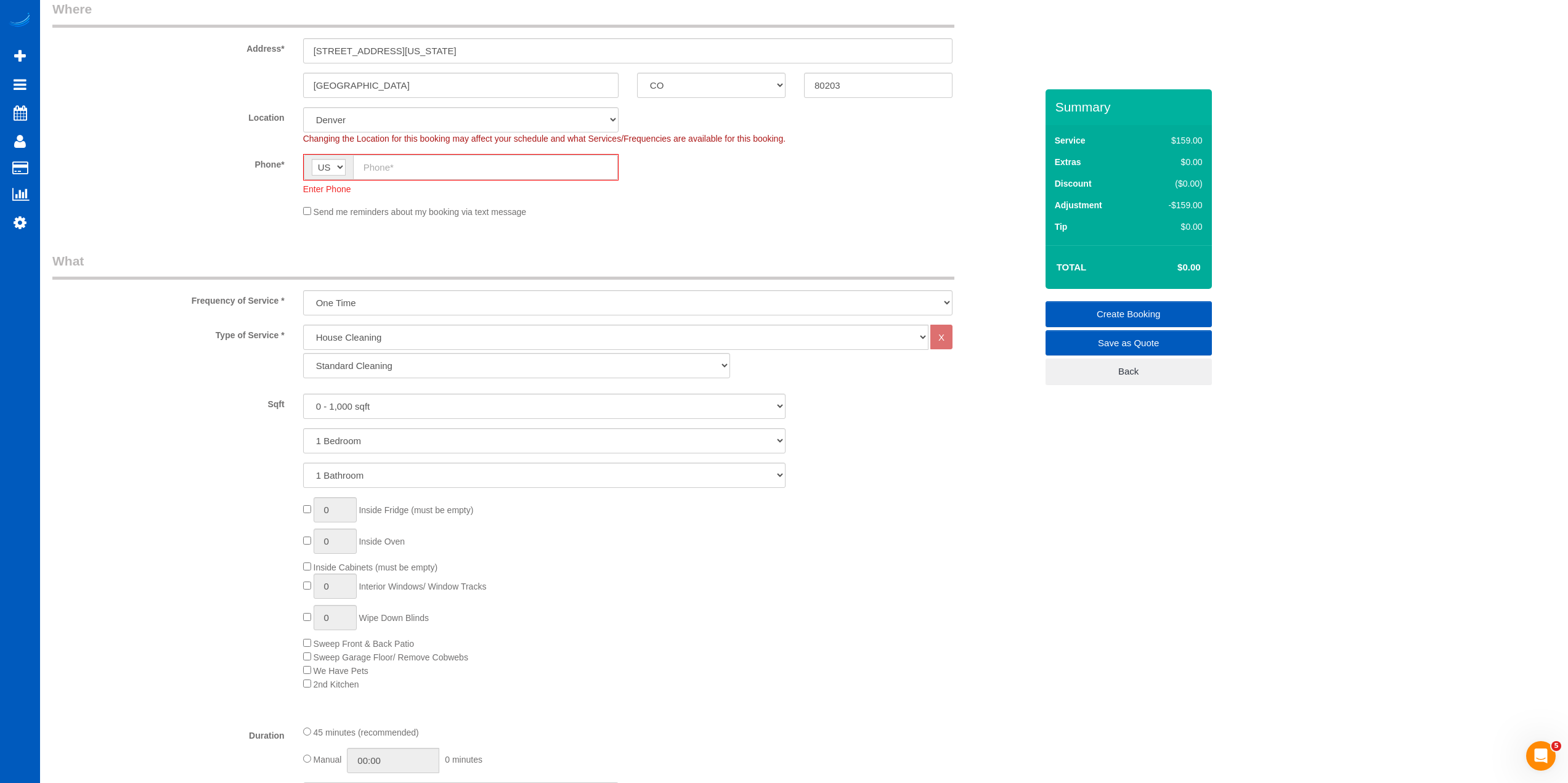
scroll to position [2168, 1568]
click at [491, 169] on input "text" at bounding box center [485, 167] width 265 height 25
type input "7"
click at [413, 170] on input "(563) 260-435" at bounding box center [485, 167] width 265 height 25
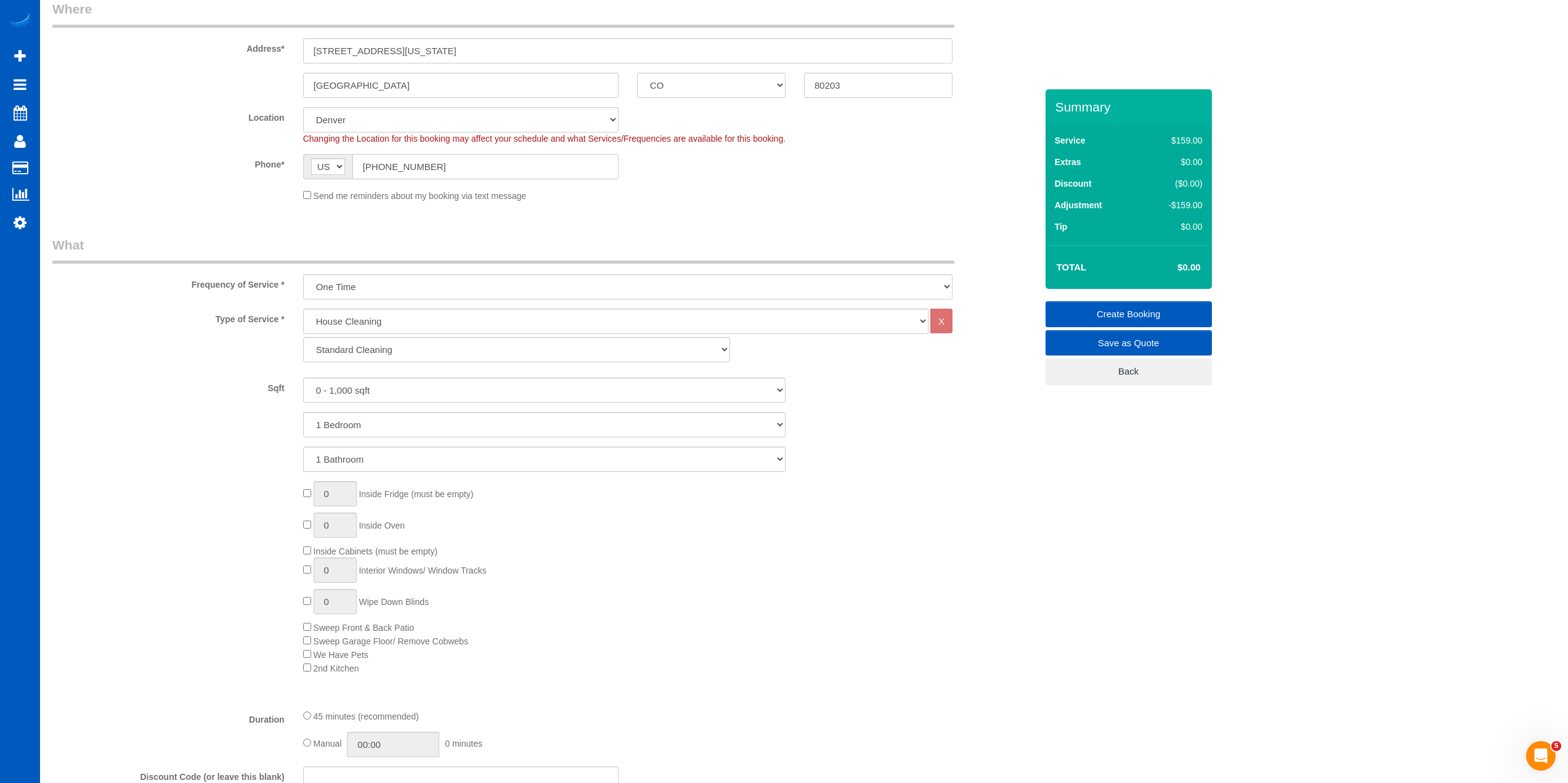
scroll to position [59460, 60043]
type input "[PHONE_NUMBER]"
click at [767, 162] on div "Phone* AF AL DZ AD AO AI AQ AG AR AM AW AU AT AZ BS BH BD BB BY BE BZ BJ BM BT …" at bounding box center [544, 167] width 1003 height 25
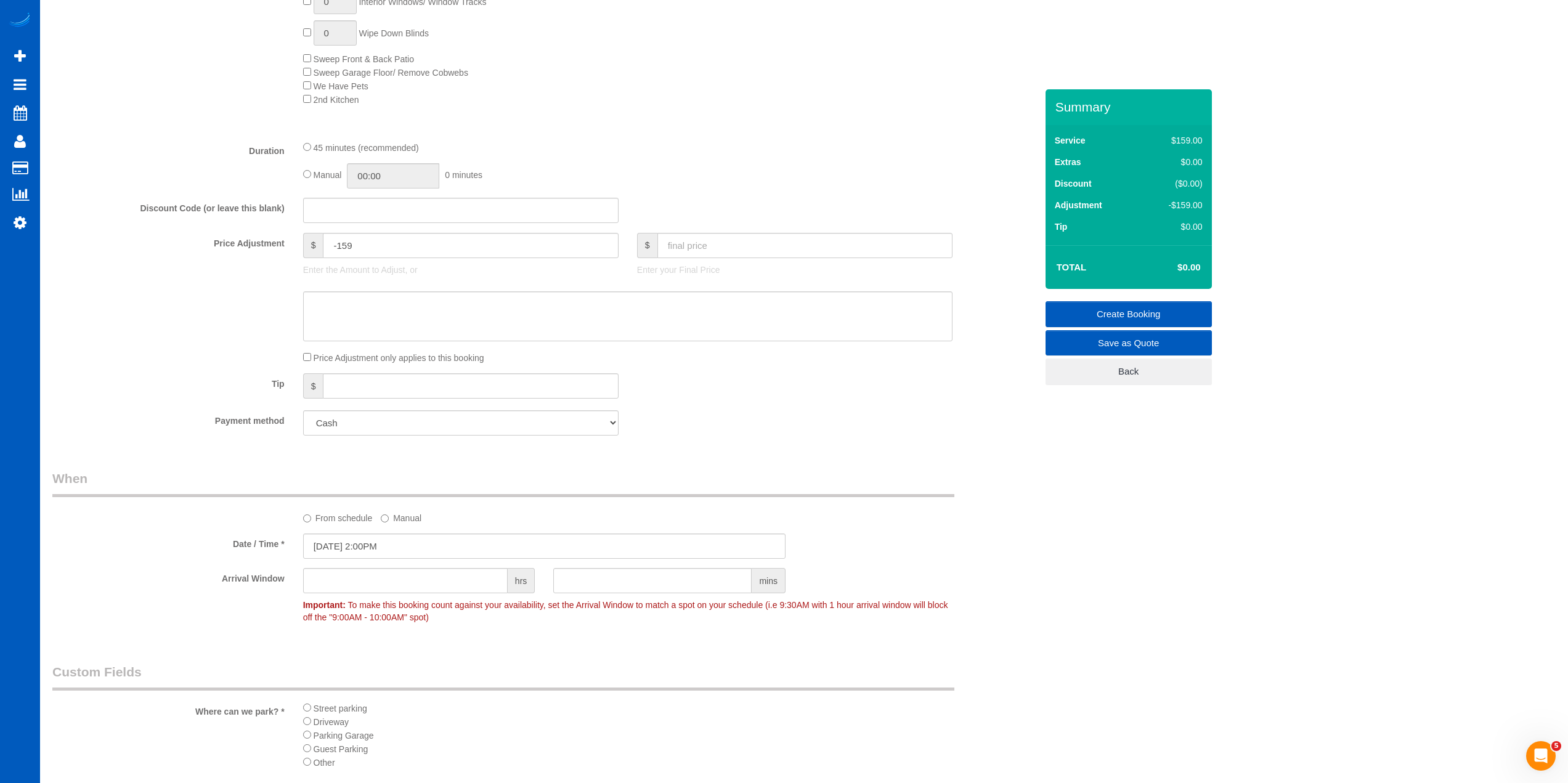
scroll to position [862, 0]
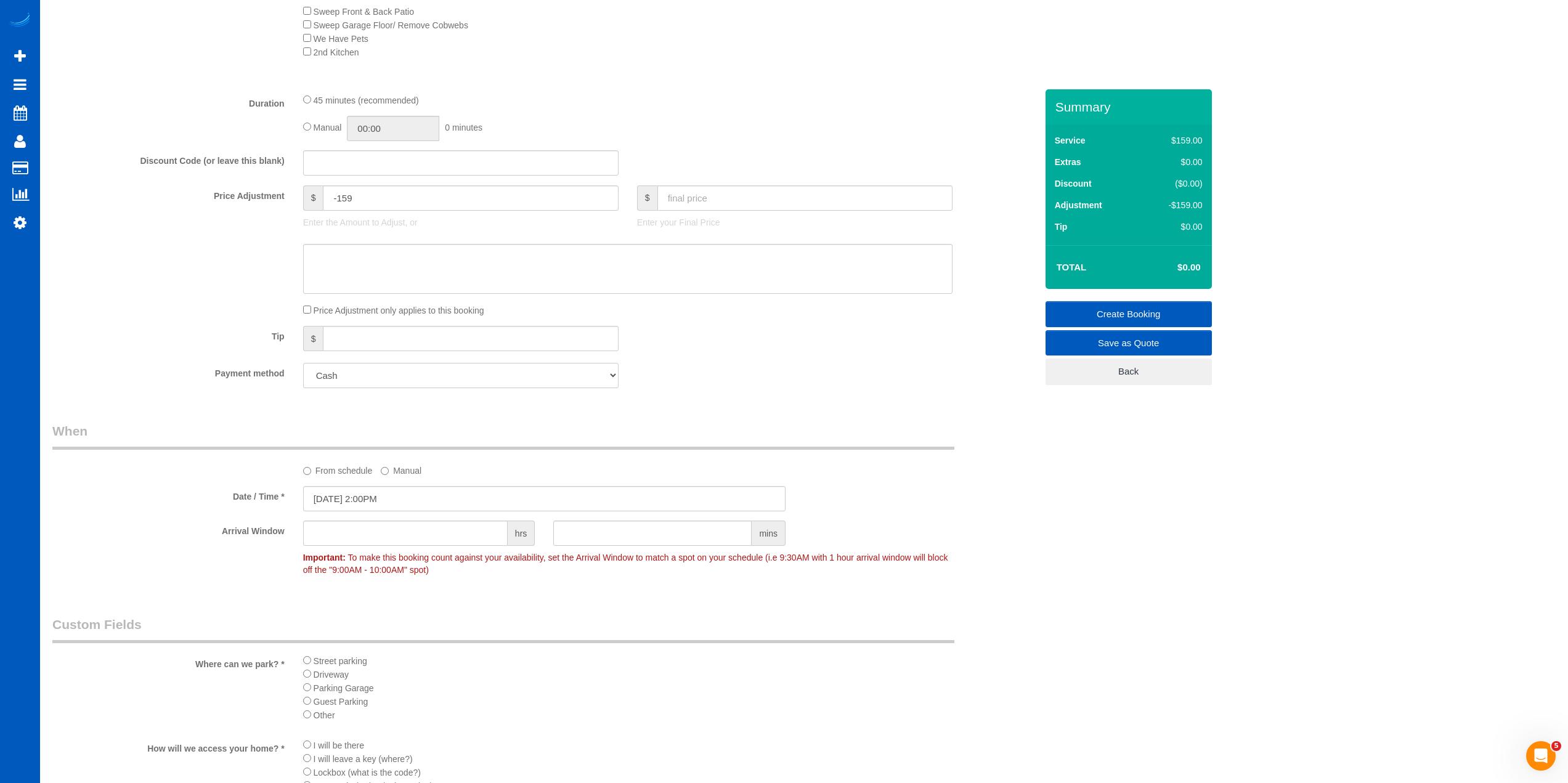
click at [517, 379] on select "Add Credit Card Cash Check Paypal" at bounding box center [461, 375] width 315 height 25
select select "string:fspay"
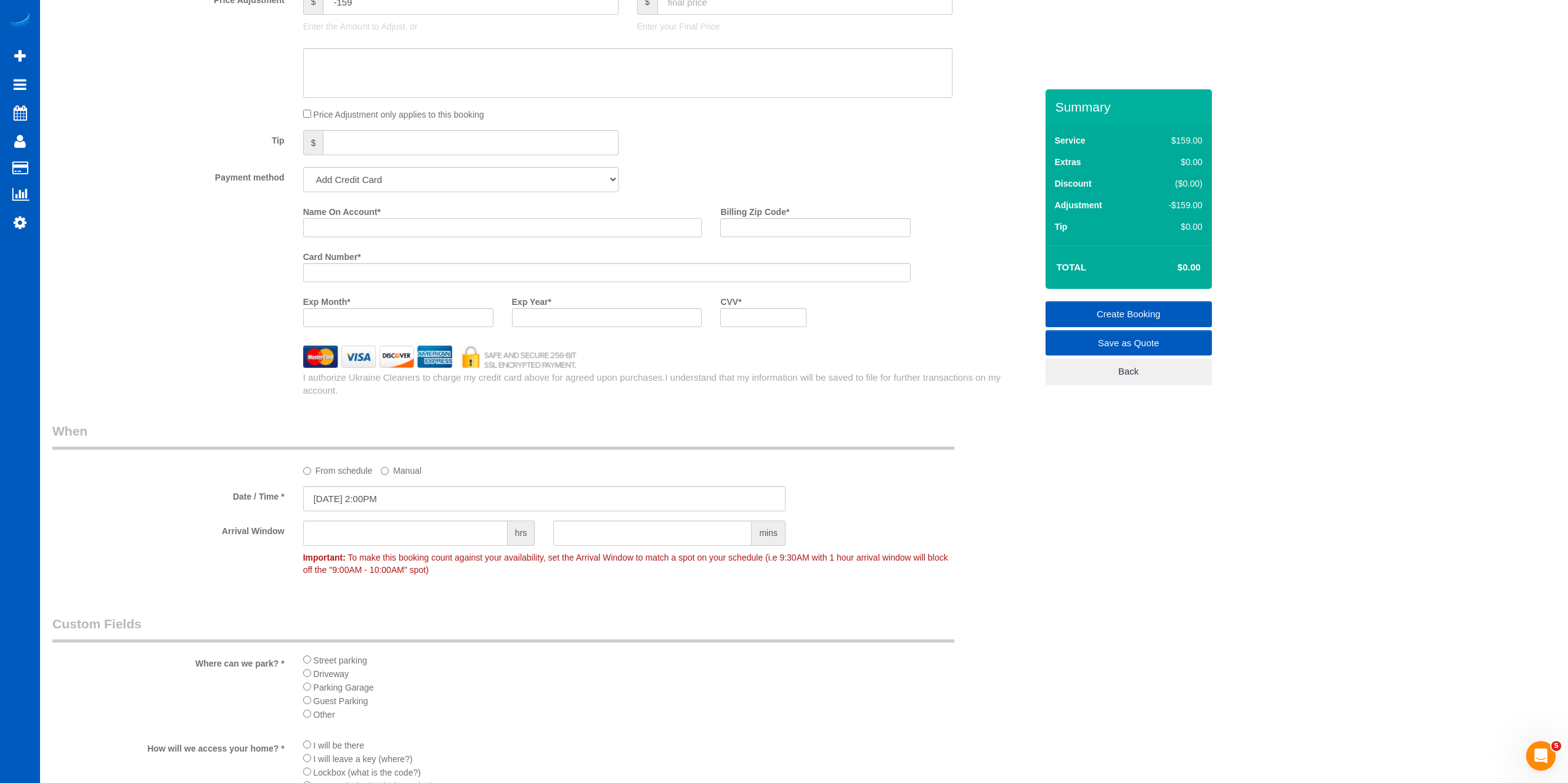
click at [389, 230] on input "Name On Account *" at bounding box center [502, 228] width 399 height 19
click at [357, 222] on input "Name On Account *" at bounding box center [502, 228] width 399 height 19
click at [681, 628] on legend "Custom Fields" at bounding box center [503, 629] width 902 height 28
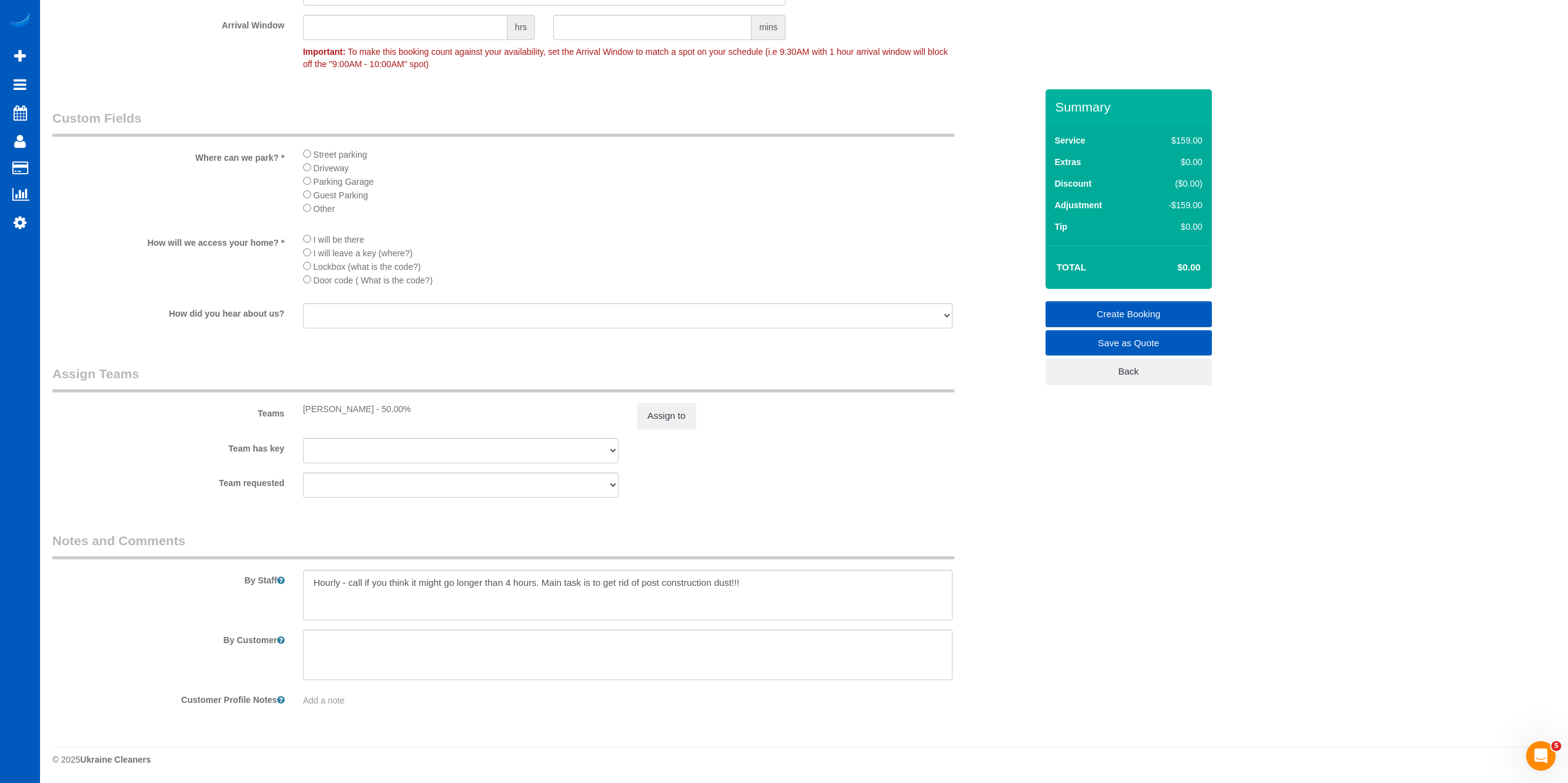
scroll to position [1565, 0]
click at [365, 652] on textarea at bounding box center [627, 655] width 649 height 50
click at [398, 644] on textarea at bounding box center [627, 655] width 649 height 50
click at [457, 635] on textarea at bounding box center [627, 655] width 649 height 50
type textarea "No need to clean the bedroom."
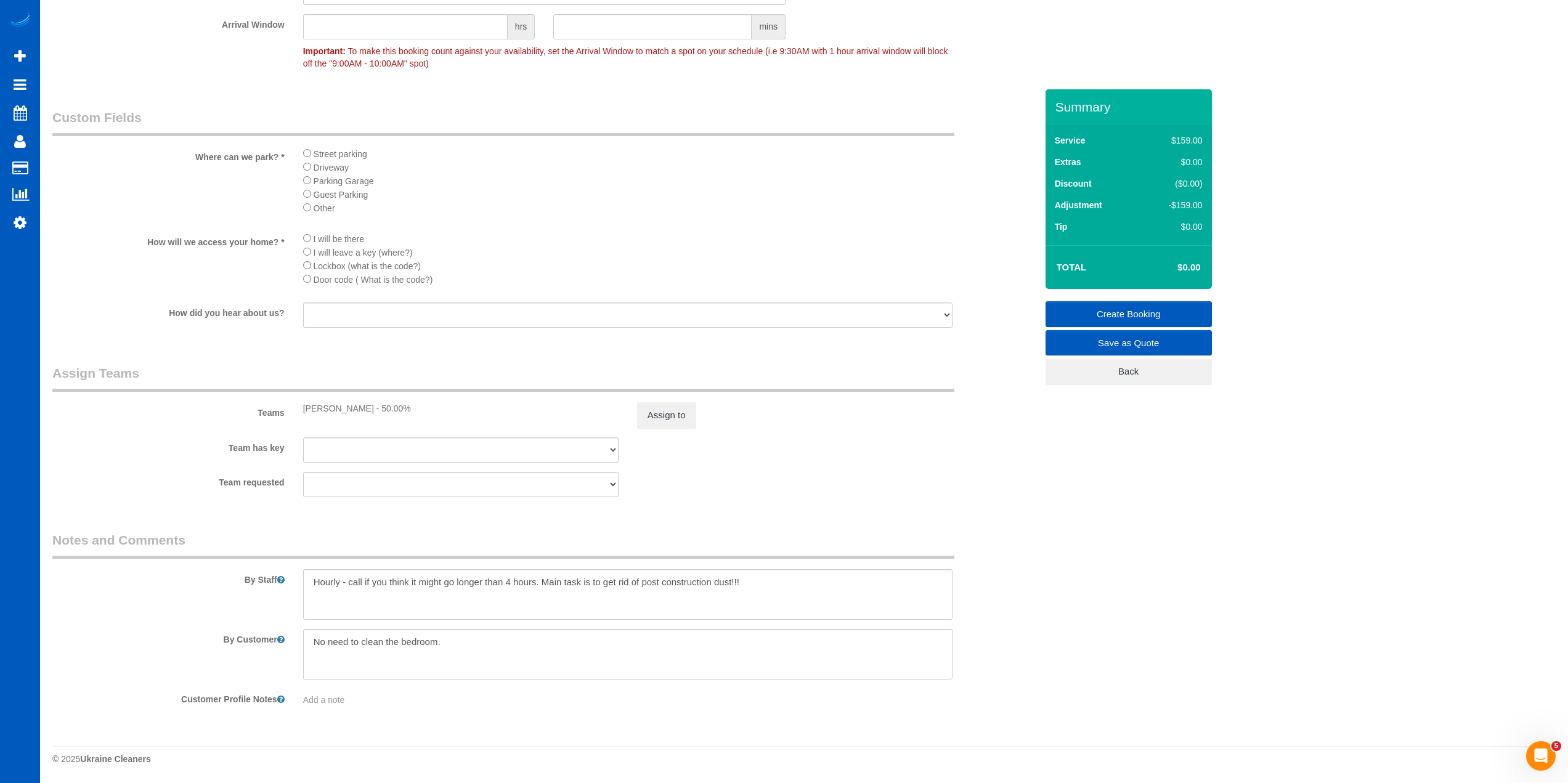
click at [695, 259] on li "Lockbox (what is the code?)" at bounding box center [627, 266] width 649 height 14
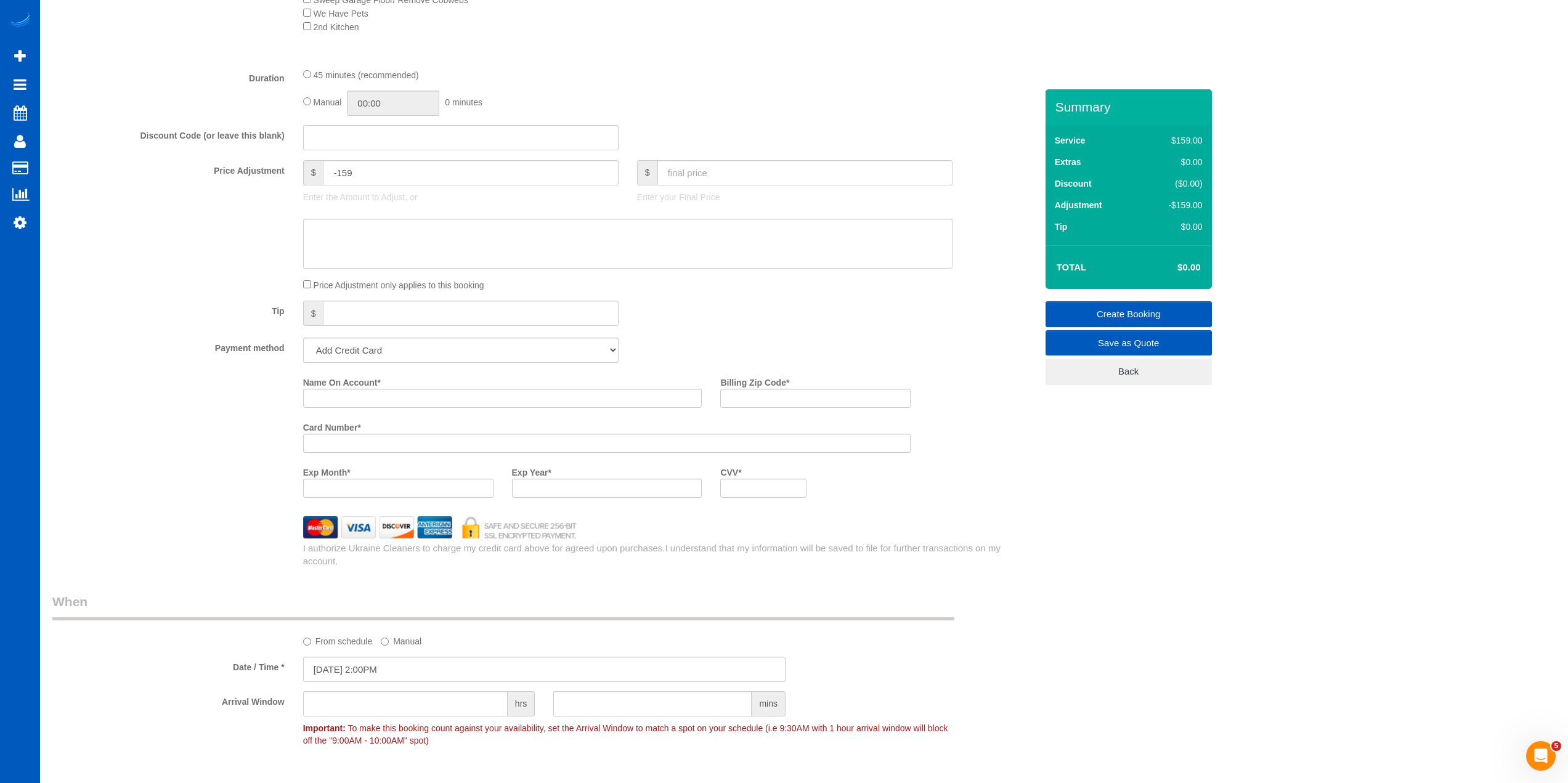
scroll to position [886, 0]
click at [437, 406] on input "Name On Account *" at bounding box center [502, 399] width 399 height 19
click at [379, 675] on input "[DATE] 2:00PM" at bounding box center [544, 669] width 483 height 25
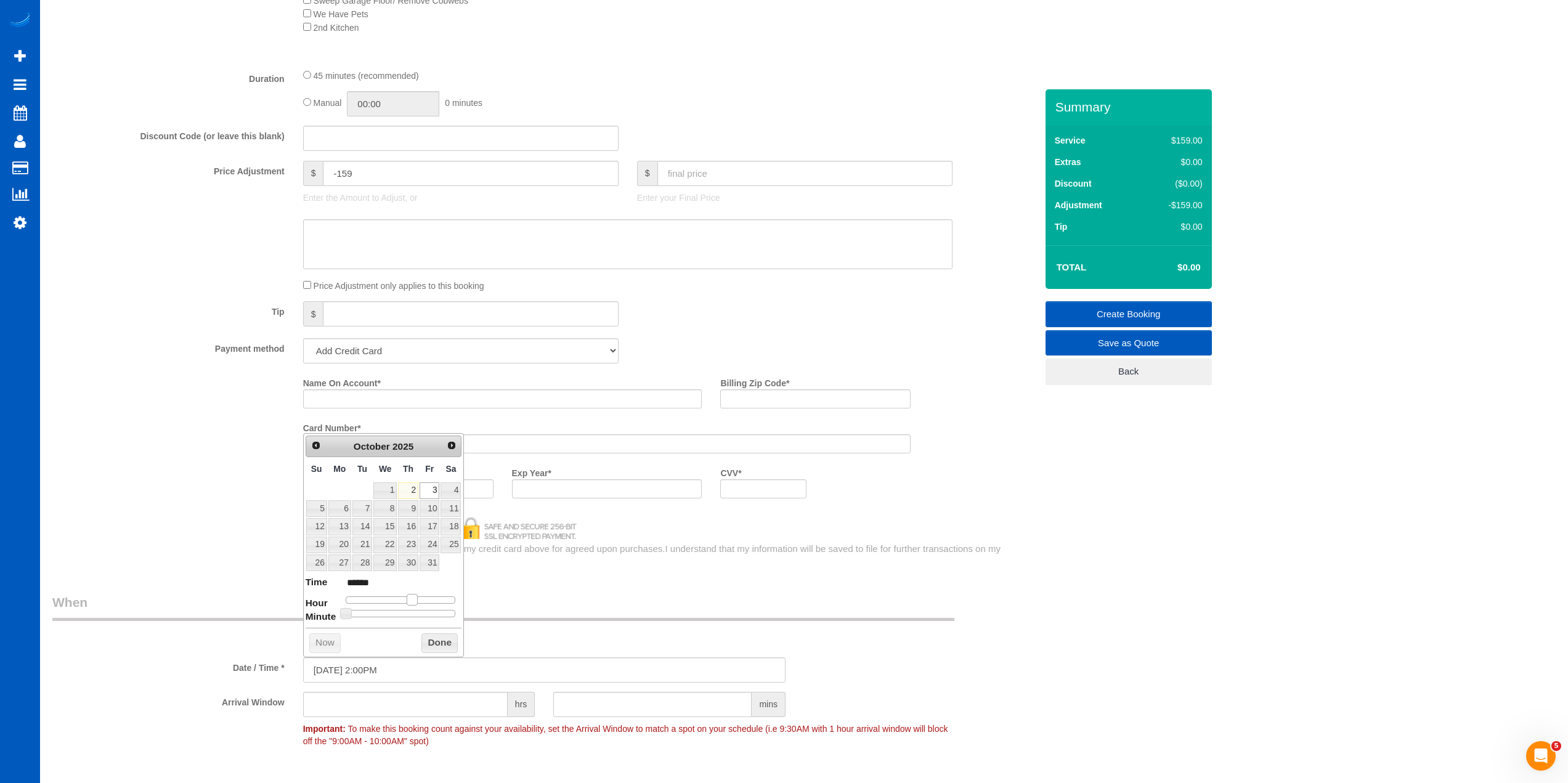
type input "[DATE] 3:00PM"
type input "******"
click at [421, 599] on span at bounding box center [417, 599] width 11 height 11
click at [428, 649] on button "Done" at bounding box center [439, 643] width 36 height 20
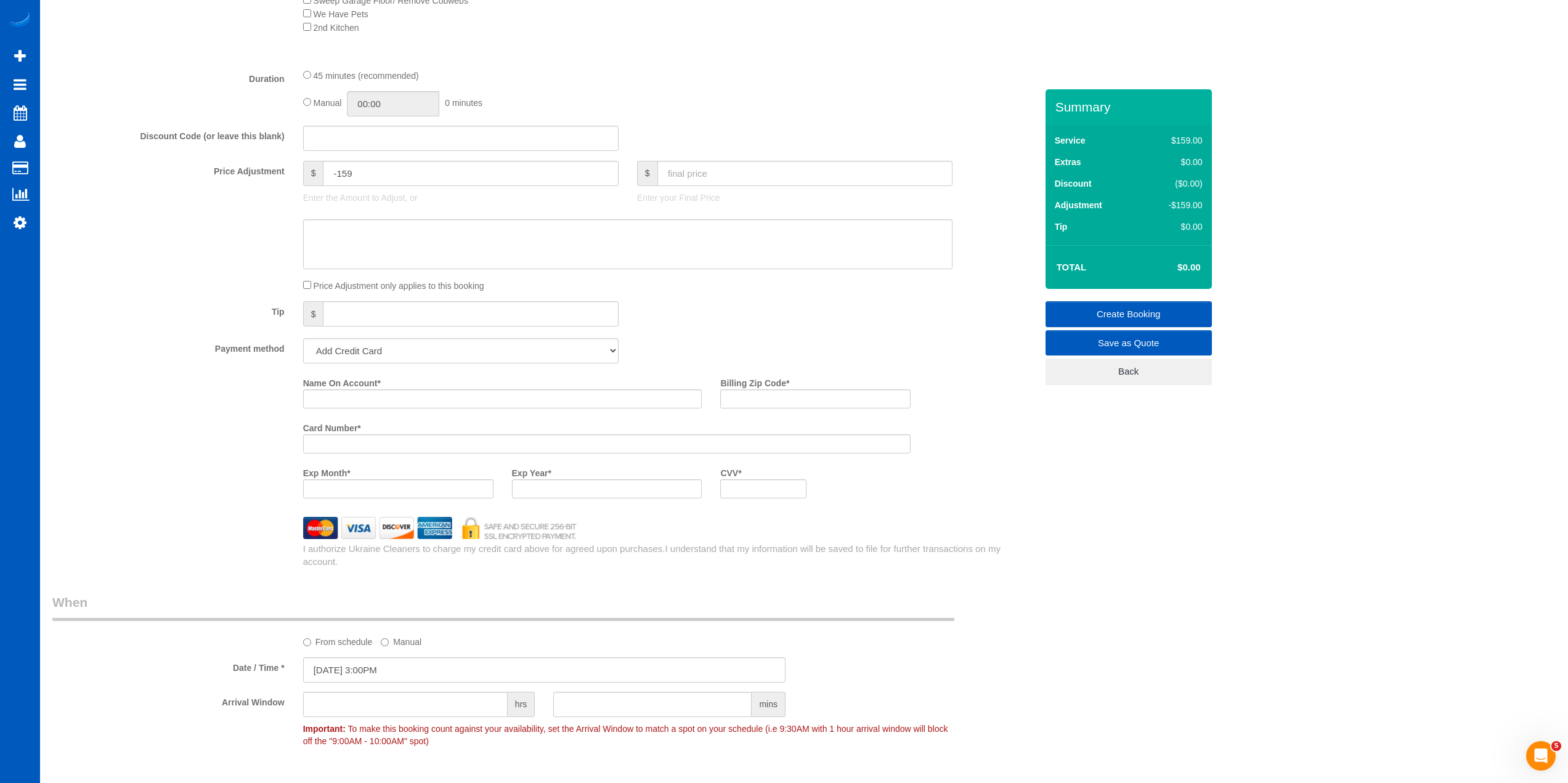
click at [577, 608] on legend "When" at bounding box center [503, 607] width 902 height 28
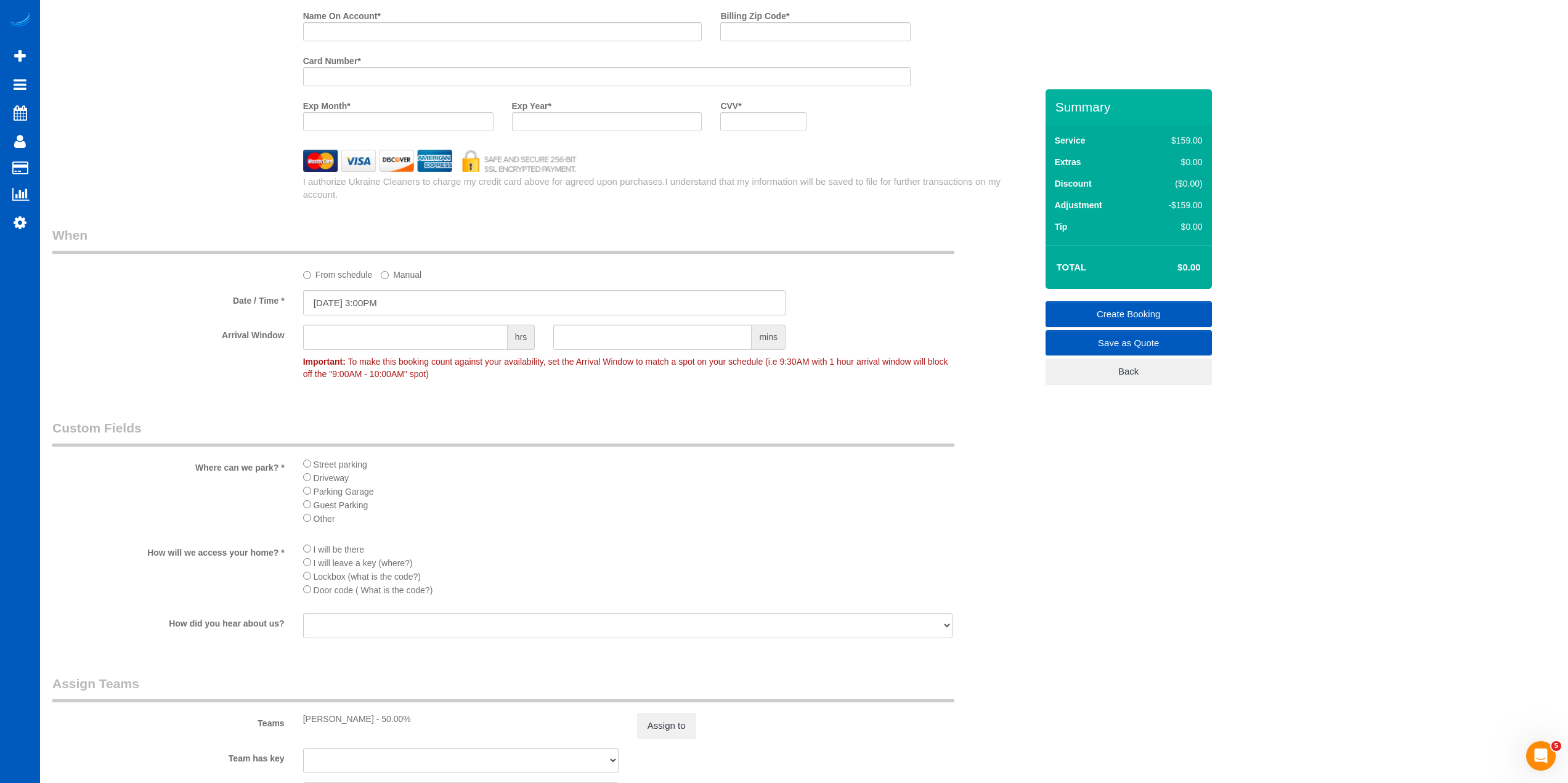
scroll to position [1256, 0]
click at [626, 523] on div "Street parking Driveway Parking Garage Guest Parking Other" at bounding box center [627, 492] width 649 height 75
click at [612, 520] on li "Other" at bounding box center [627, 516] width 649 height 14
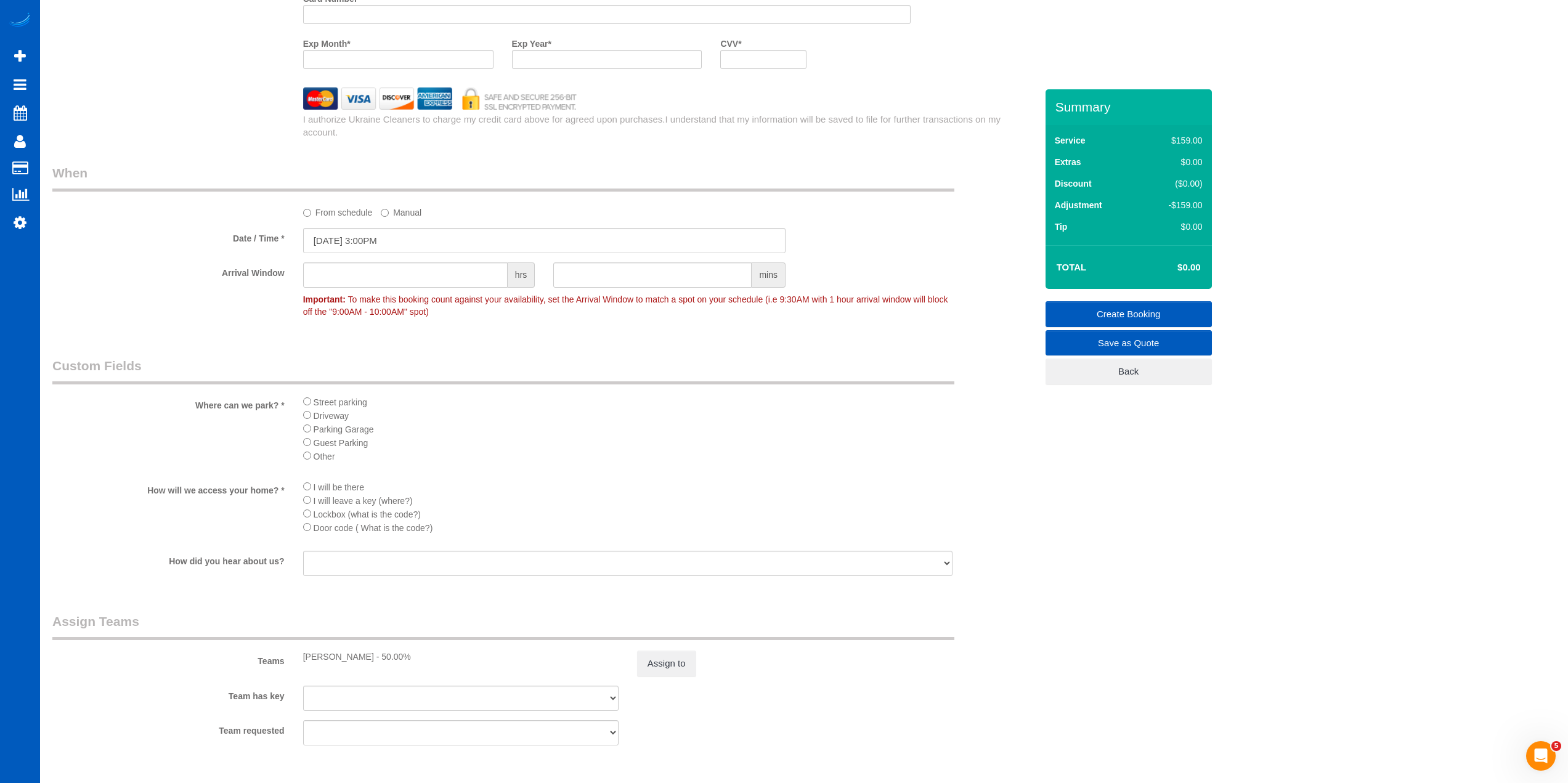
scroll to position [1318, 0]
click at [616, 453] on li "Other" at bounding box center [627, 454] width 649 height 14
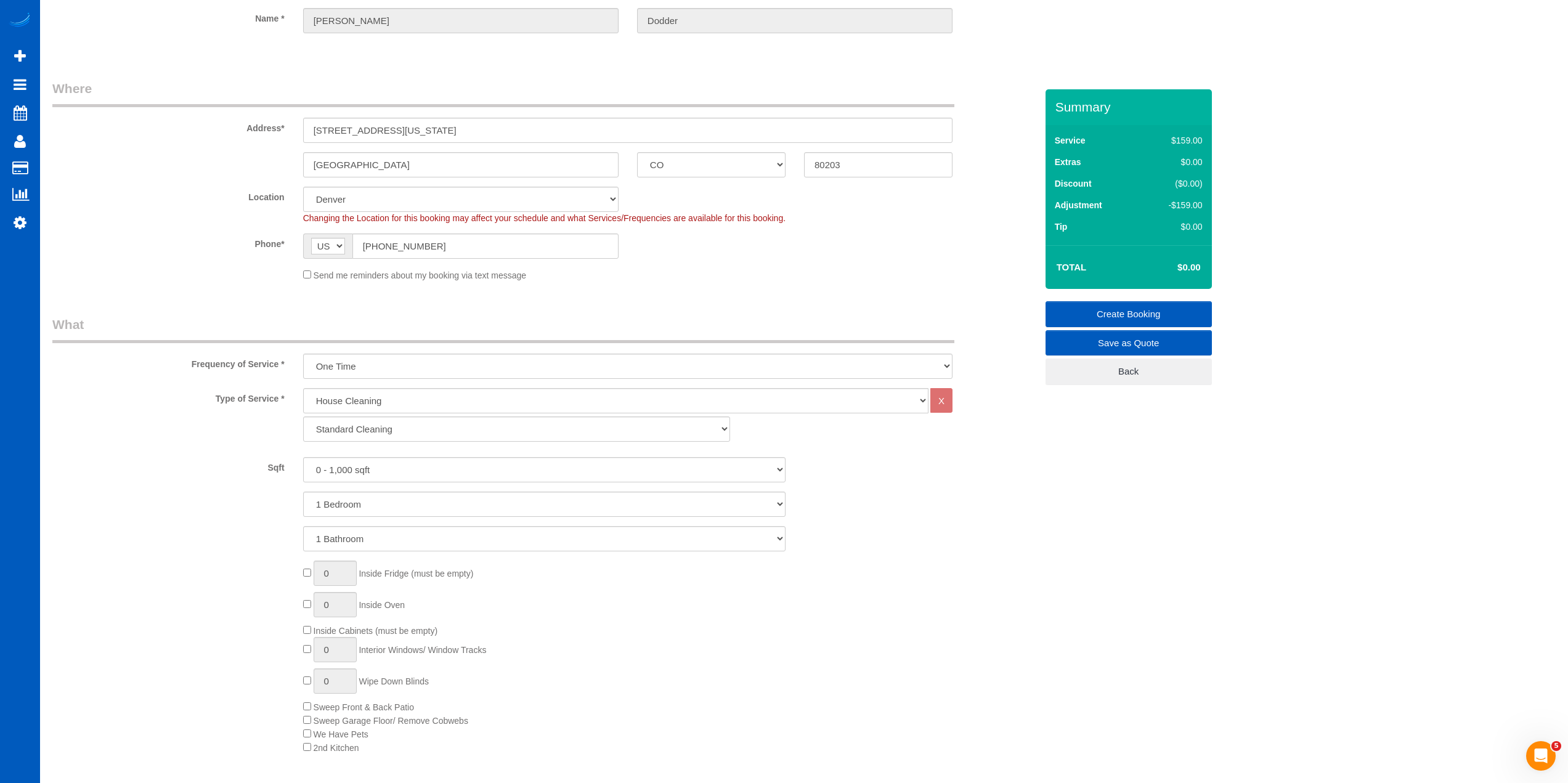
scroll to position [0, 0]
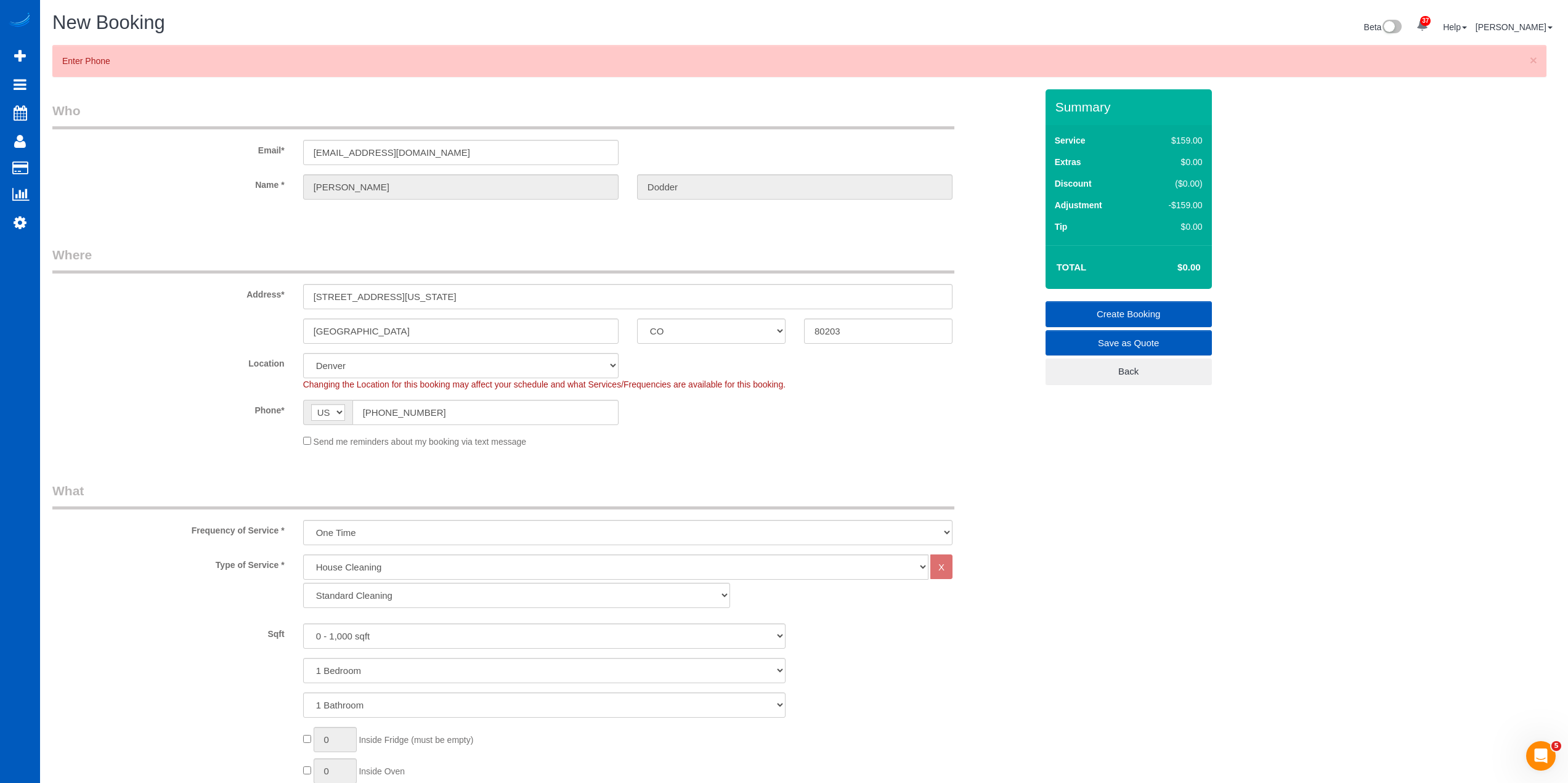
click at [814, 445] on div "Send me reminders about my booking via text message" at bounding box center [627, 441] width 668 height 14
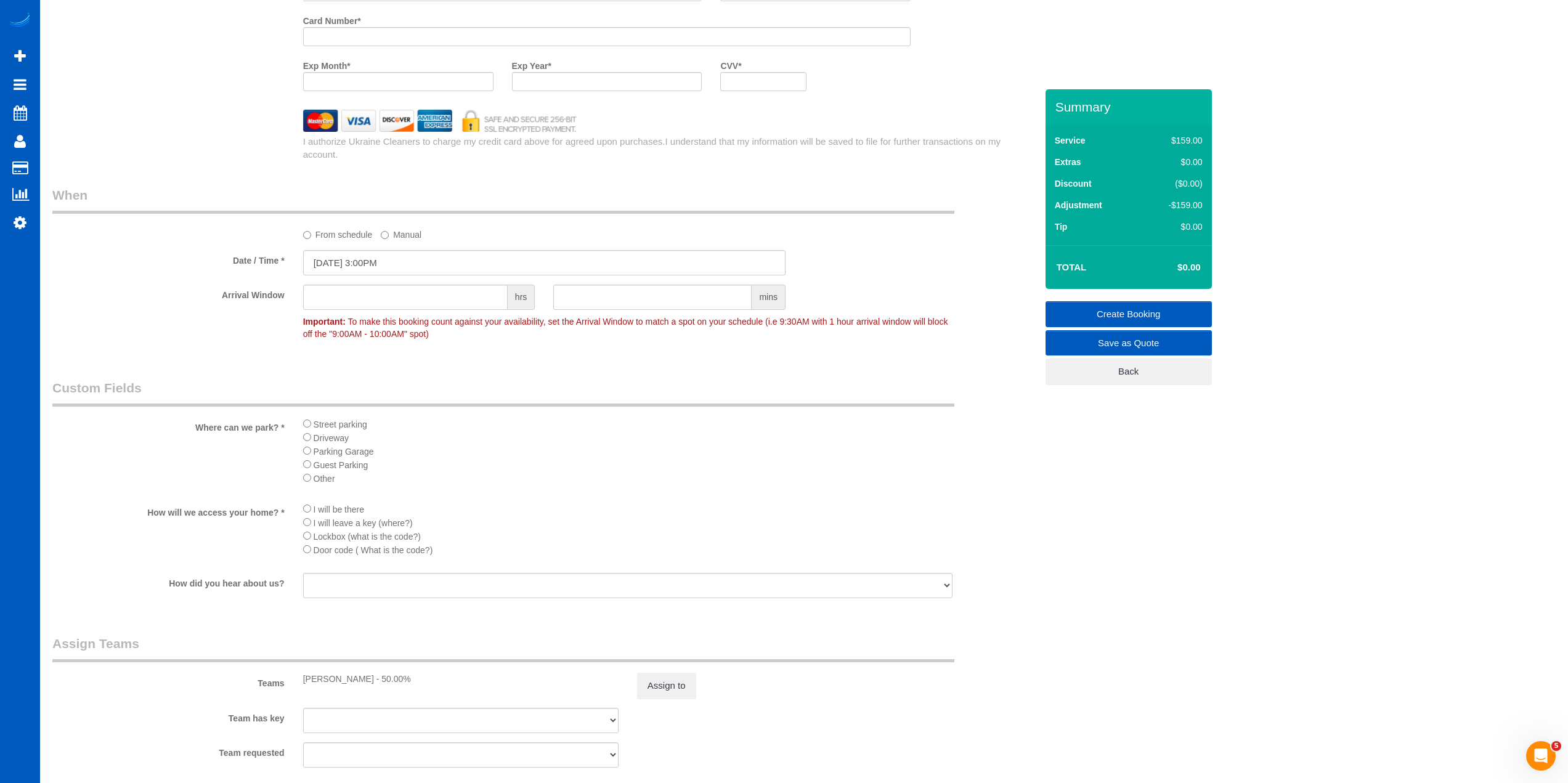
scroll to position [1565, 0]
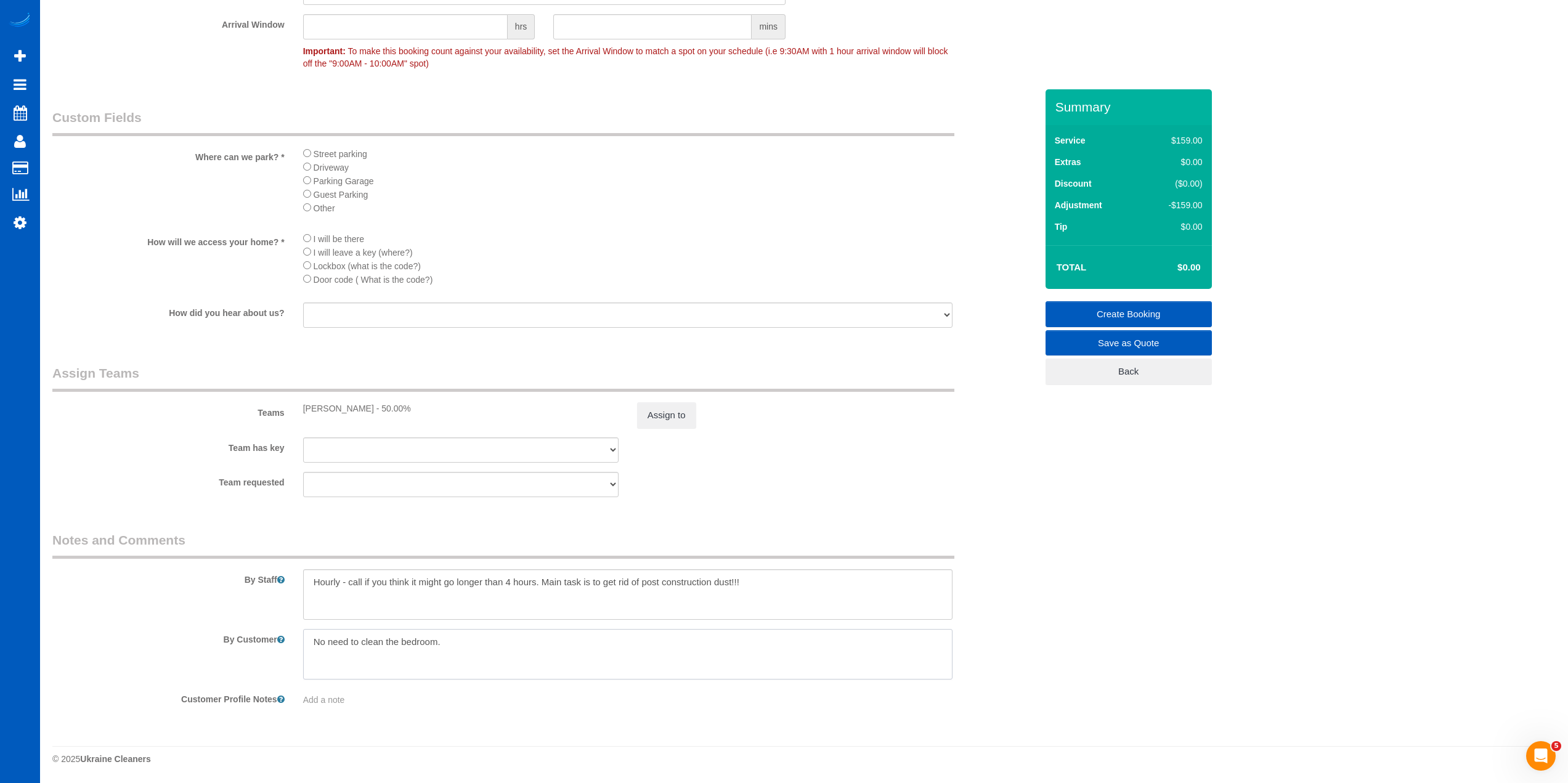
click at [497, 648] on textarea at bounding box center [627, 655] width 649 height 50
type textarea "No need to clean the bedroom. at the front, buzz "101" and we will let you in."
click at [803, 445] on div "Team has key [PERSON_NAME] [PERSON_NAME] [PERSON_NAME] [PERSON_NAME]" at bounding box center [544, 450] width 1003 height 25
click at [802, 458] on div "Team has key [PERSON_NAME] [PERSON_NAME] [PERSON_NAME] [PERSON_NAME]" at bounding box center [544, 450] width 1003 height 25
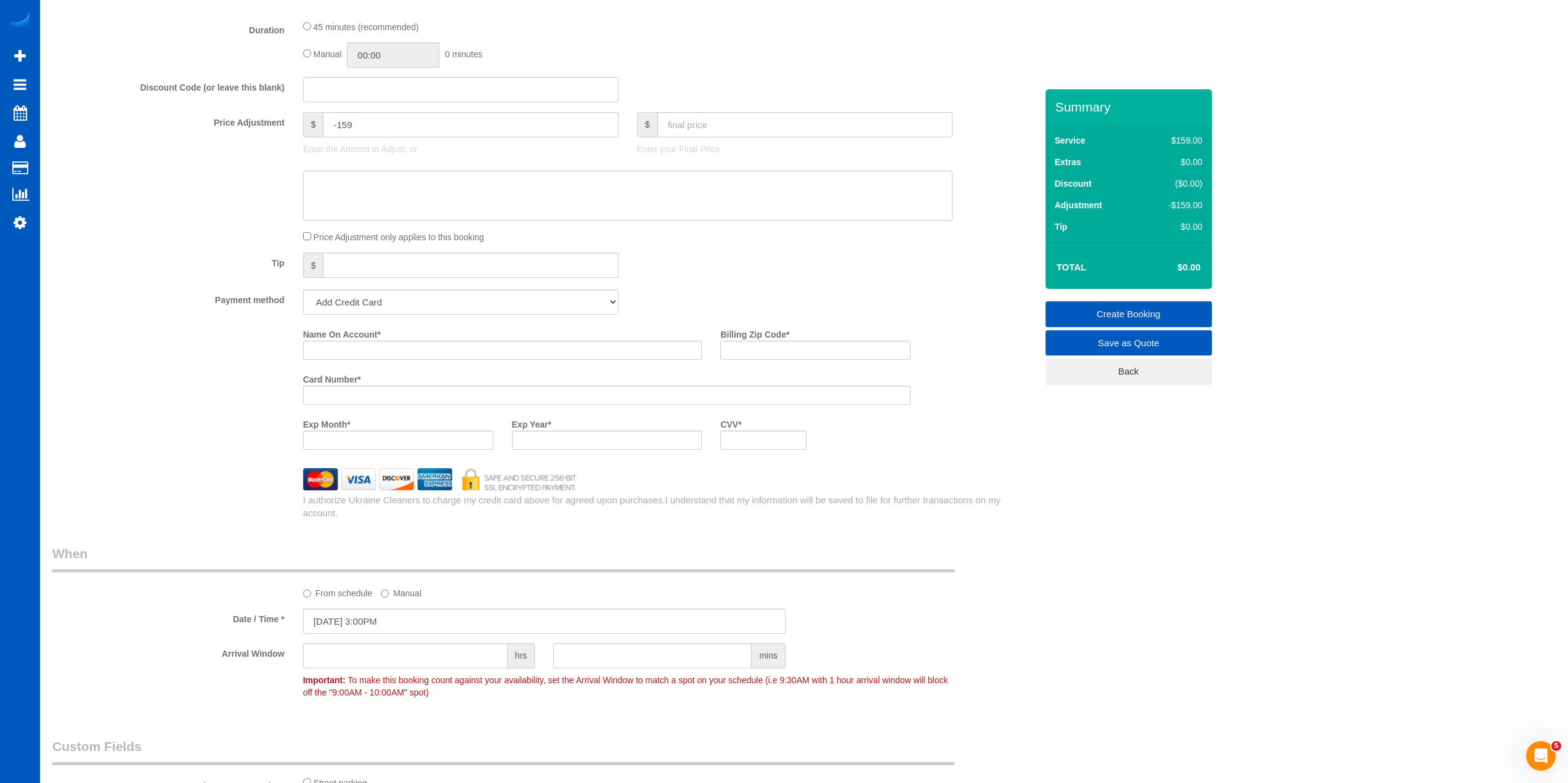
scroll to position [948, 0]
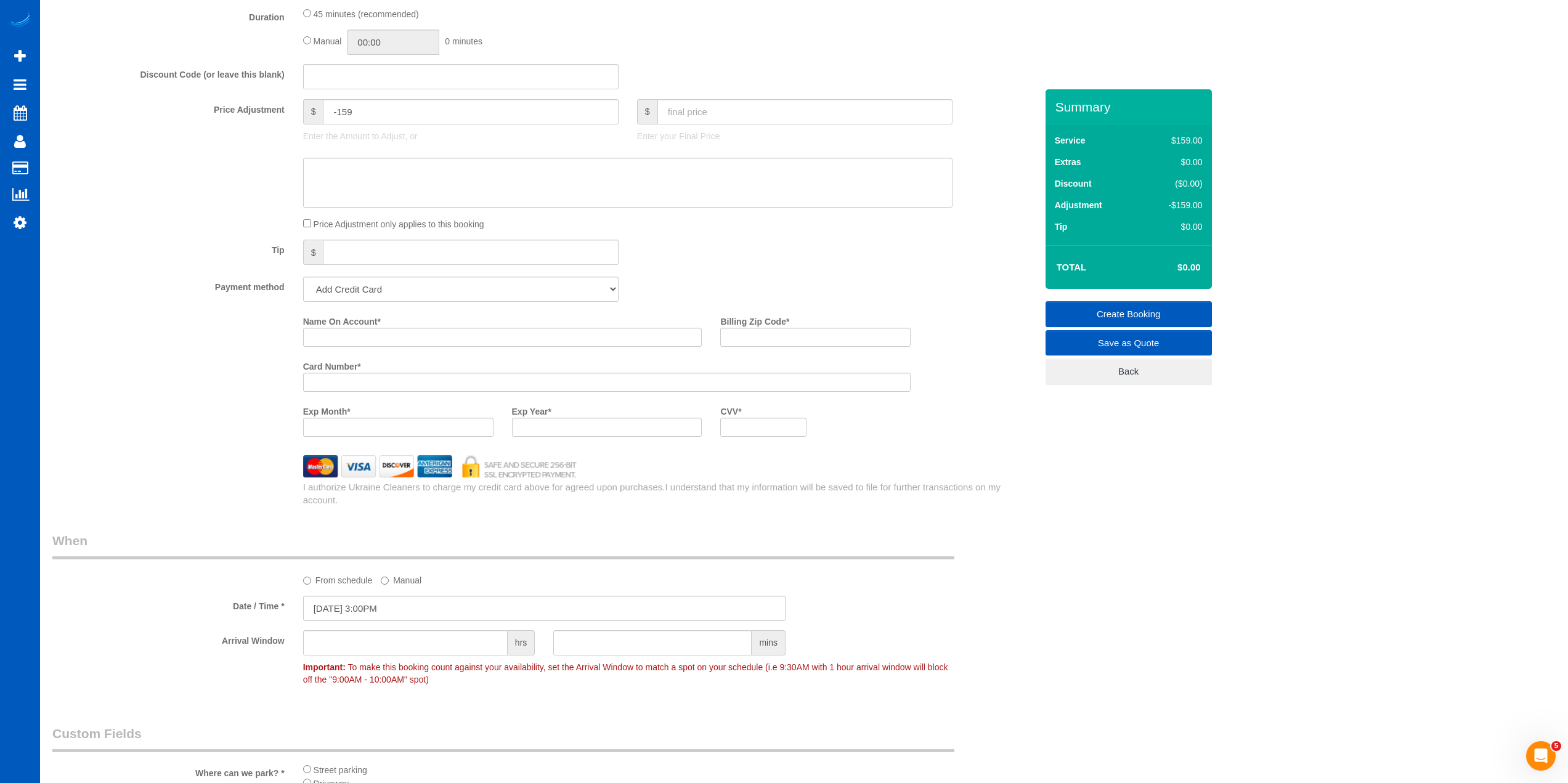
click at [782, 253] on div "Tip $" at bounding box center [544, 254] width 1003 height 28
click at [793, 251] on div "Tip $" at bounding box center [544, 254] width 1003 height 28
click at [588, 335] on input "Name On Account *" at bounding box center [502, 337] width 399 height 19
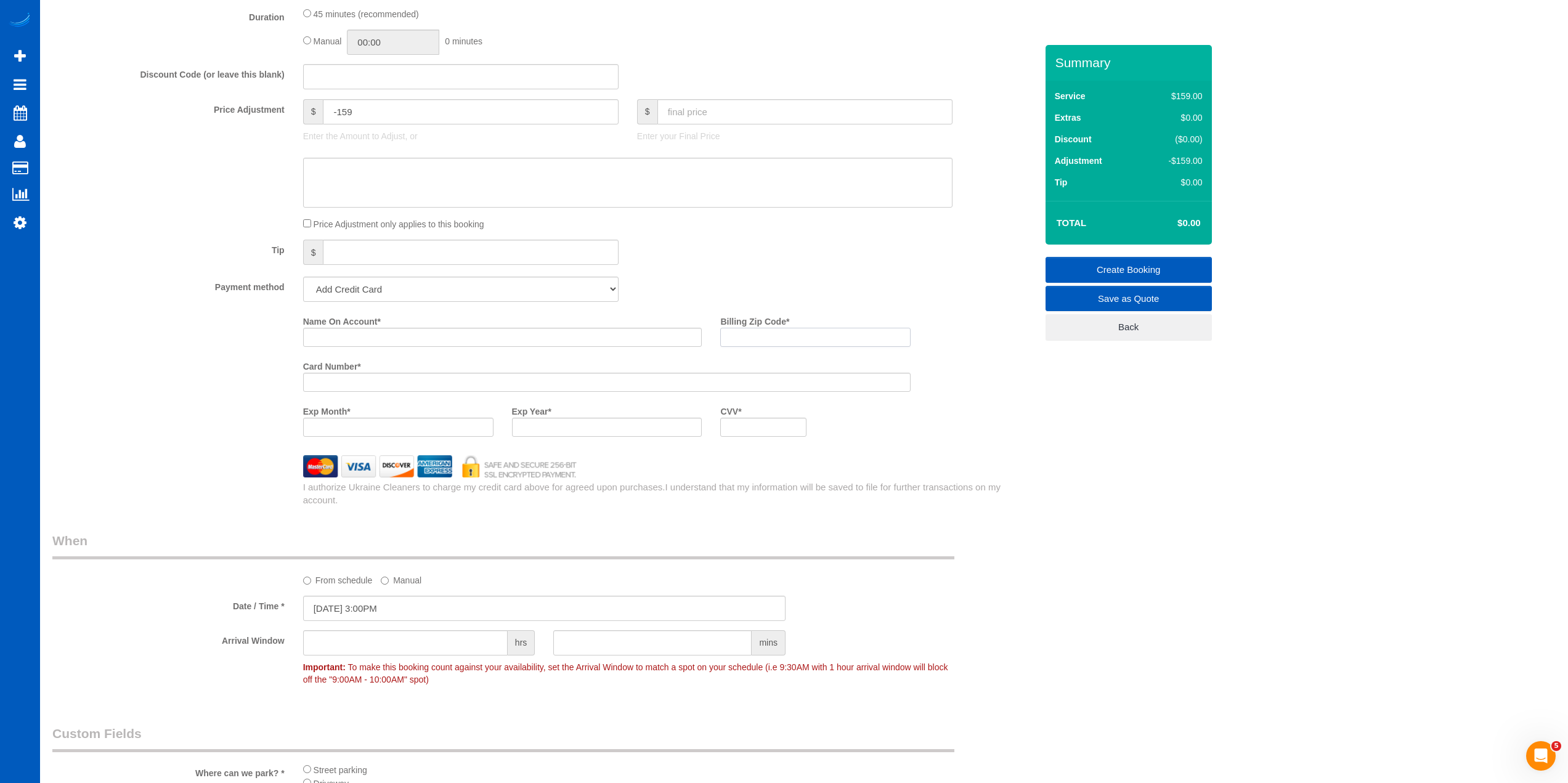
click at [791, 338] on input "Billing Zip Code *" at bounding box center [816, 337] width 190 height 19
type input "52761"
click at [506, 339] on input "Name On Account *" at bounding box center [502, 337] width 399 height 19
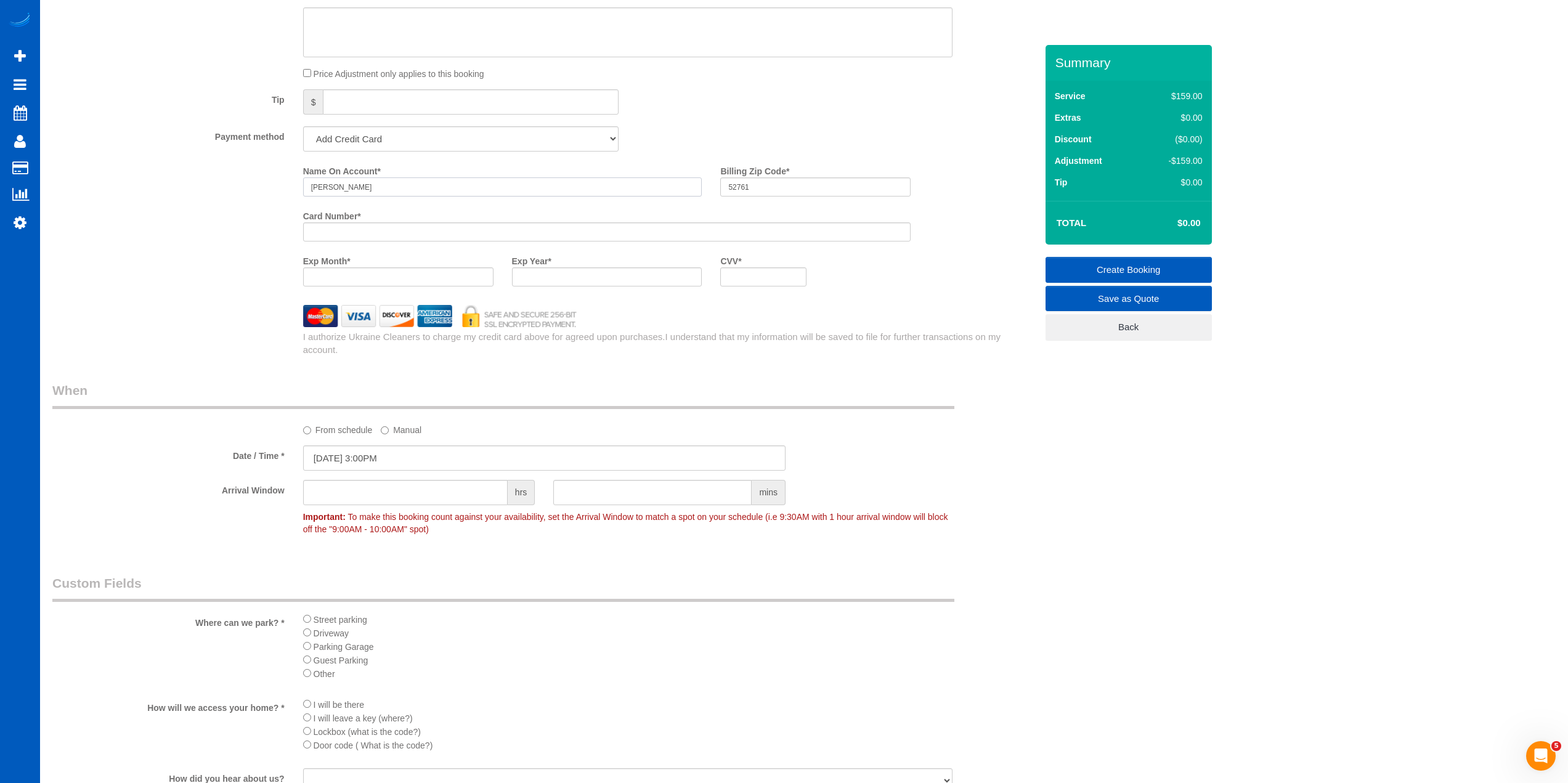
scroll to position [1047, 0]
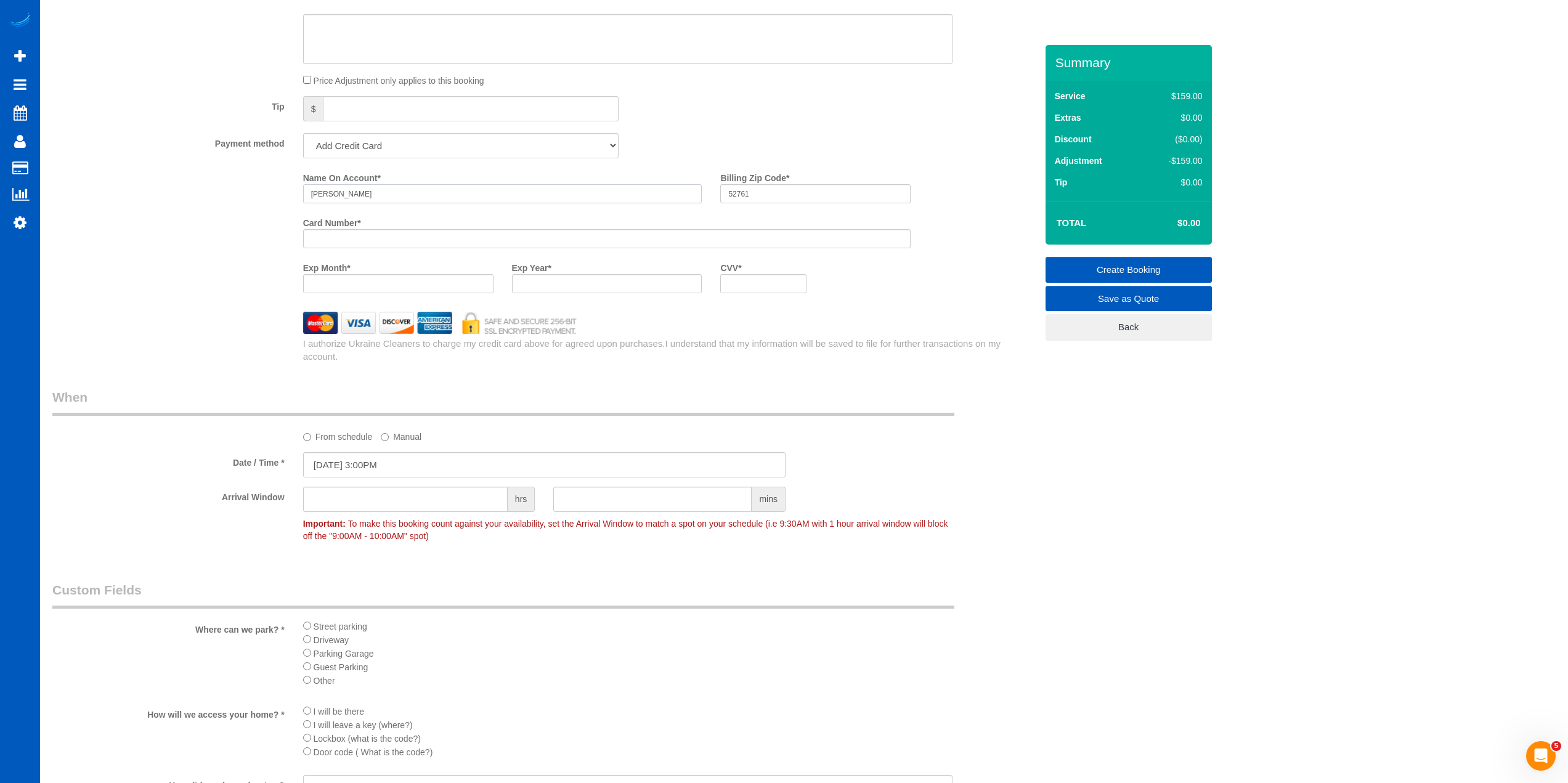
type input "[PERSON_NAME]"
click at [1145, 263] on link "Create Booking" at bounding box center [1128, 270] width 167 height 26
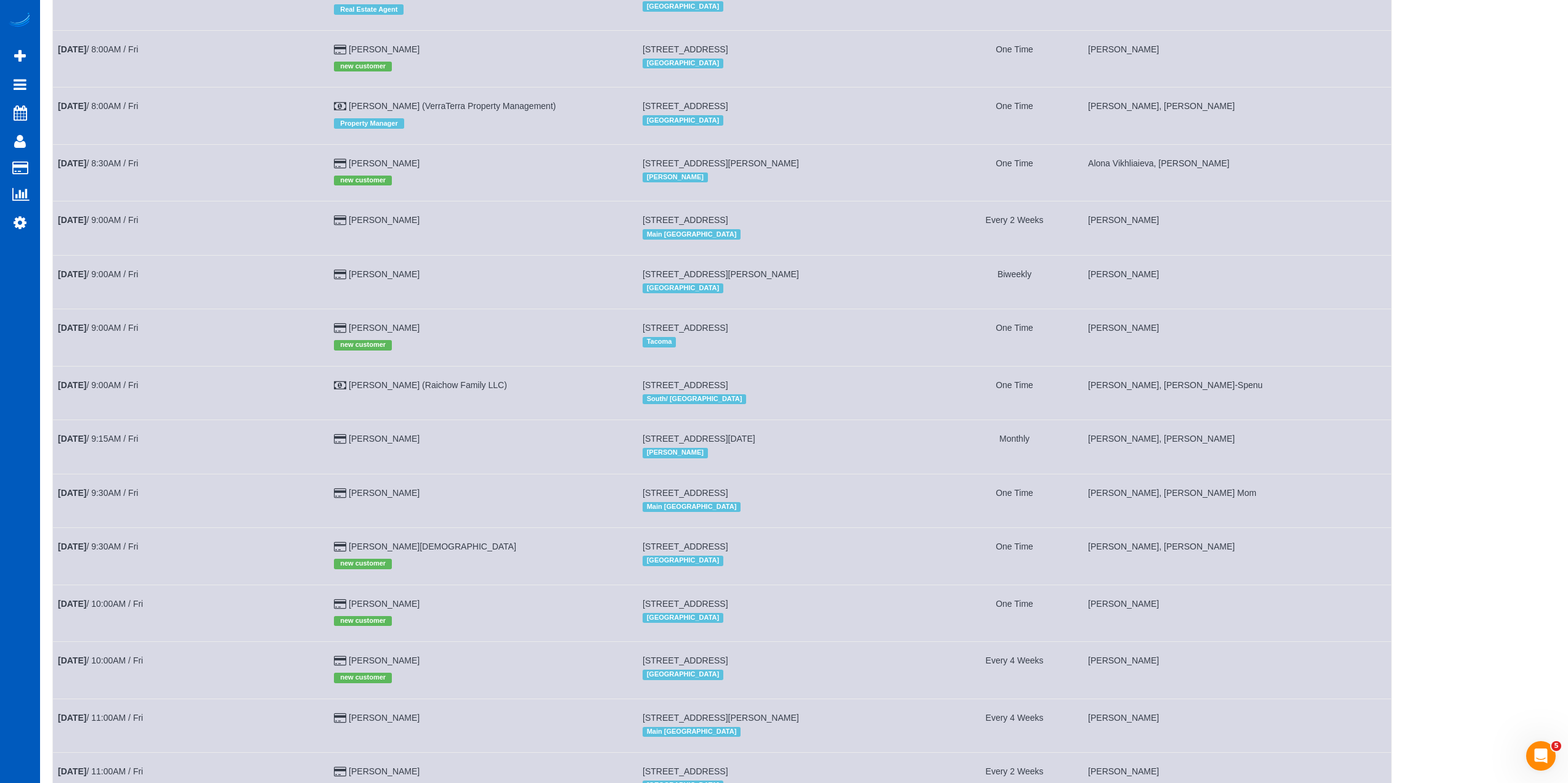
scroll to position [183, 0]
